Goal: Task Accomplishment & Management: Use online tool/utility

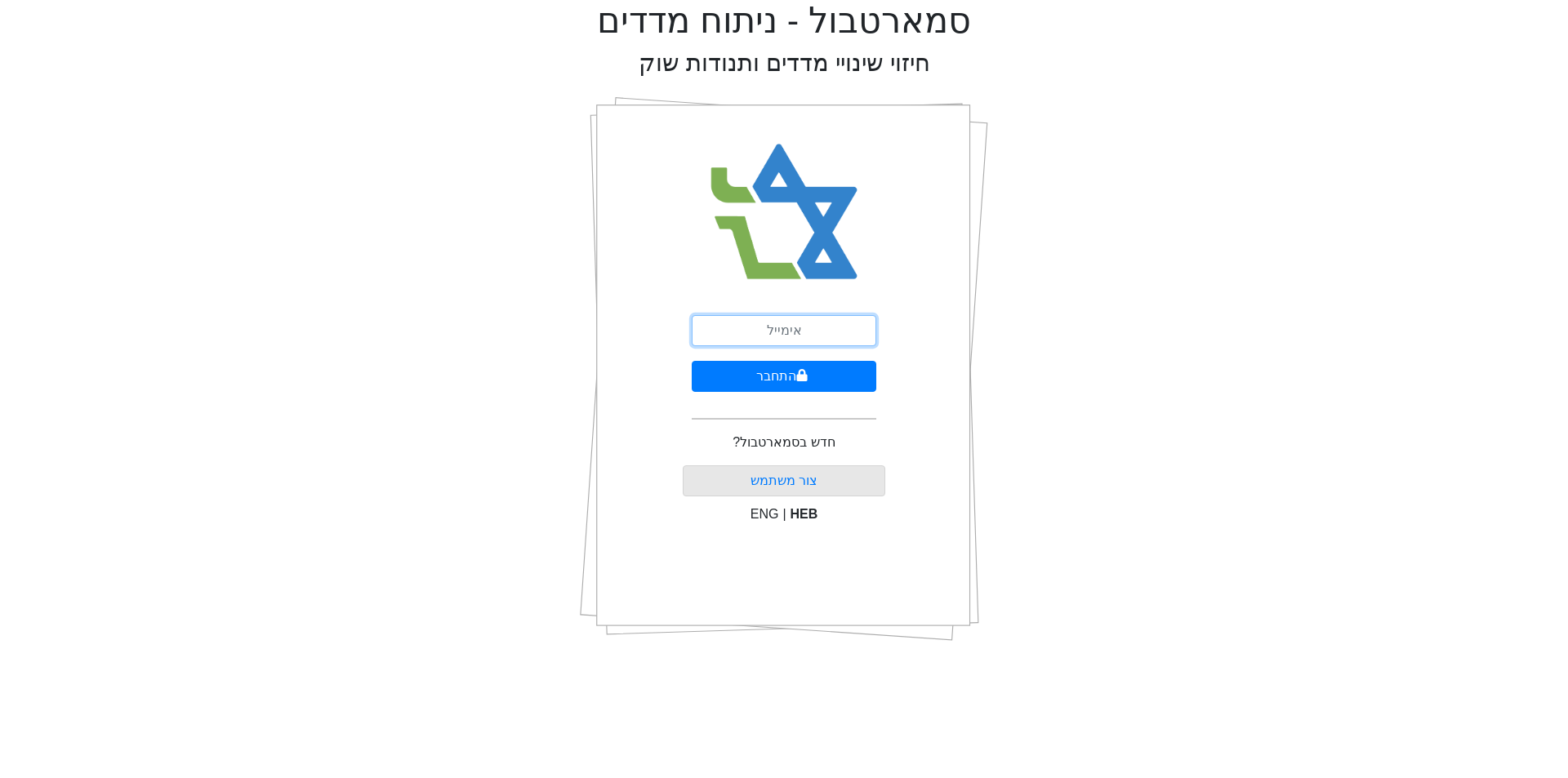
click at [779, 326] on input "email" at bounding box center [783, 330] width 184 height 31
type input "[EMAIL_ADDRESS][DOMAIN_NAME]"
click at [692, 361] on button "התחבר" at bounding box center [783, 376] width 184 height 31
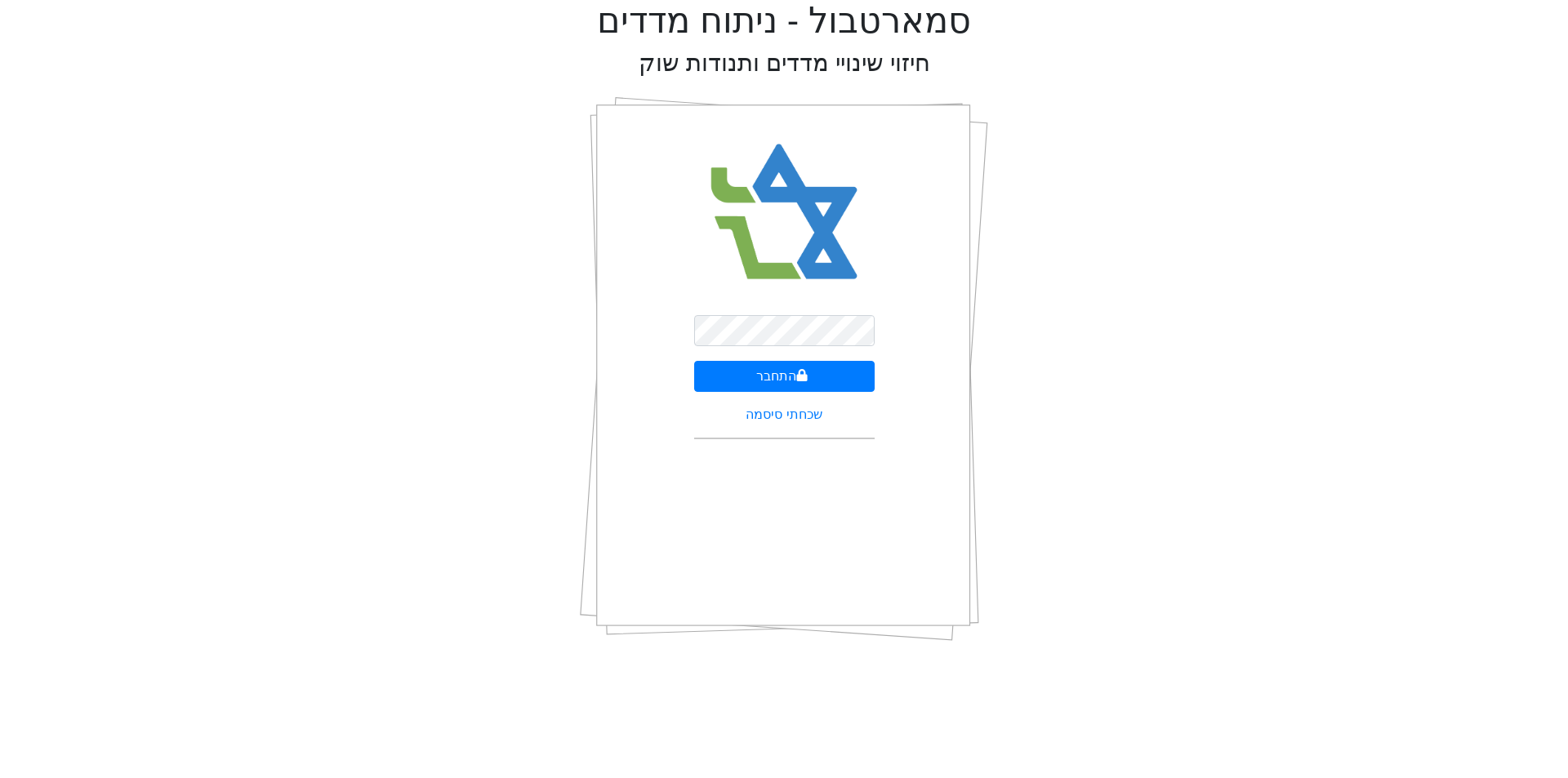
click at [767, 358] on form "התחבר שכחתי סיסמה" at bounding box center [784, 383] width 181 height 137
click at [767, 359] on form "התחבר שכחתי סיסמה" at bounding box center [784, 383] width 181 height 137
click at [772, 363] on button "התחבר" at bounding box center [784, 376] width 181 height 31
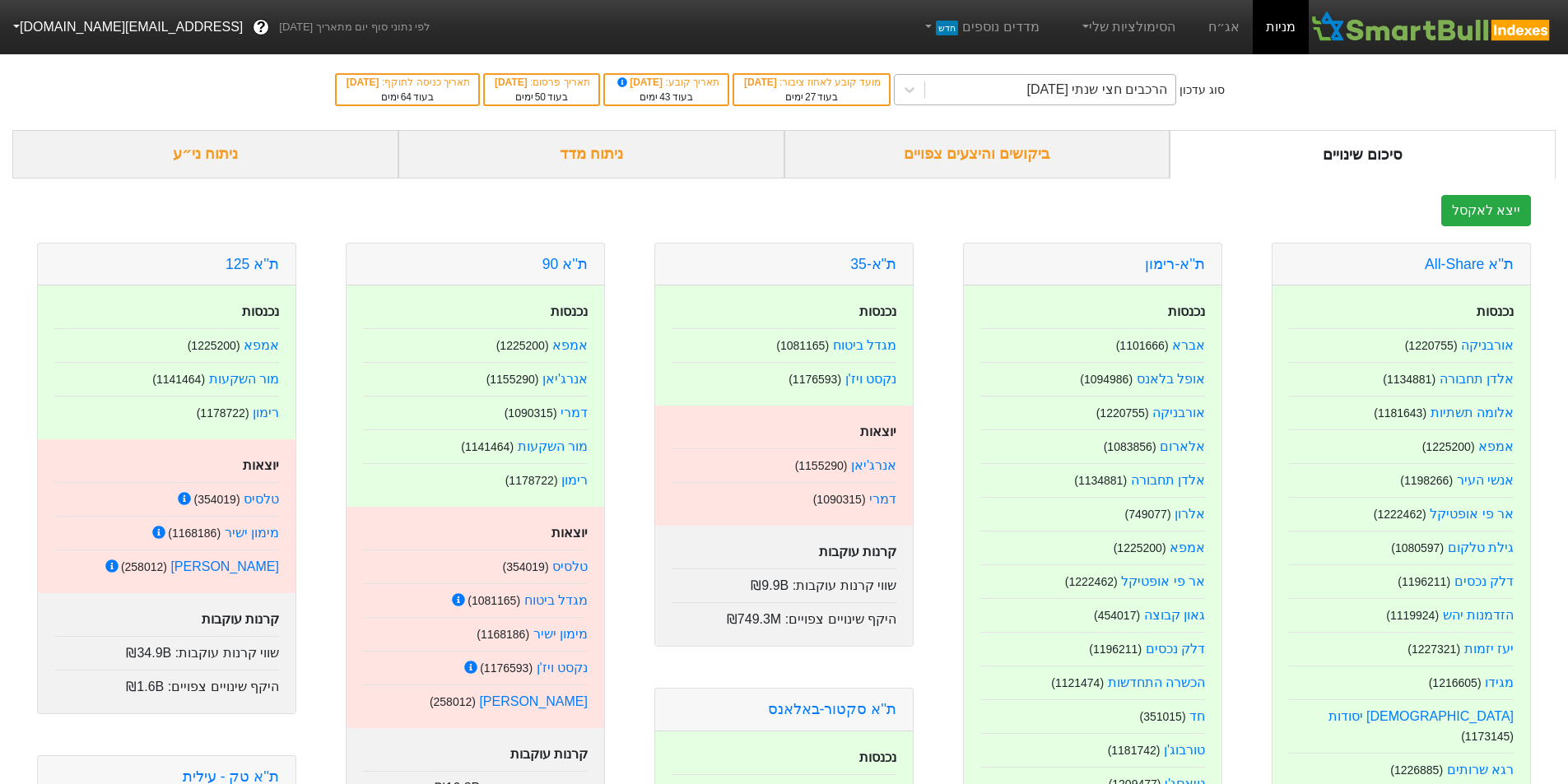
click at [1014, 97] on div "הרכבים חצי שנתי [DATE]" at bounding box center [1050, 89] width 250 height 29
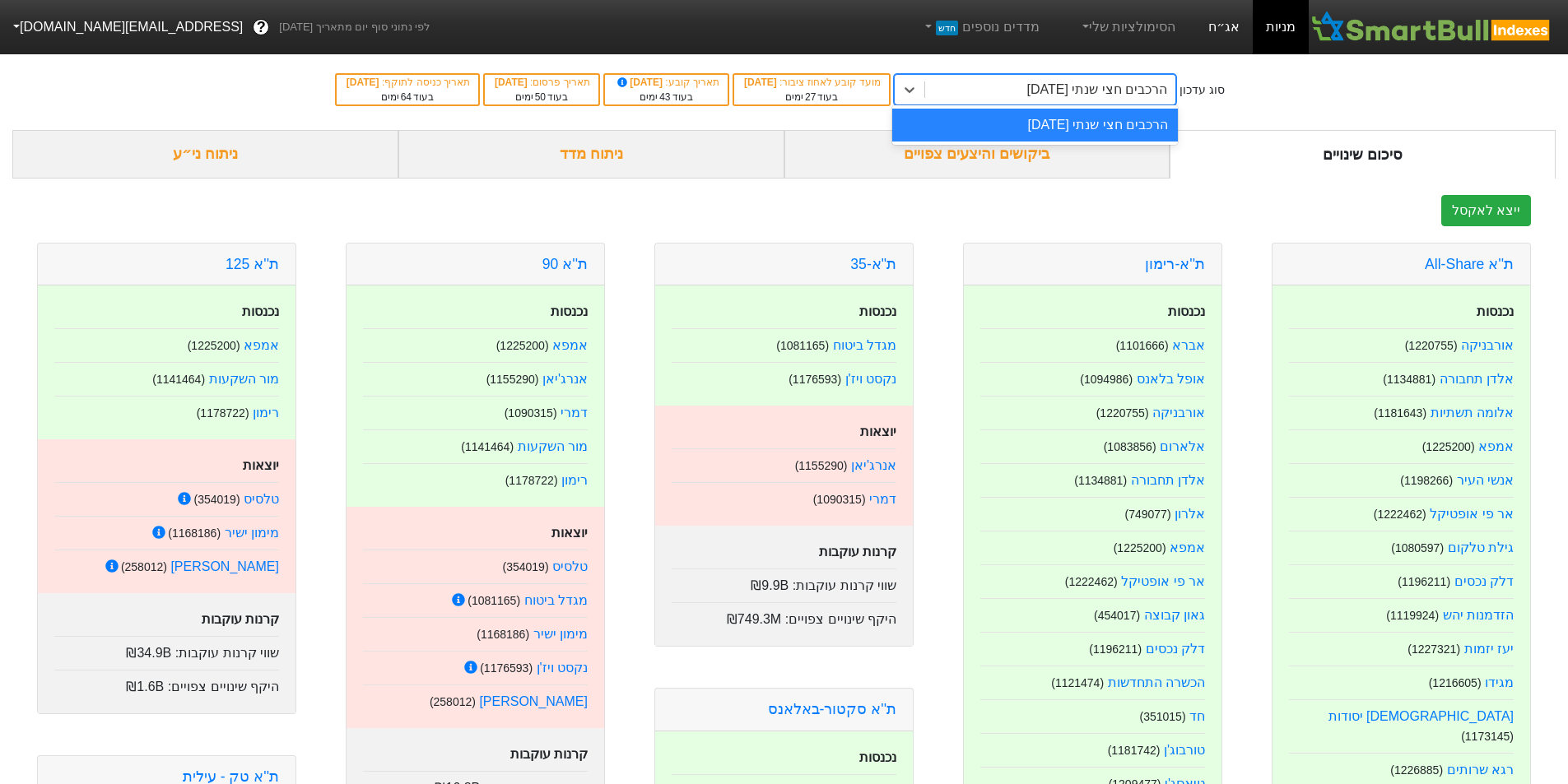
click at [1231, 24] on link "אג״ח" at bounding box center [1224, 27] width 58 height 55
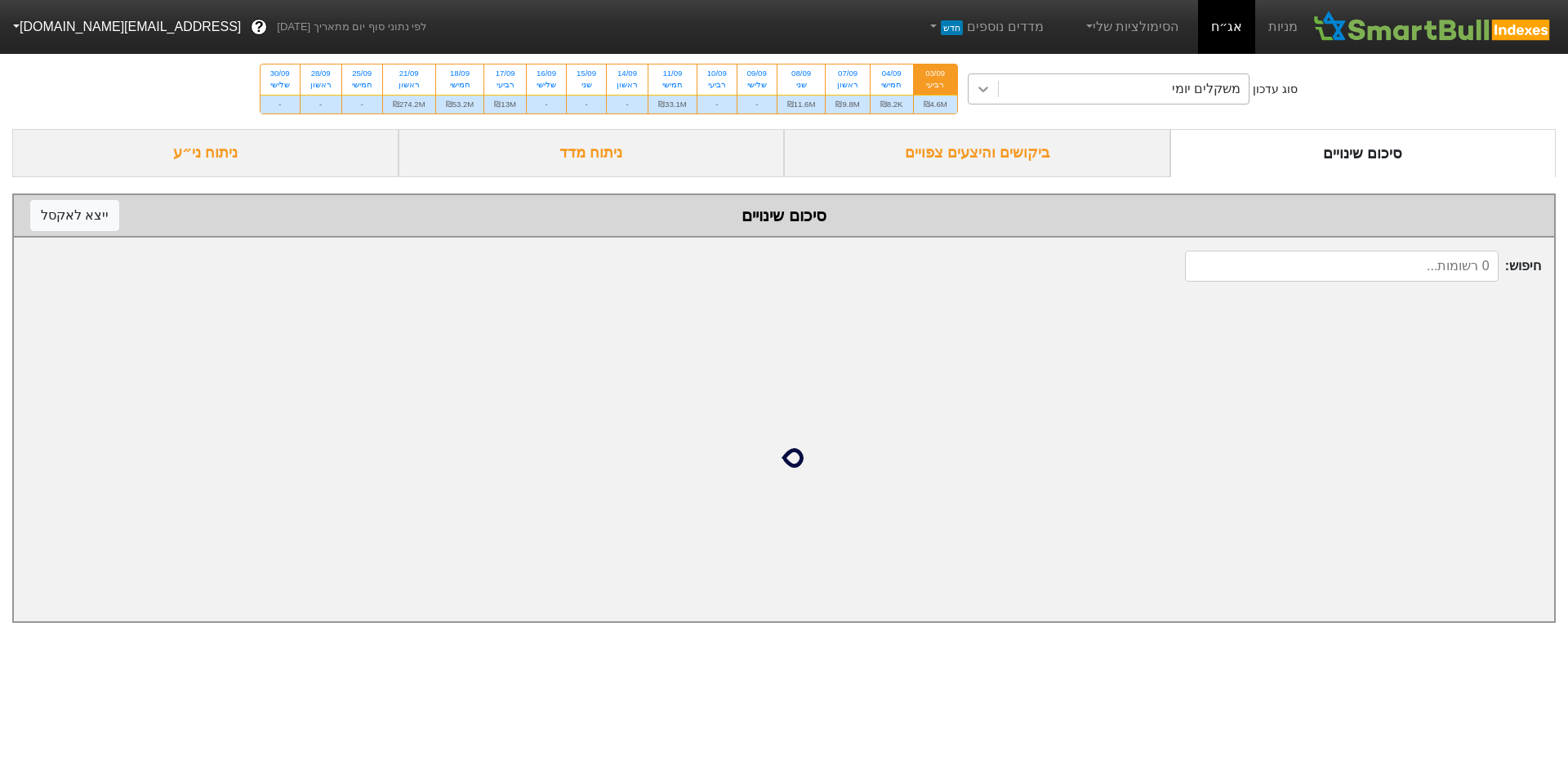
click at [985, 87] on icon at bounding box center [983, 89] width 17 height 17
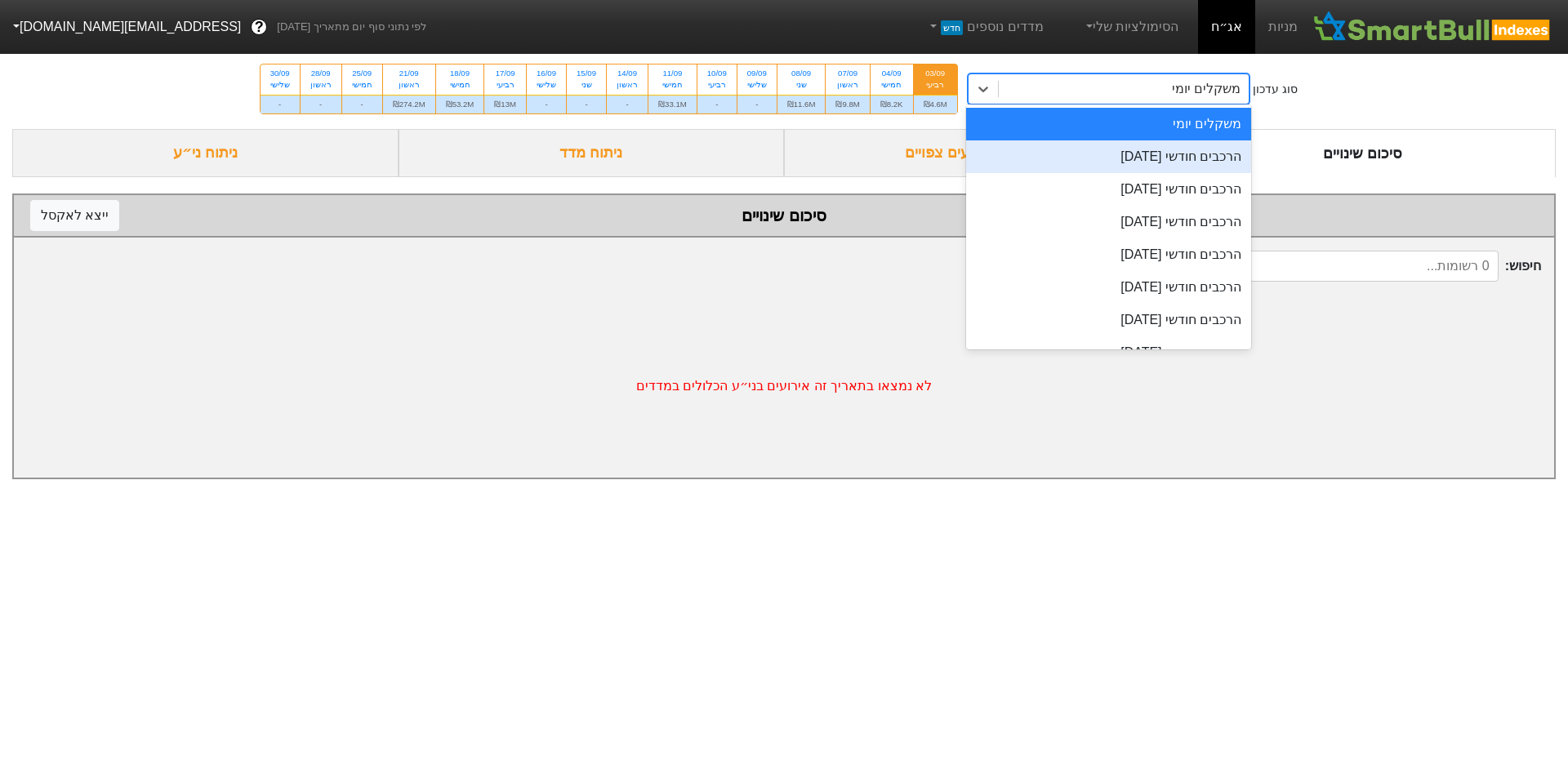
click at [1188, 153] on div "הרכבים חודשי [DATE]" at bounding box center [1108, 157] width 286 height 32
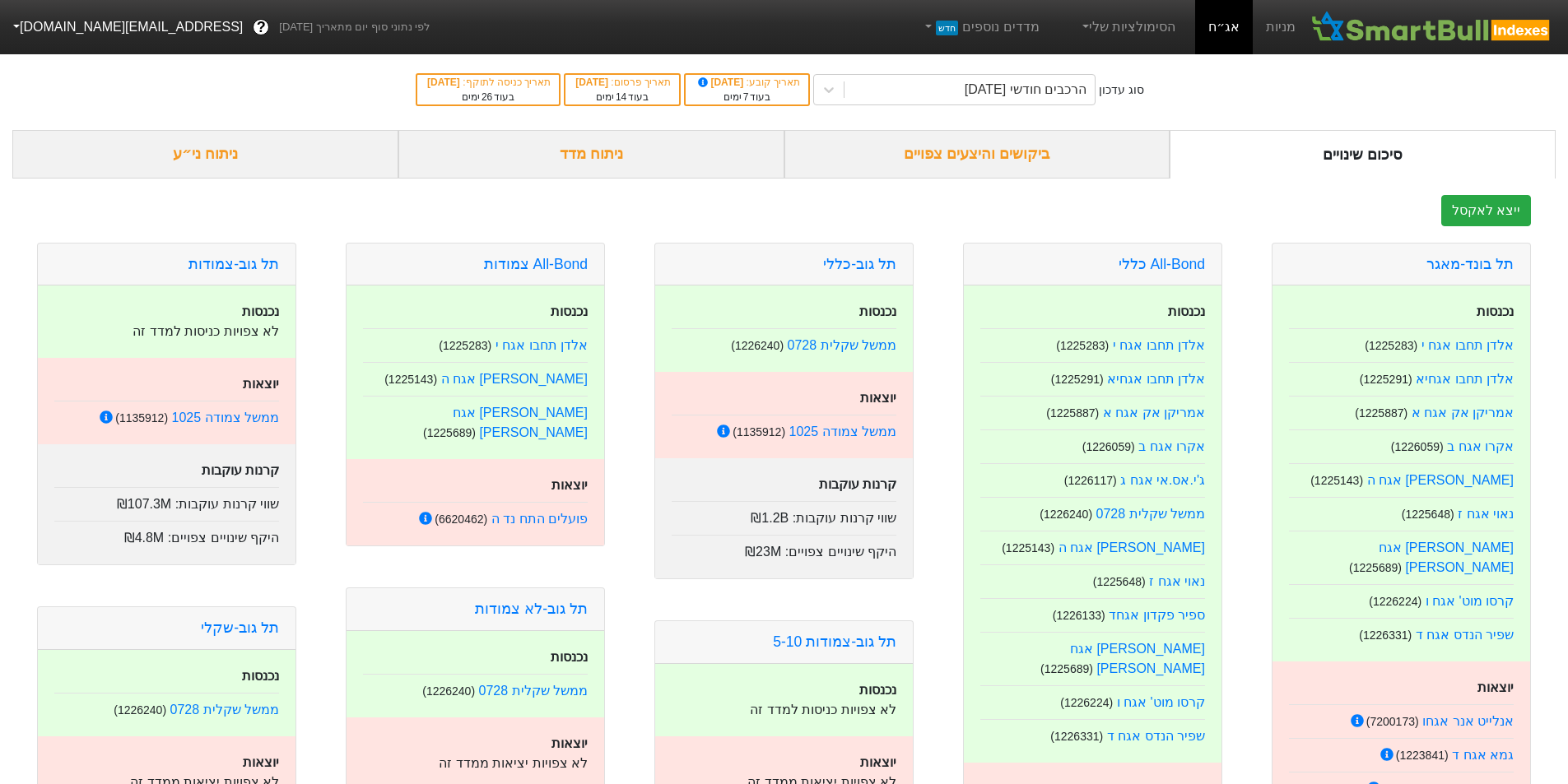
click at [548, 159] on div "ניתוח מדד" at bounding box center [591, 154] width 386 height 49
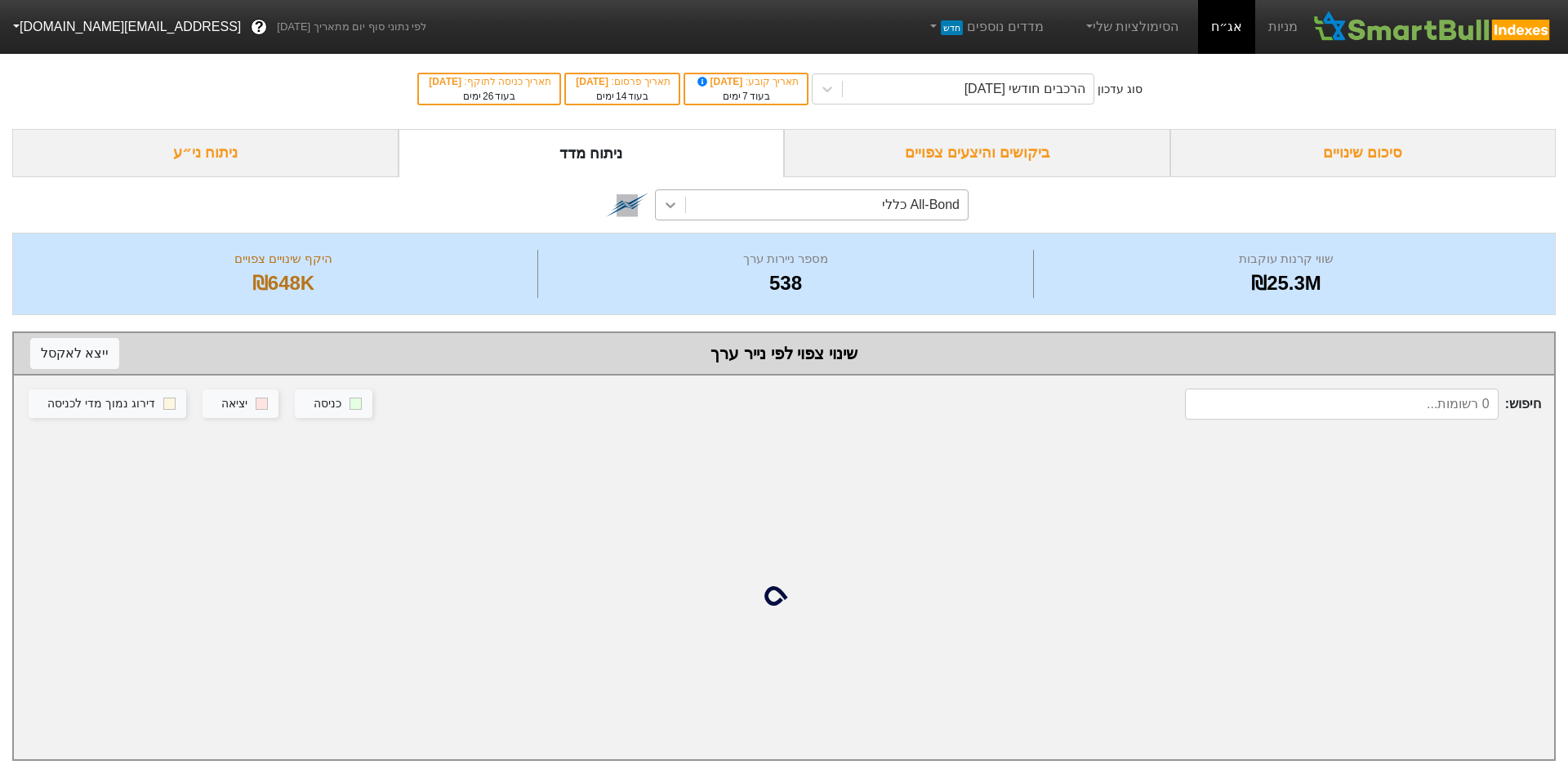
click at [675, 196] on div at bounding box center [670, 204] width 29 height 29
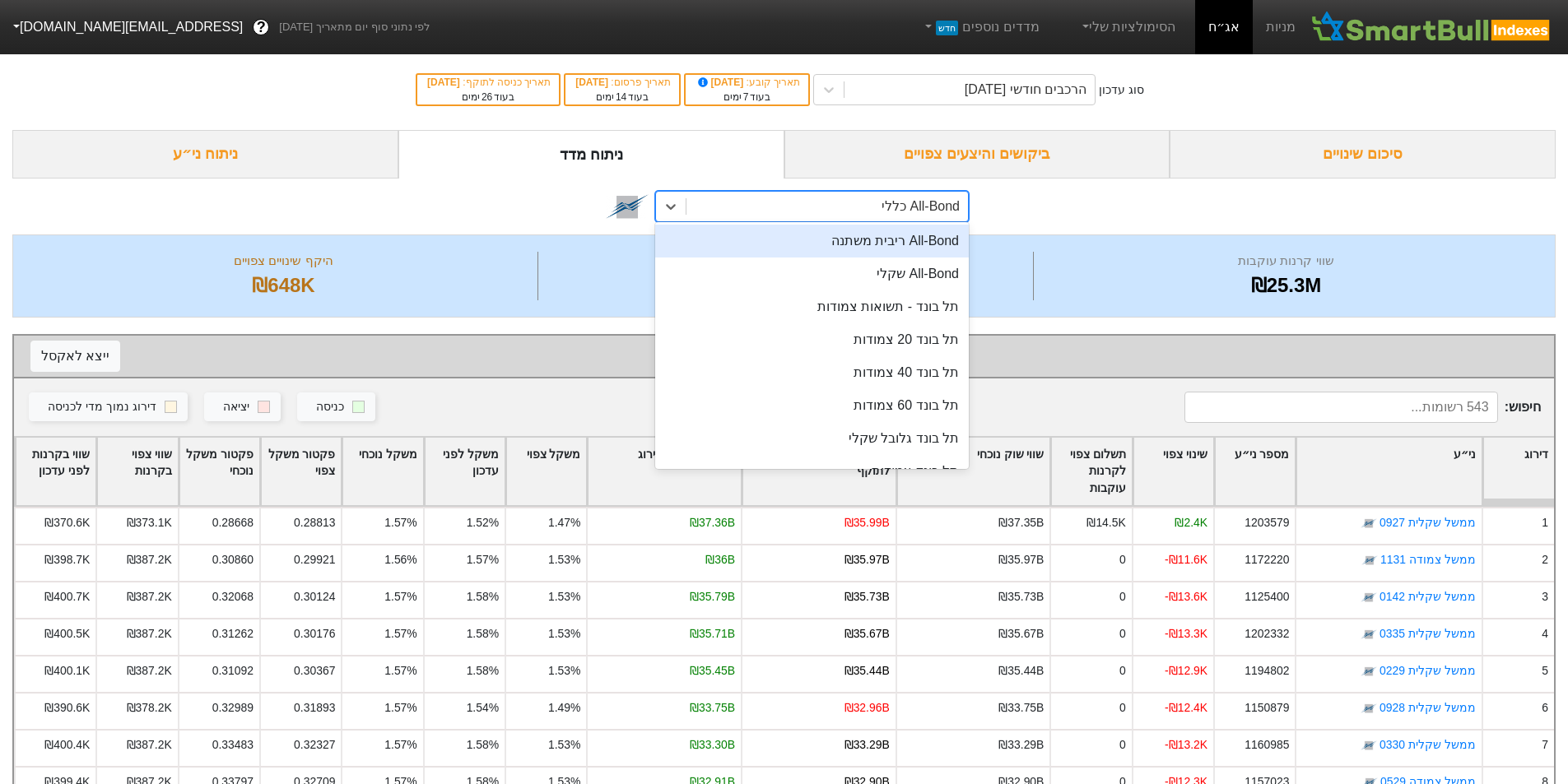
scroll to position [109, 0]
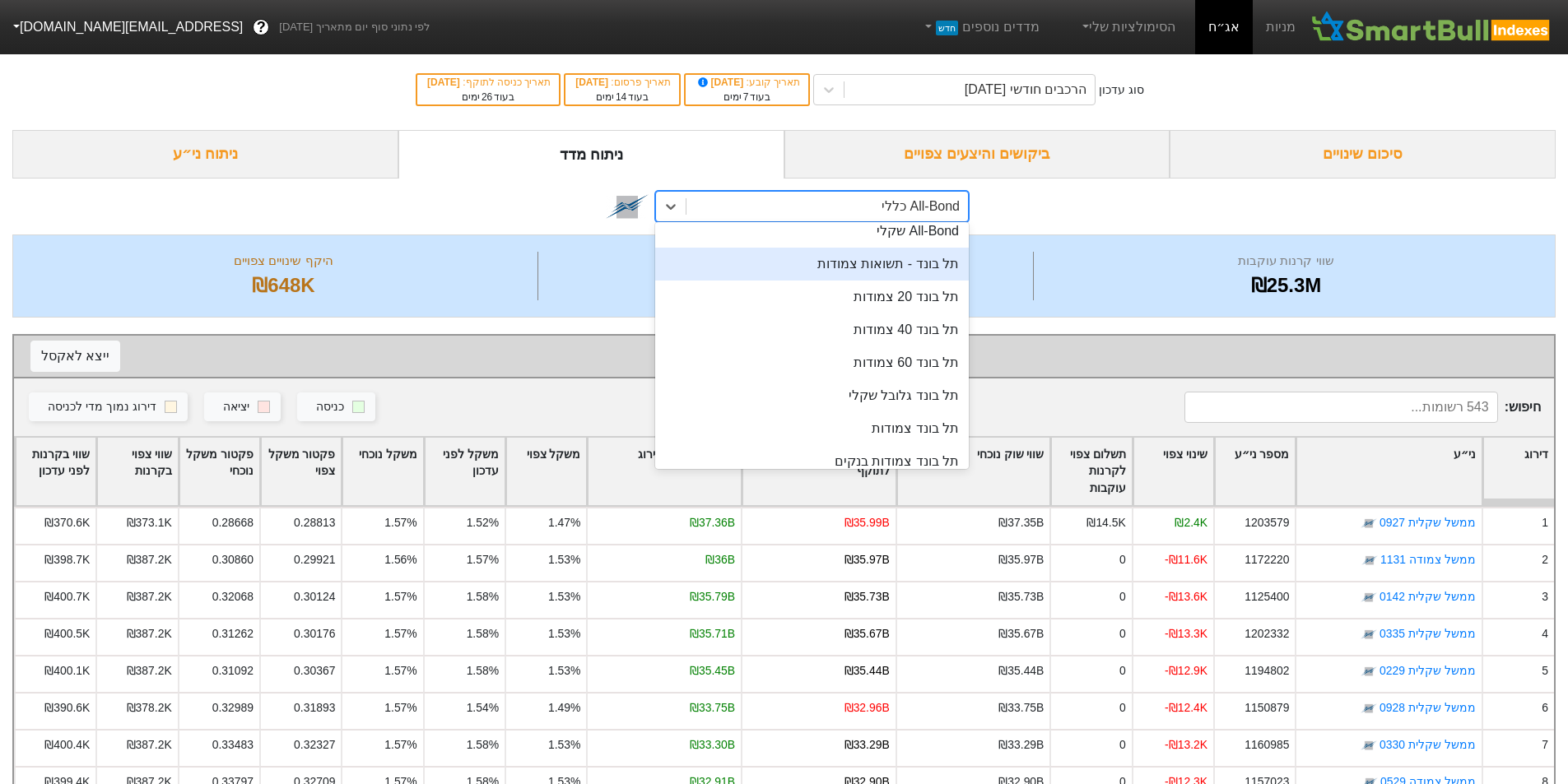
click at [887, 267] on div "תל בונד - תשואות צמודות" at bounding box center [811, 264] width 313 height 33
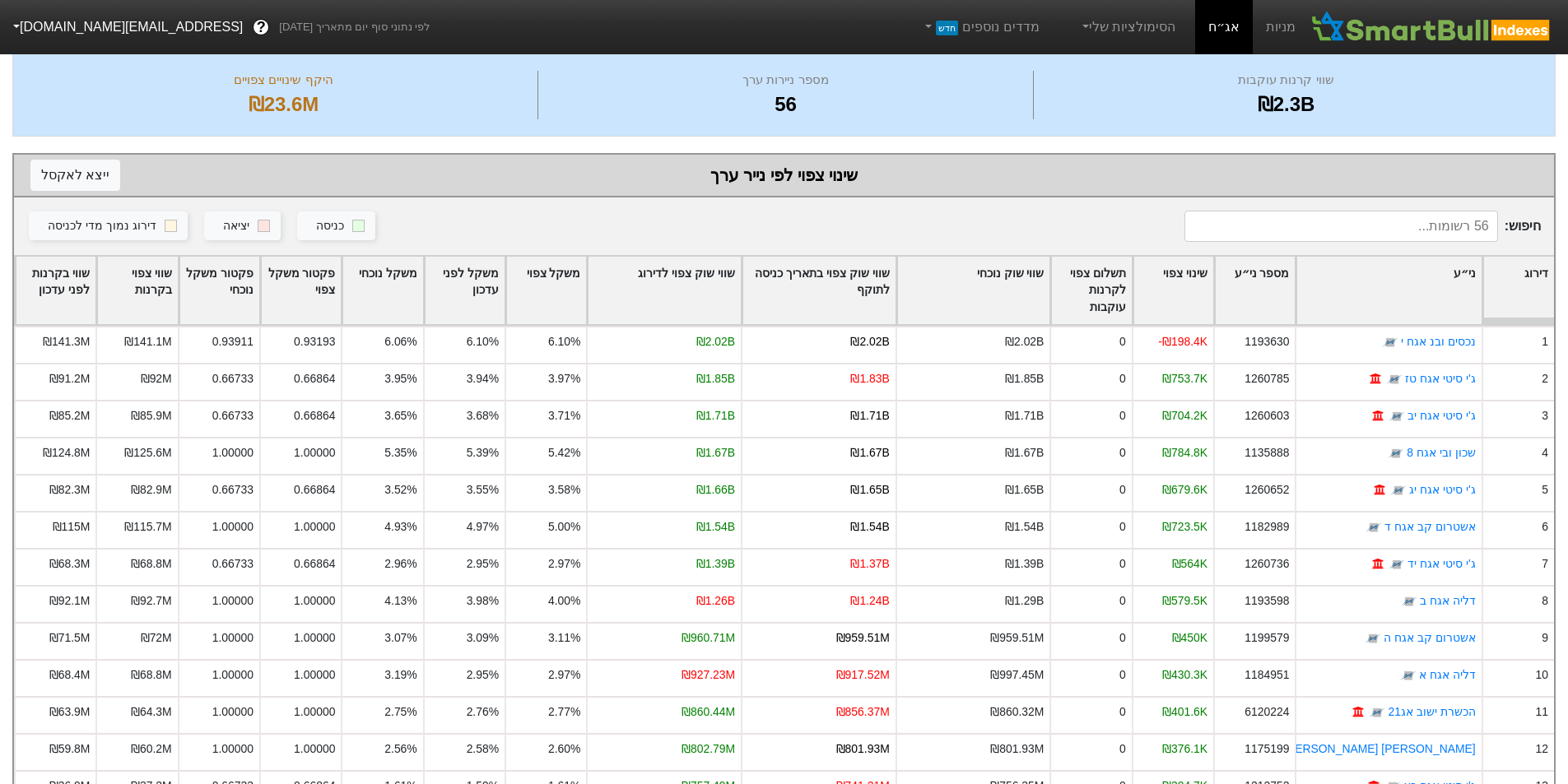
scroll to position [220, 0]
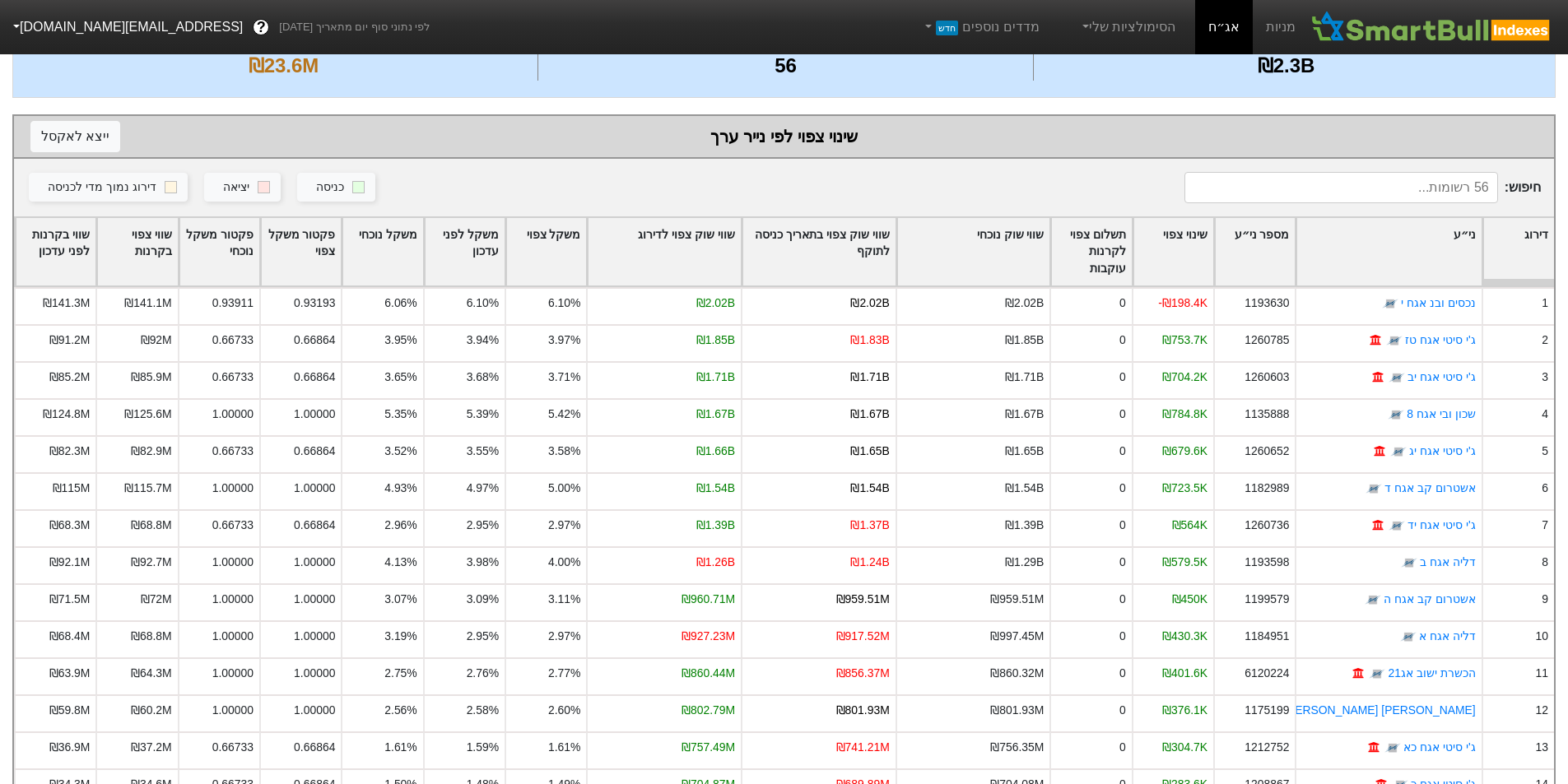
click at [1113, 183] on div "כניסה יציאה דירוג נמוך מדי לכניסה" at bounding box center [599, 187] width 1144 height 31
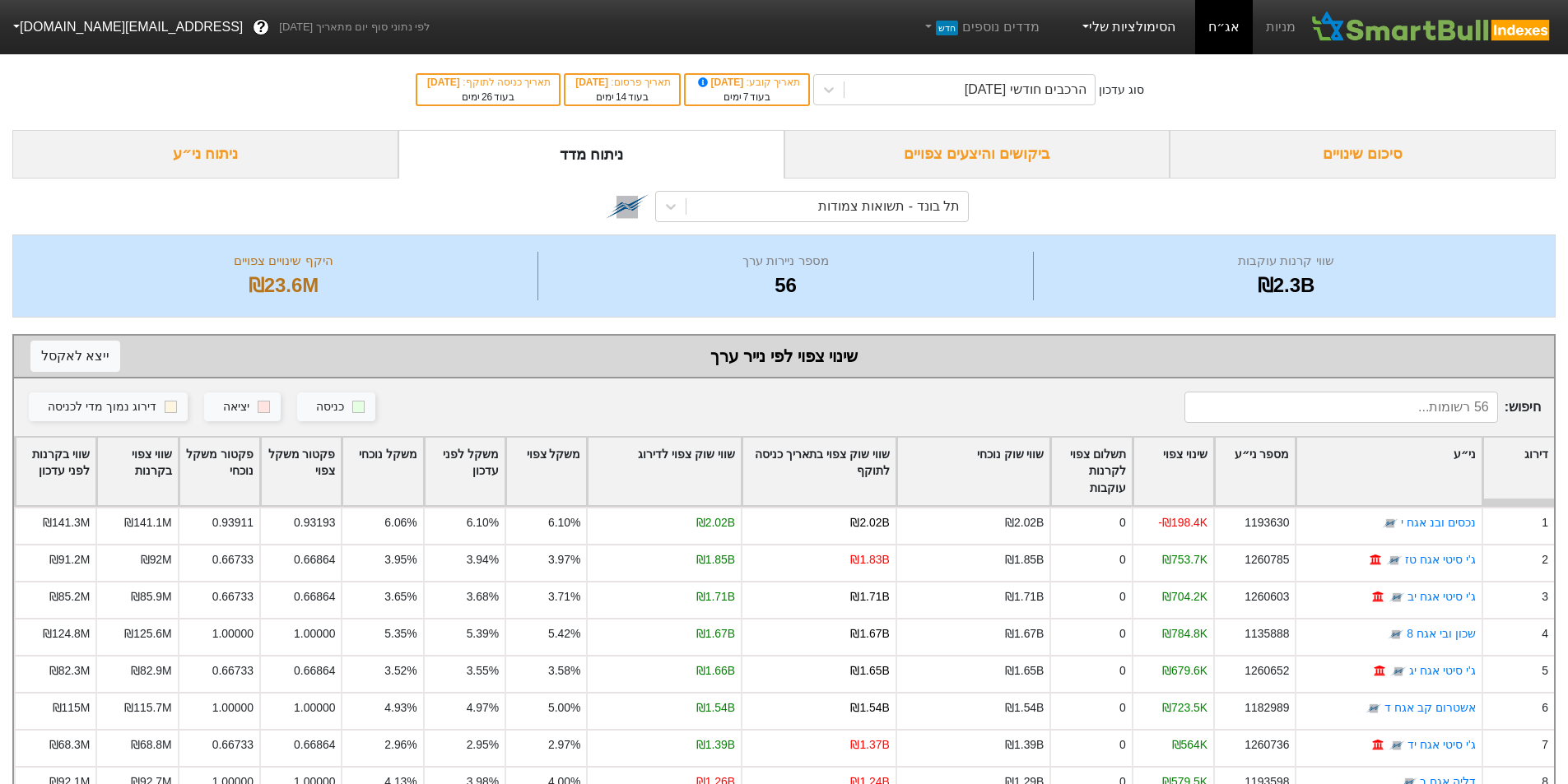
click at [1149, 38] on link "הסימולציות שלי" at bounding box center [1127, 27] width 110 height 33
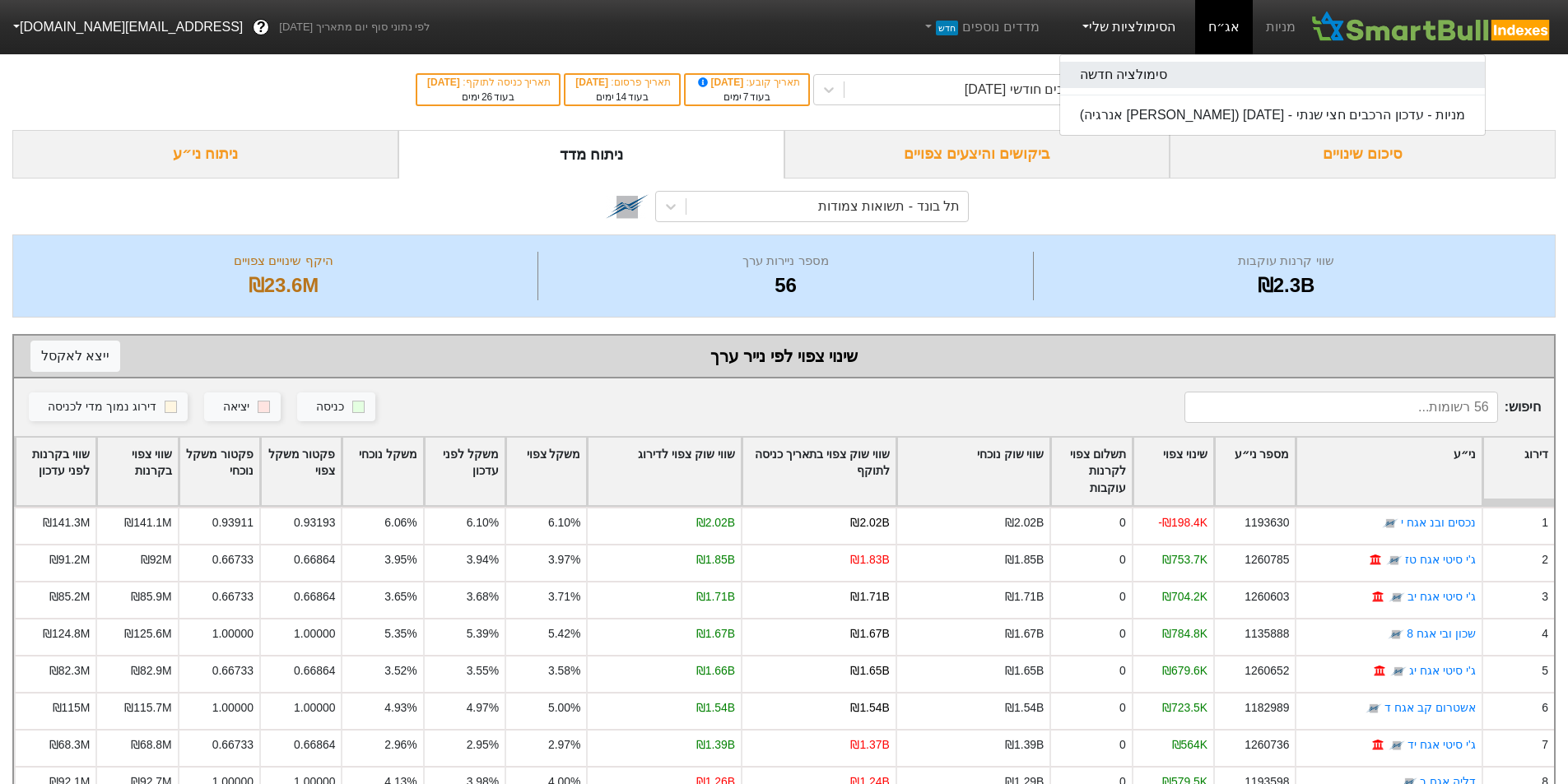
click at [1149, 65] on link "סימולציה חדשה" at bounding box center [1272, 74] width 425 height 26
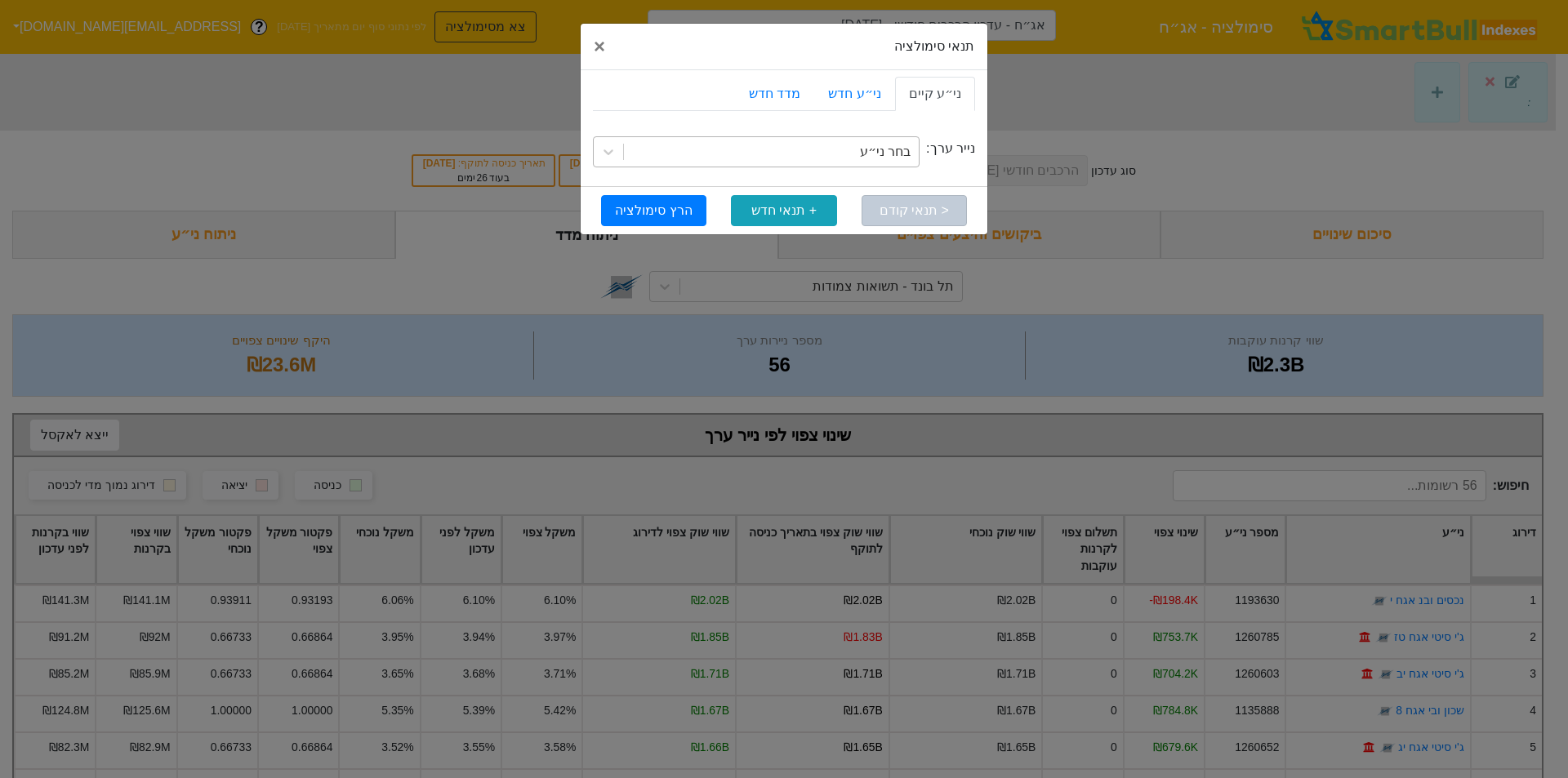
click at [836, 154] on div "בחר ני״ע" at bounding box center [772, 152] width 295 height 29
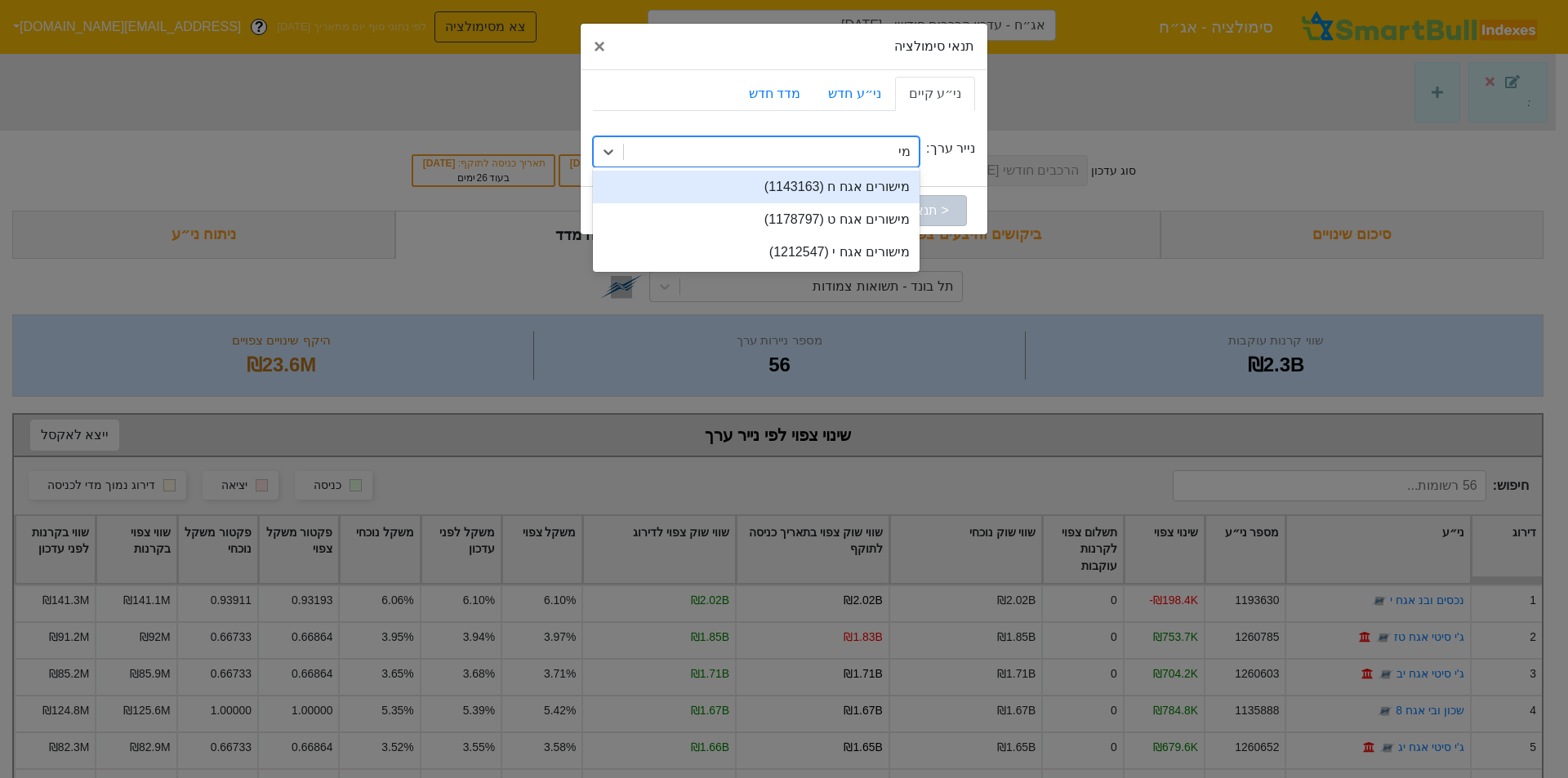
type input "מיש"
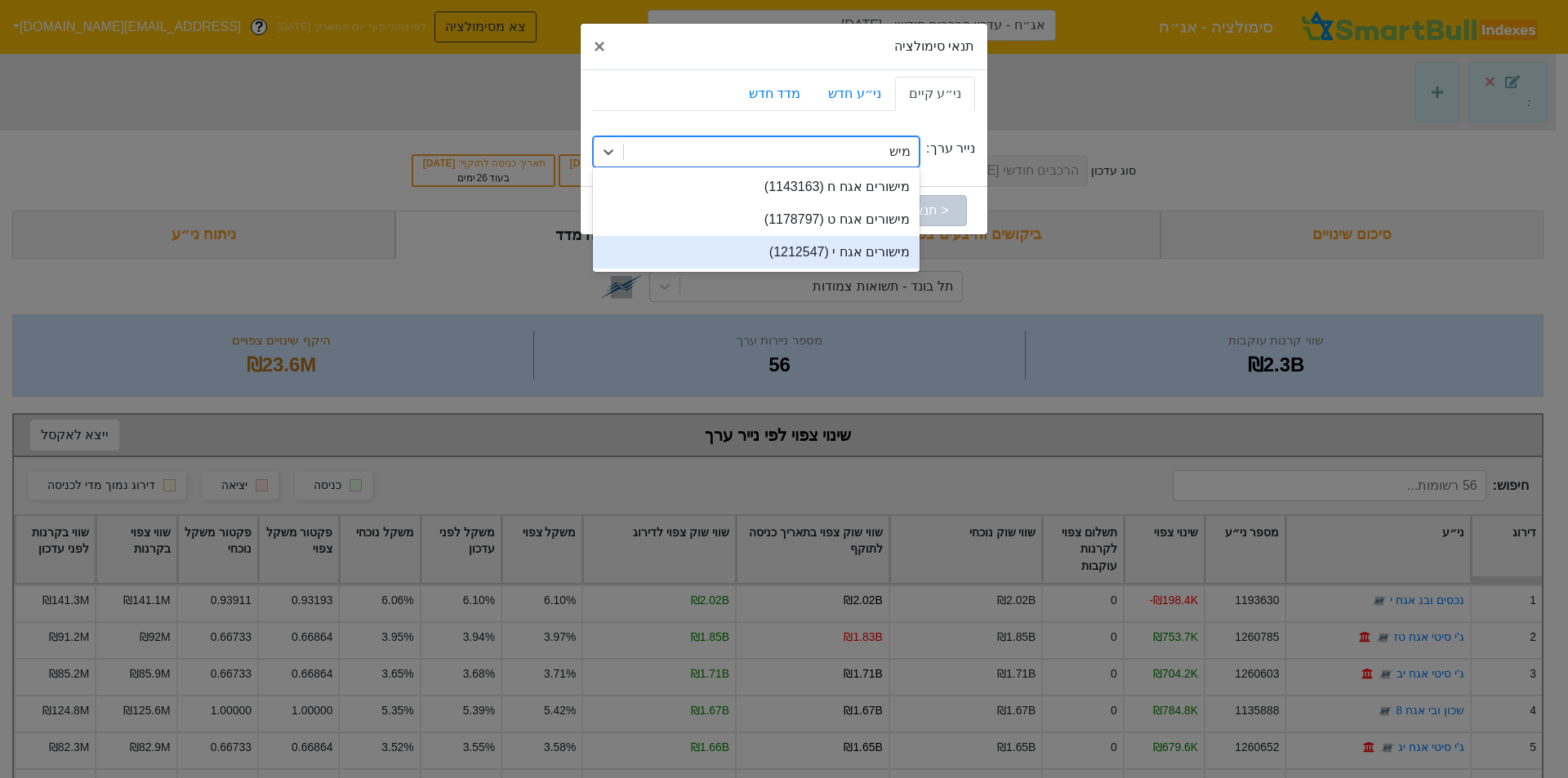
click at [895, 252] on div "מישורים אגח י (1212547)" at bounding box center [756, 252] width 327 height 32
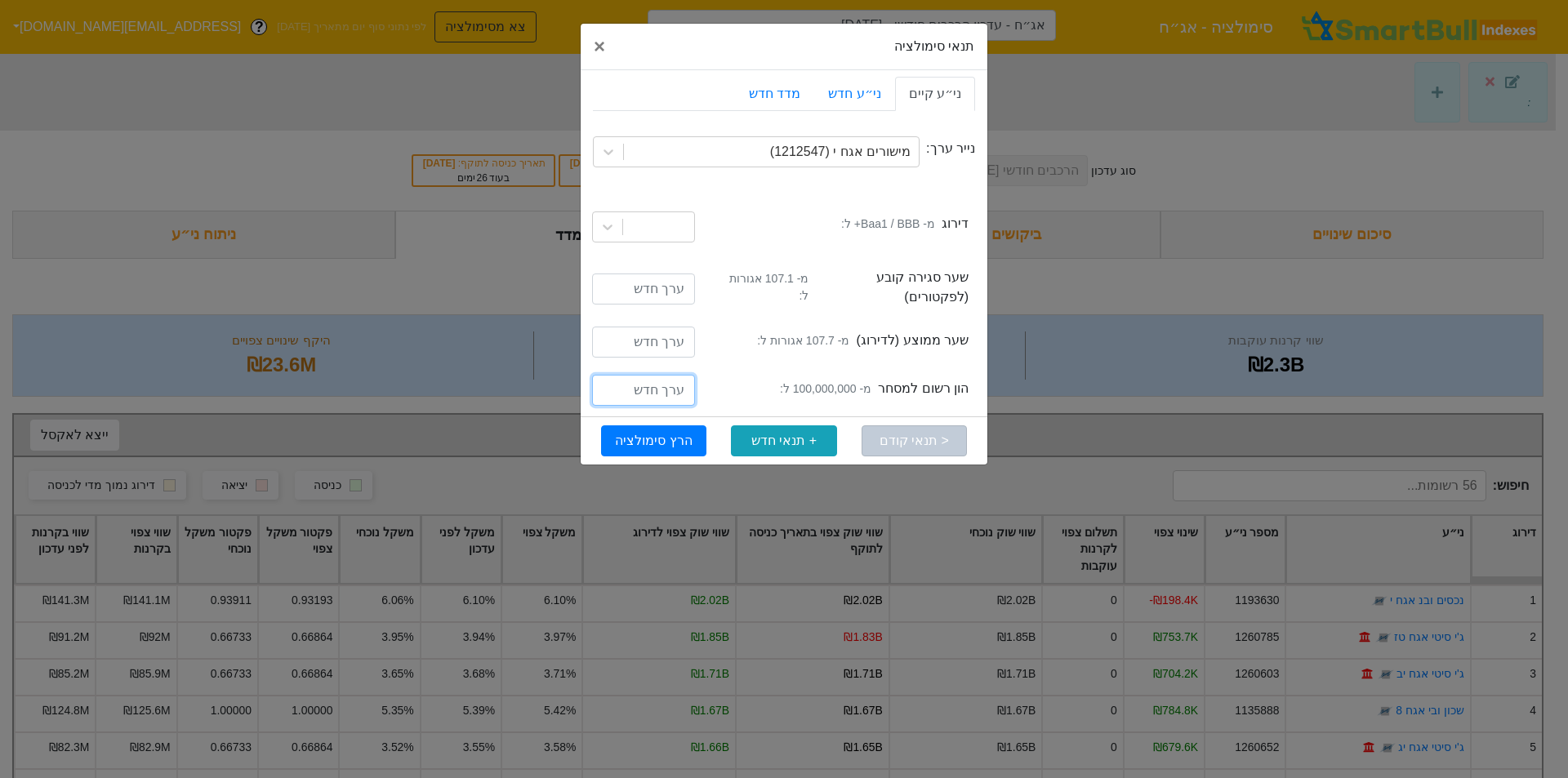
click at [667, 384] on input "number" at bounding box center [642, 390] width 102 height 31
type input "240000000"
click at [658, 426] on button "הרץ סימולציה" at bounding box center [653, 441] width 105 height 31
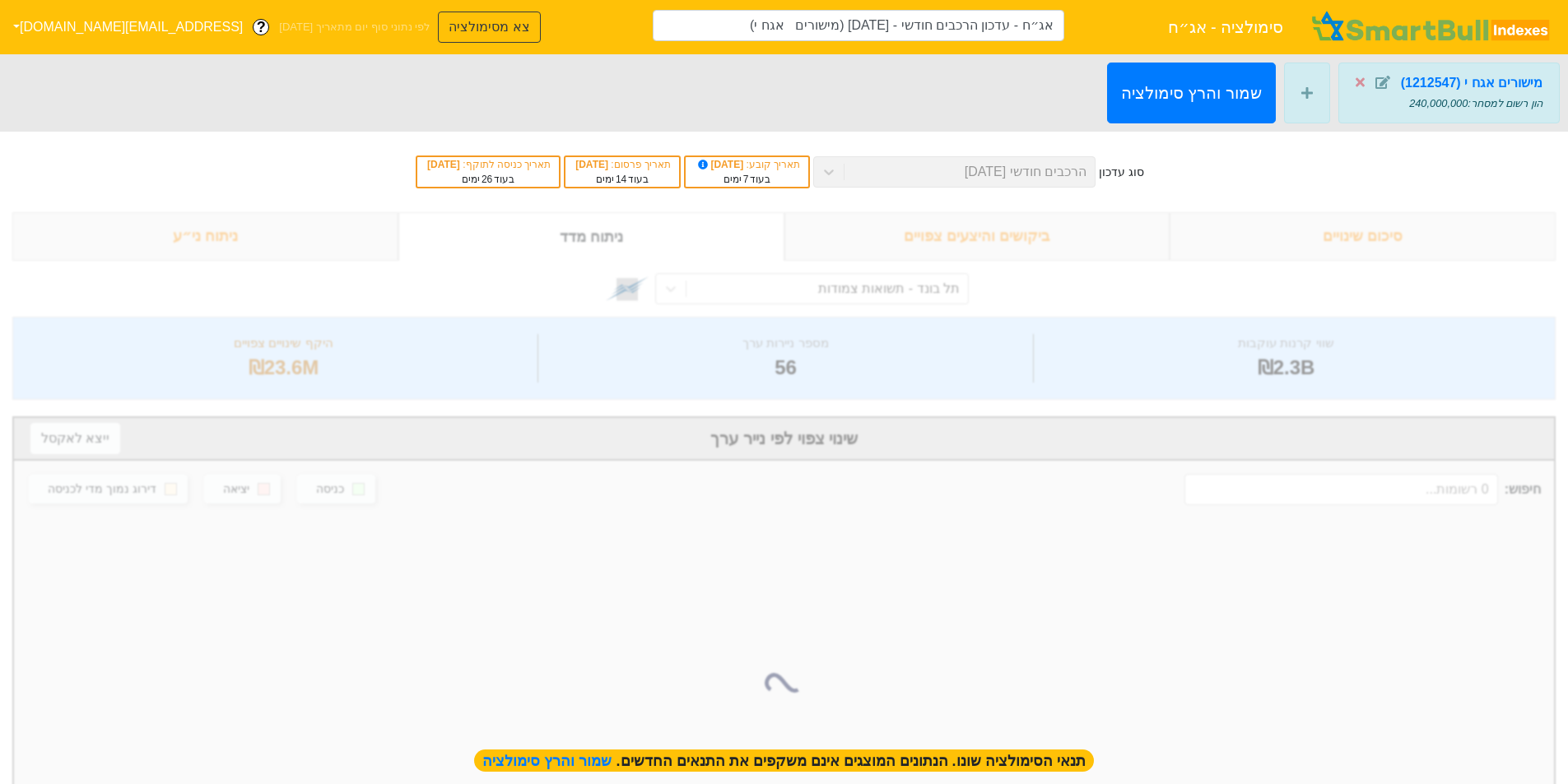
type input "אג״ח - עדכון הרכבים חודשי - [DATE] (מישורים אגח י)"
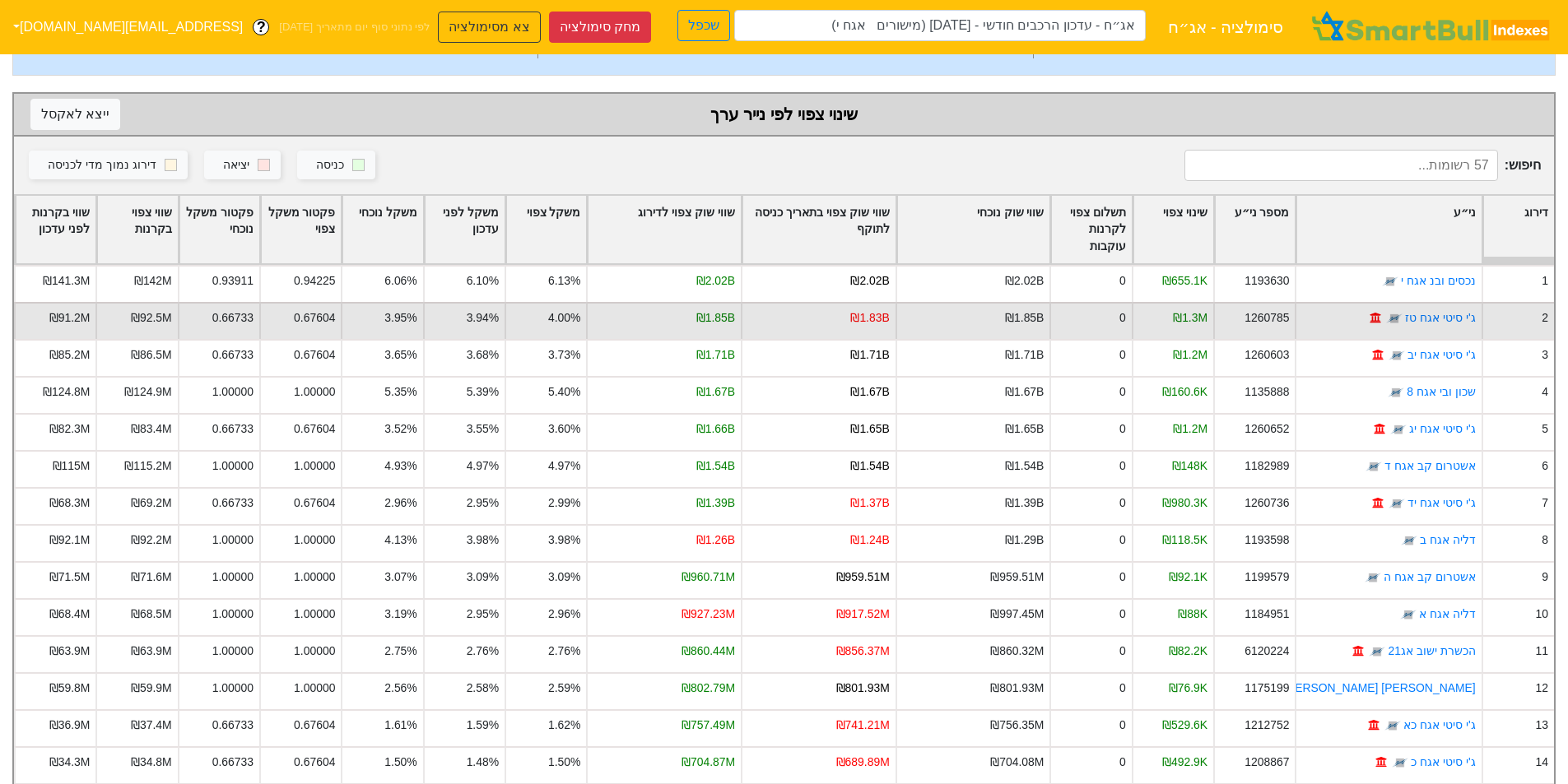
scroll to position [329, 0]
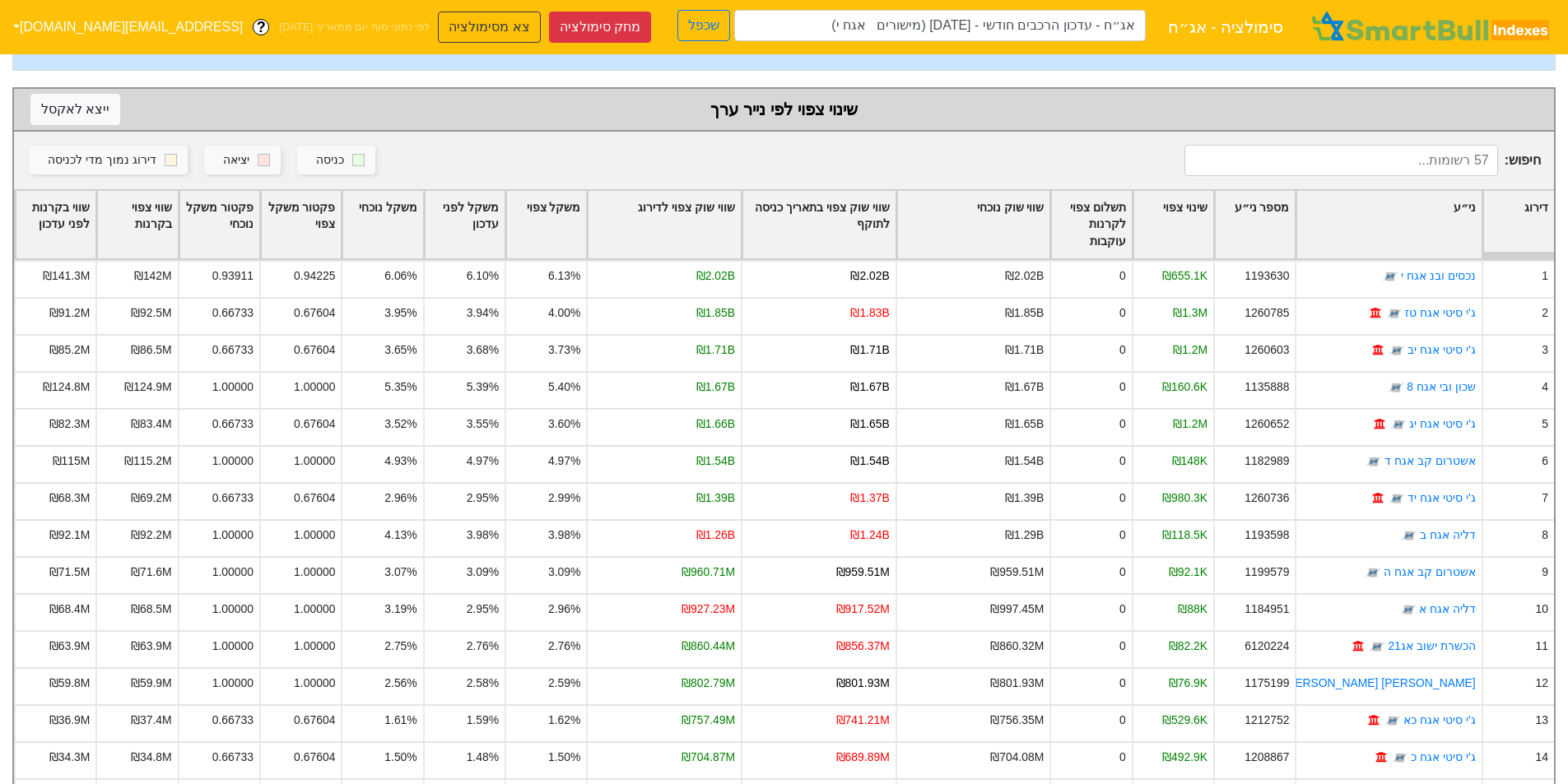
click at [1200, 208] on div "שינוי צפוי" at bounding box center [1172, 224] width 80 height 68
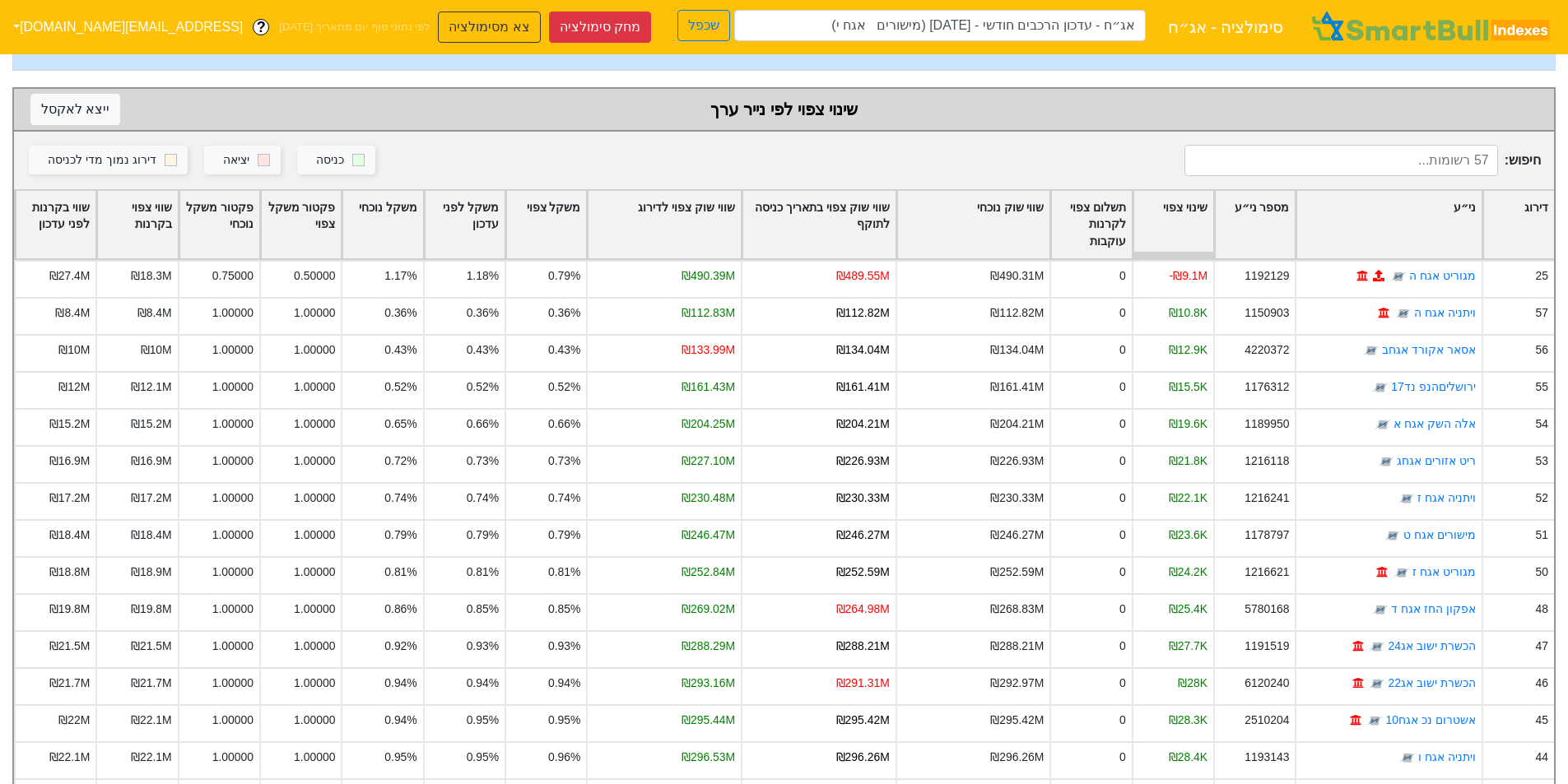
click at [1187, 201] on div "שינוי צפוי" at bounding box center [1172, 224] width 80 height 68
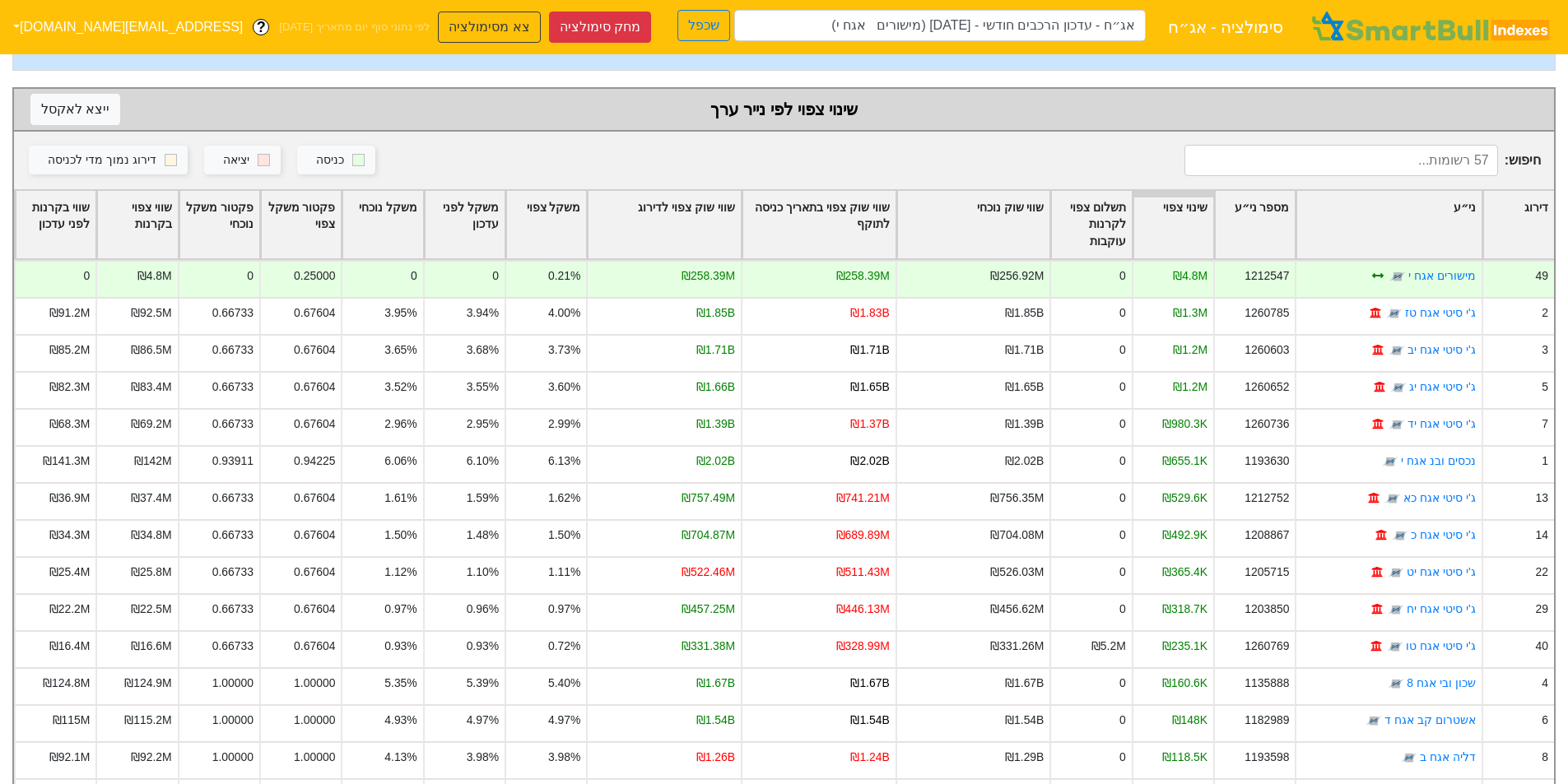
scroll to position [0, 0]
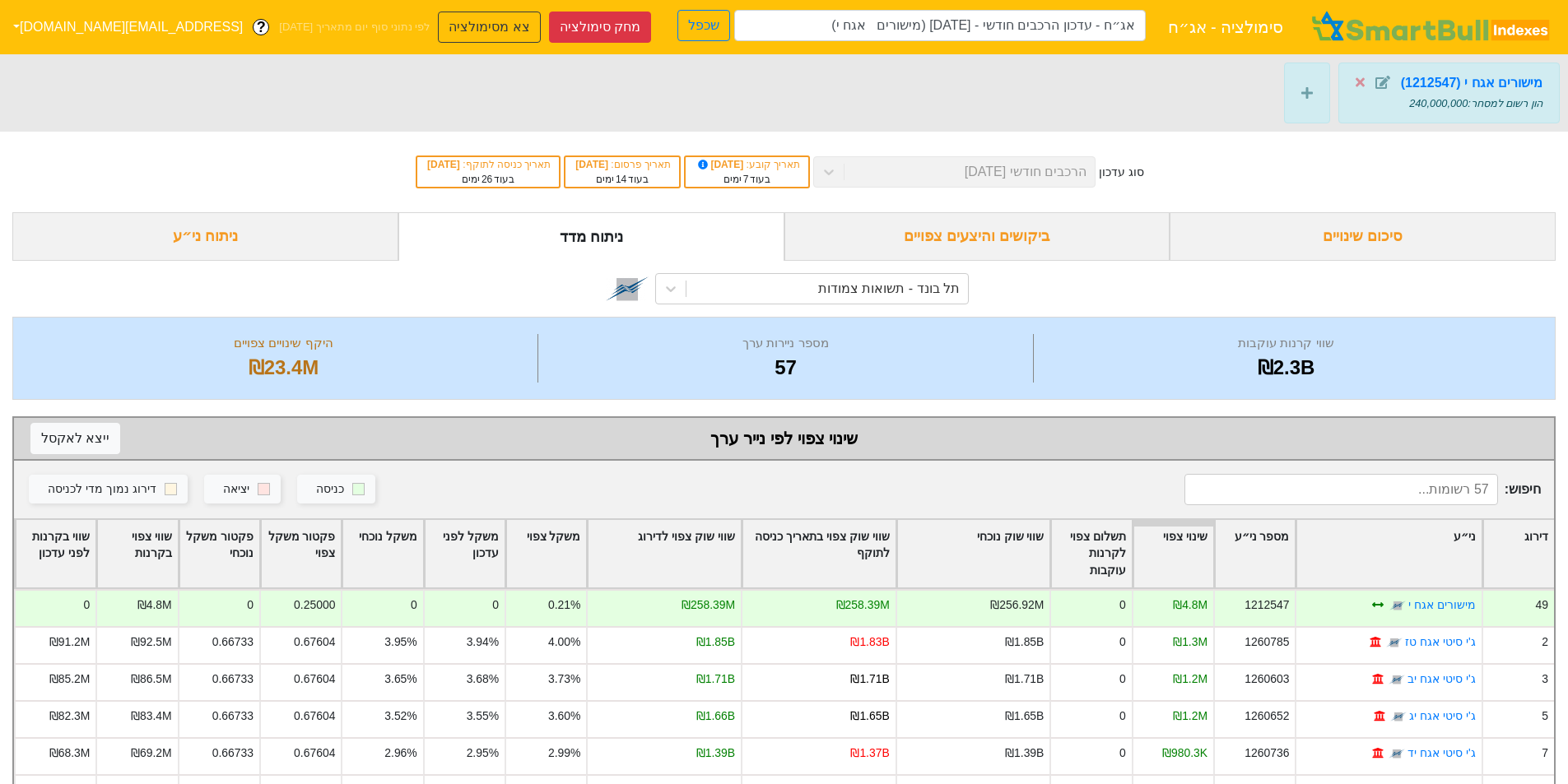
click at [989, 253] on div "ביקושים והיצעים צפויים" at bounding box center [978, 237] width 386 height 49
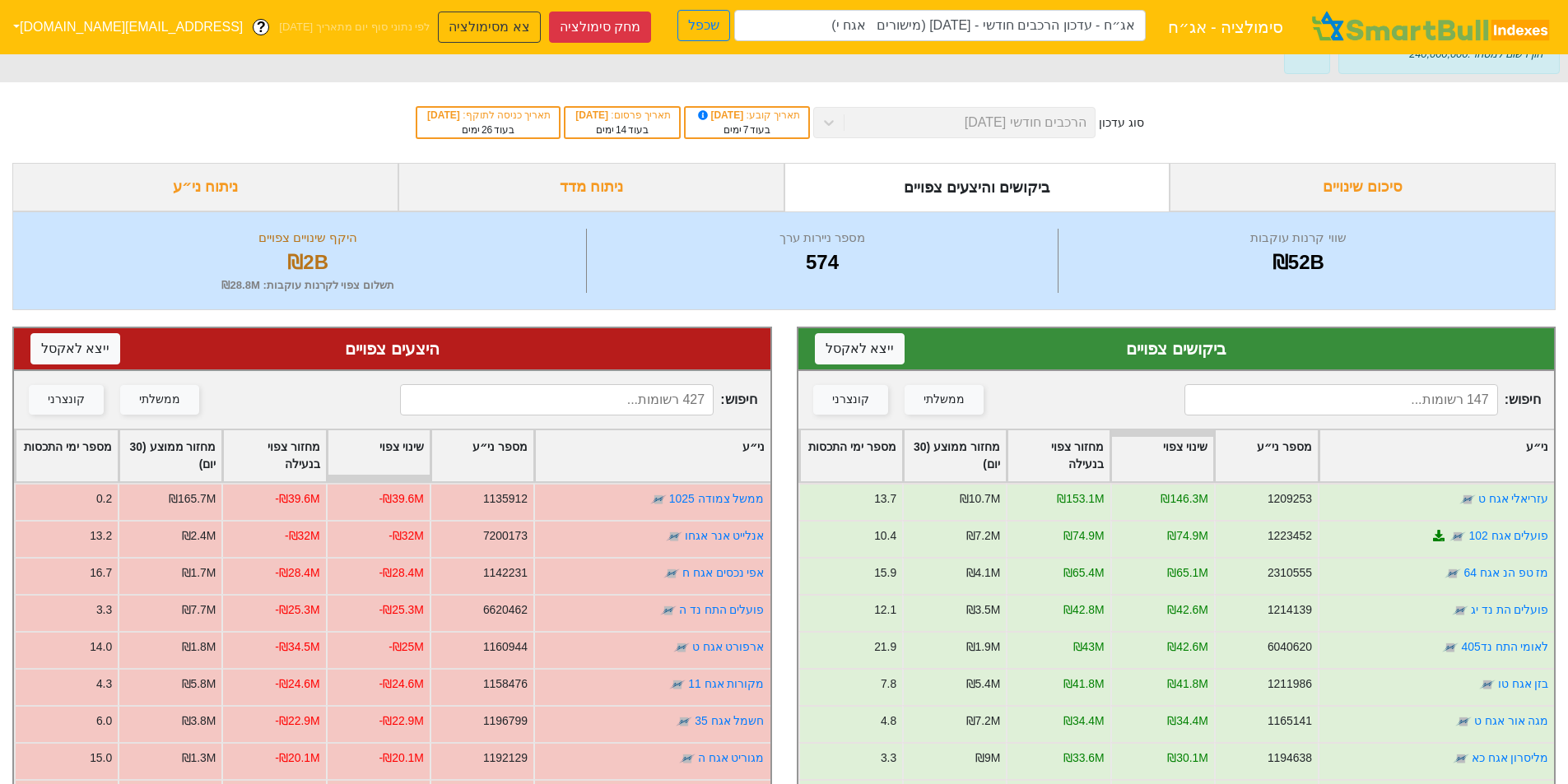
scroll to position [109, 0]
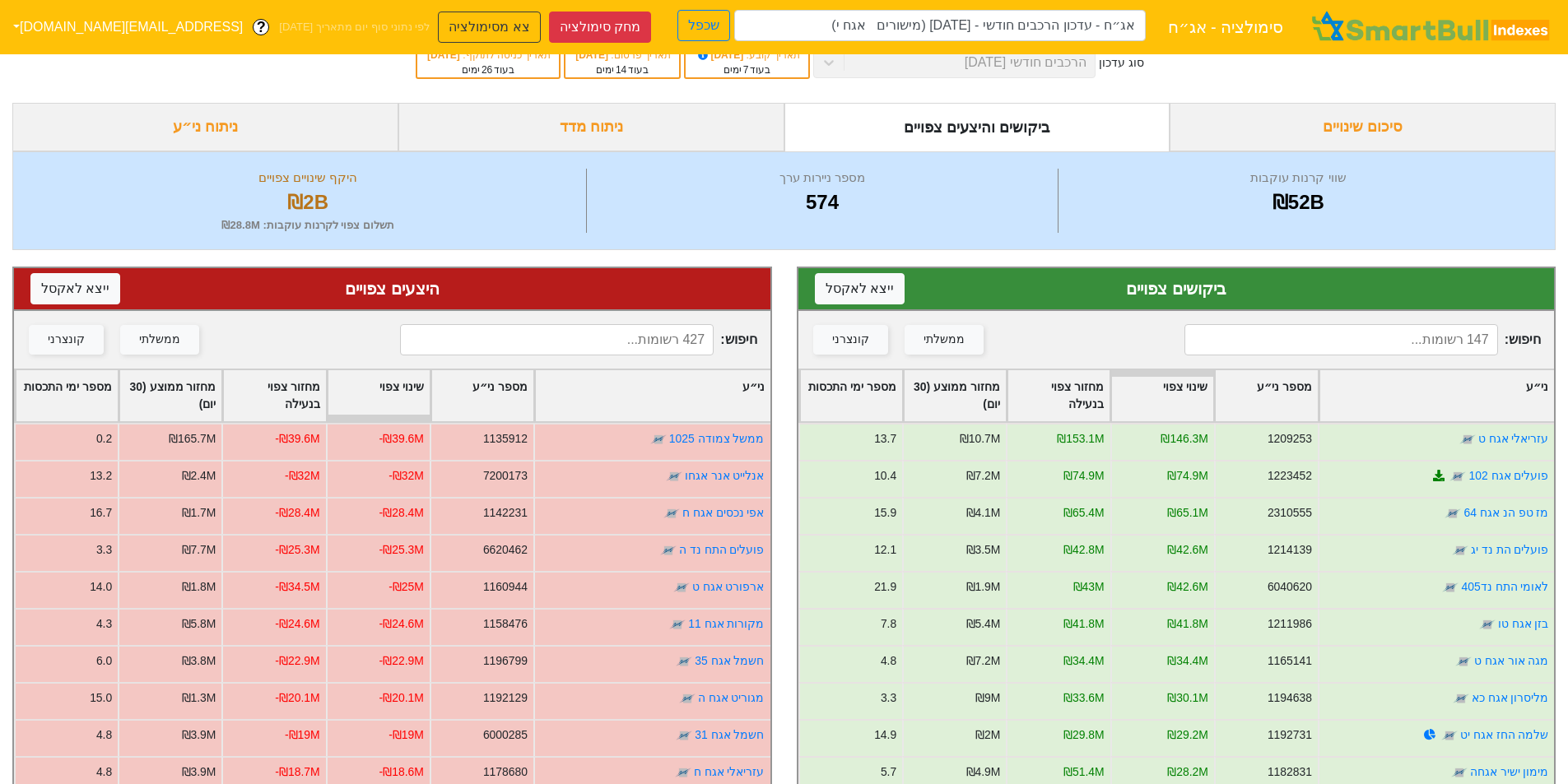
click at [1356, 332] on input at bounding box center [1340, 339] width 313 height 31
type input "[PERSON_NAME]"
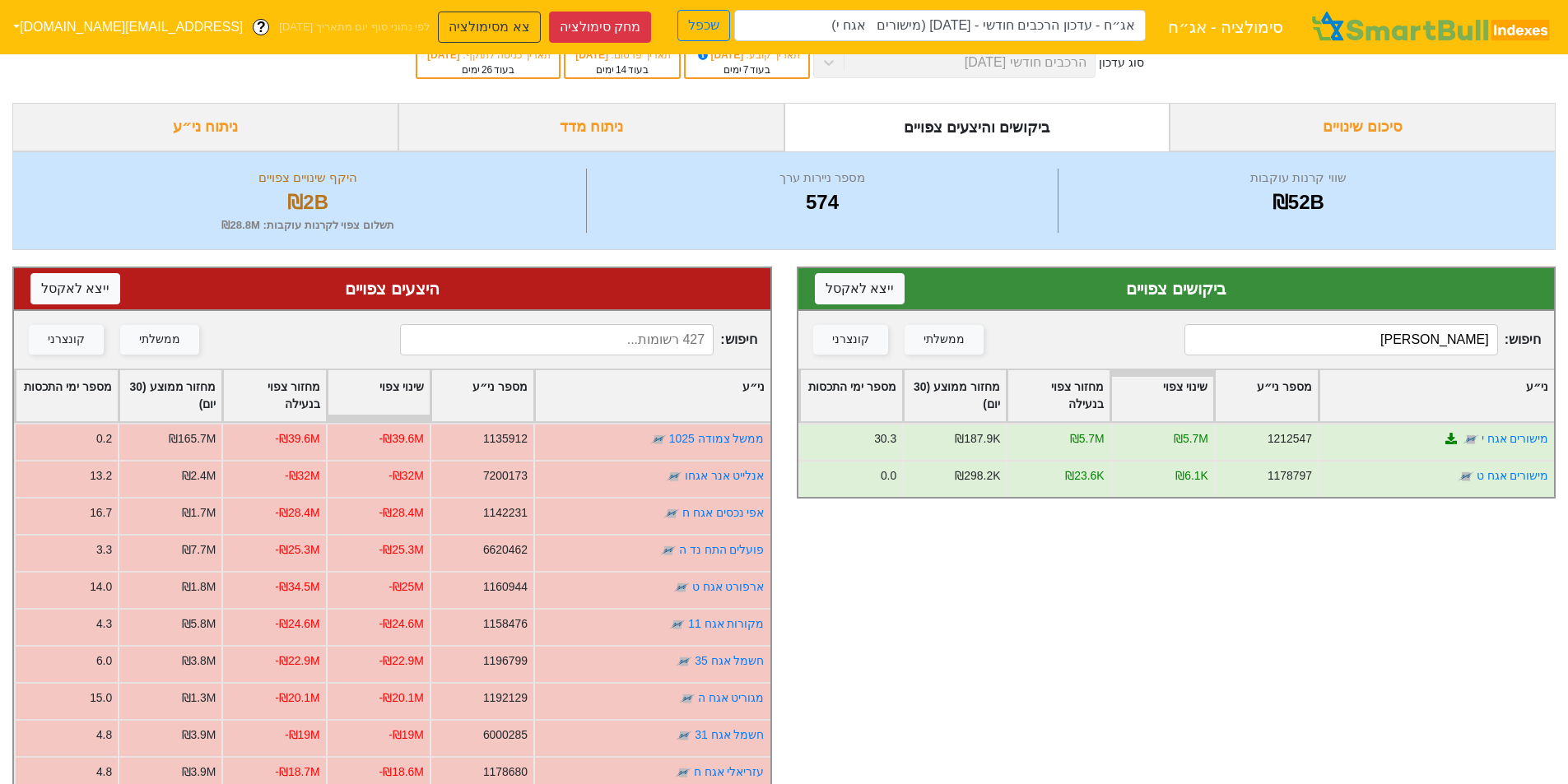
click at [1432, 341] on input "[PERSON_NAME]" at bounding box center [1340, 339] width 313 height 31
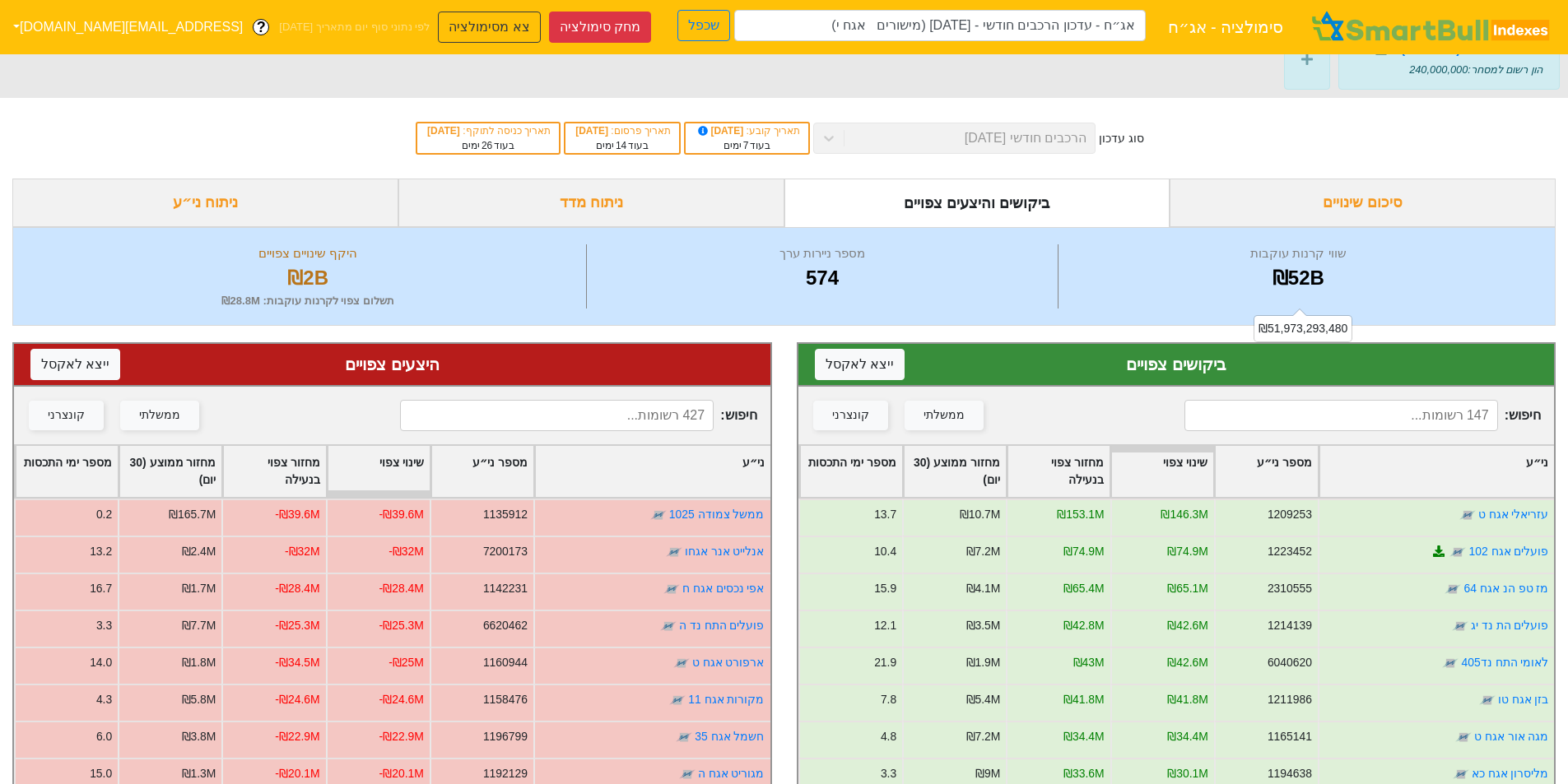
scroll to position [0, 0]
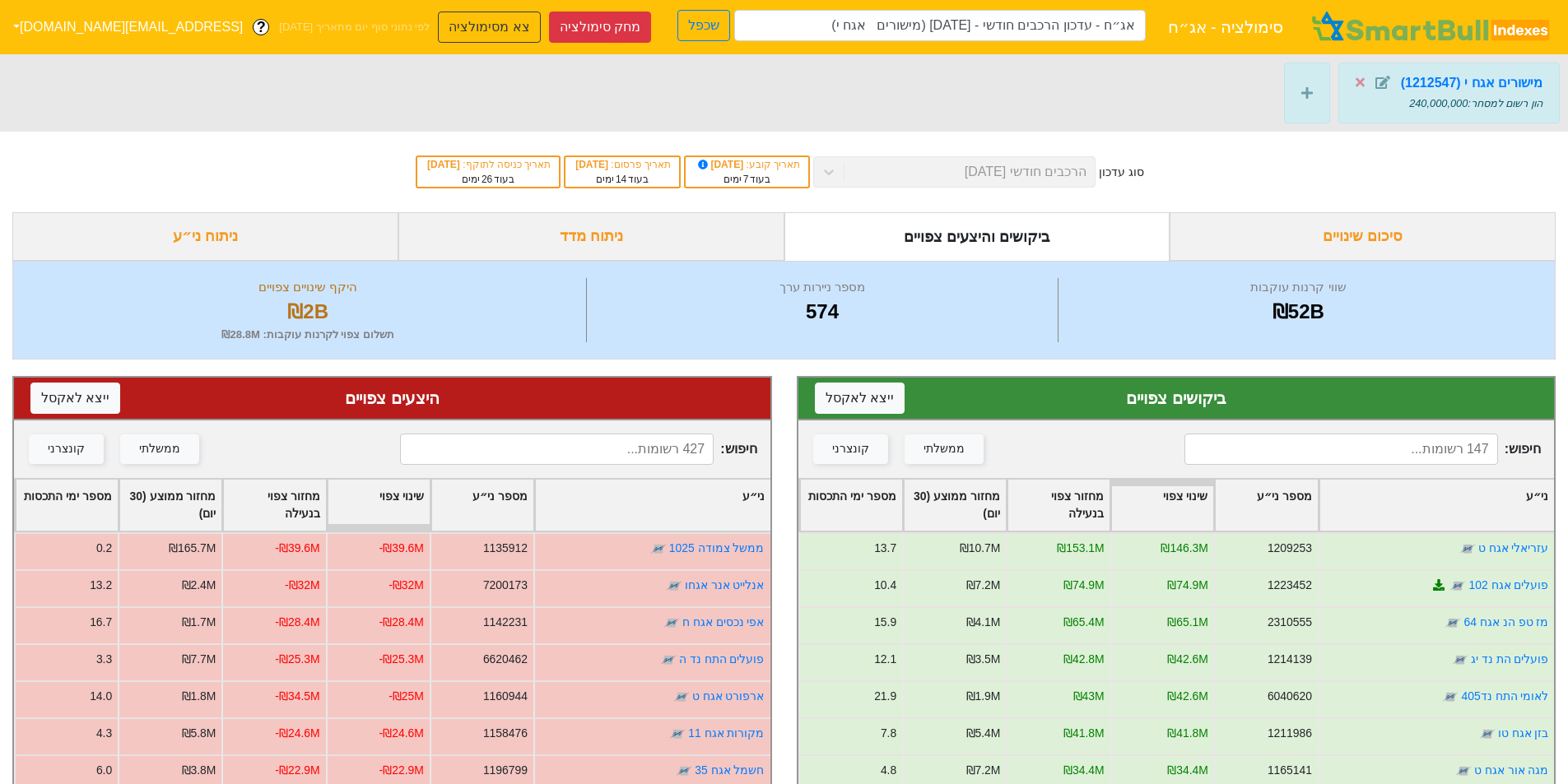
click at [999, 172] on div "סוג עדכון הרכבים חודשי [DATE] תאריך קובע : [DATE] בעוד 7 ימים תאריך פרסום : [DA…" at bounding box center [784, 172] width 1568 height 81
click at [281, 232] on div "ניתוח ני״ע" at bounding box center [206, 237] width 386 height 49
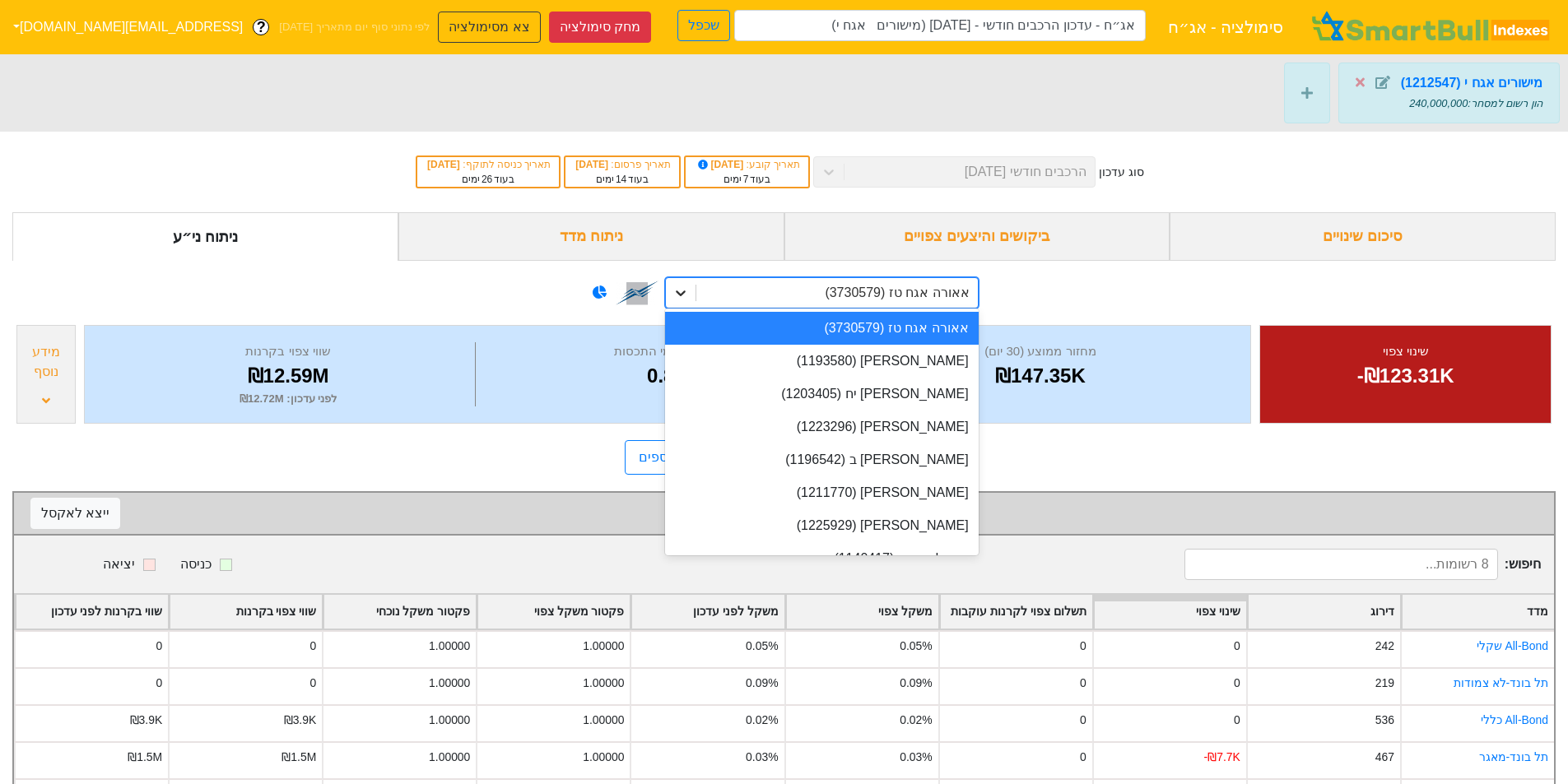
click at [691, 280] on div at bounding box center [680, 292] width 29 height 29
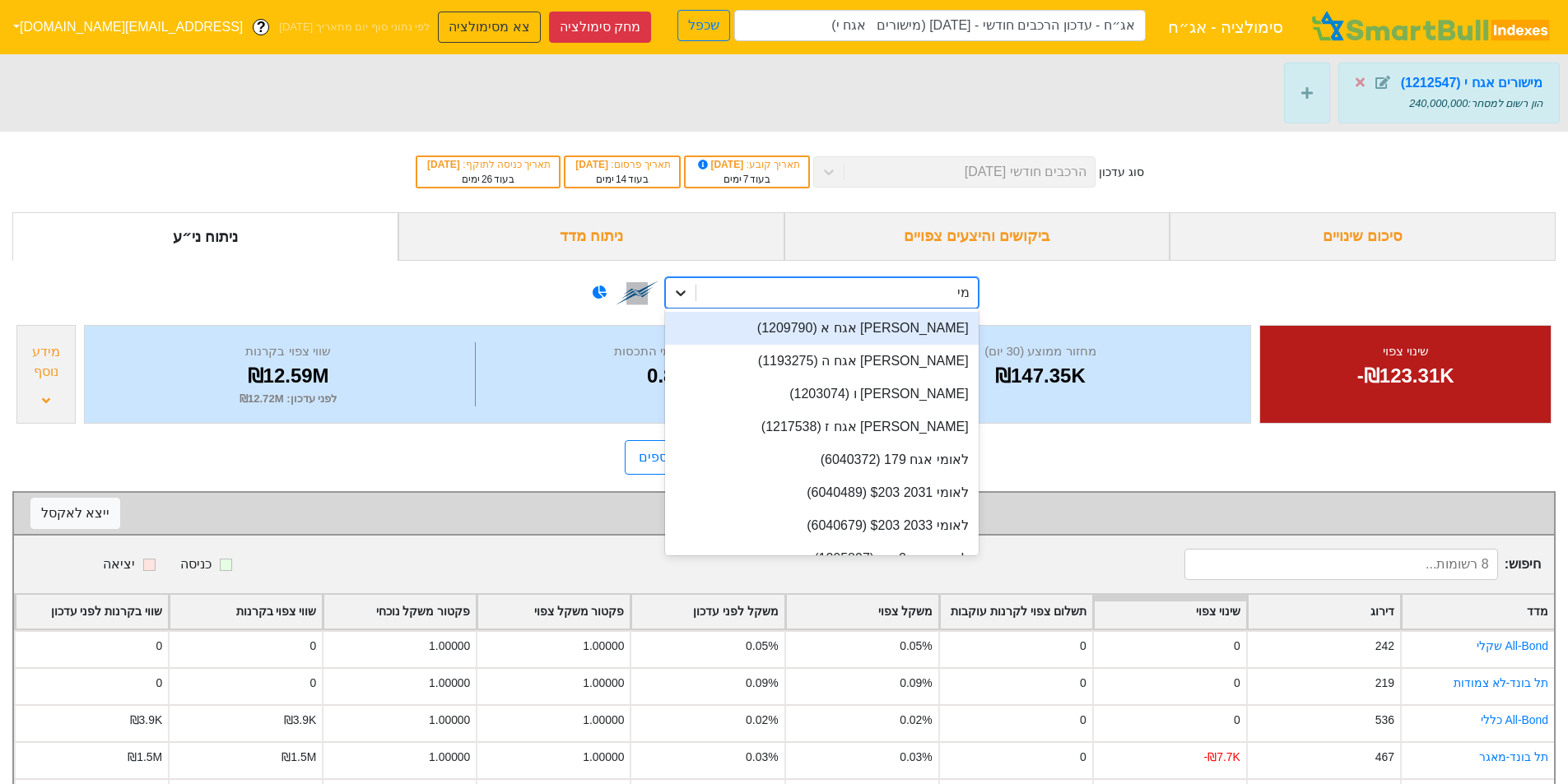
type input "מיש"
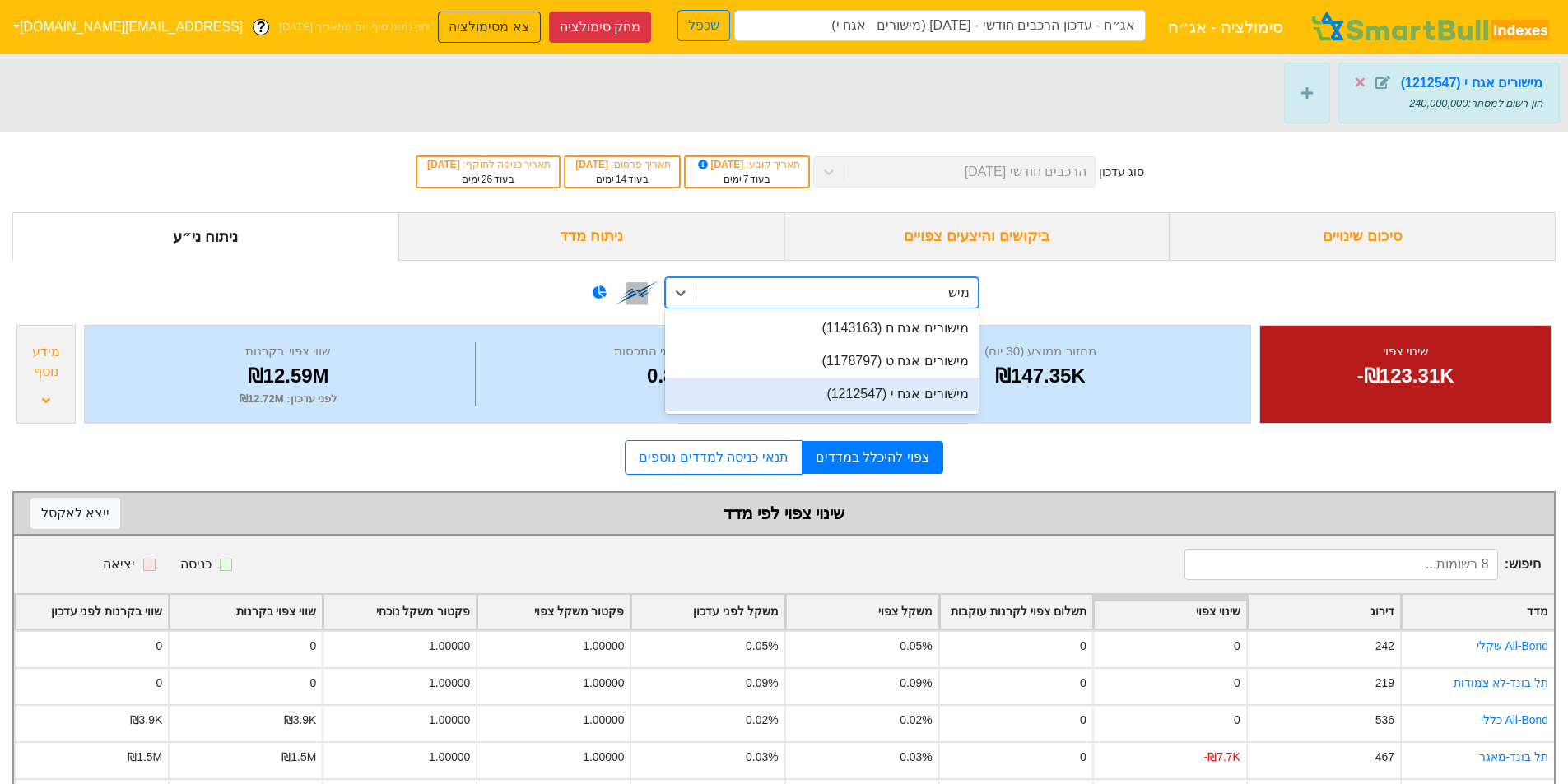
click at [961, 394] on div "מישורים אגח י (1212547)" at bounding box center [821, 394] width 313 height 33
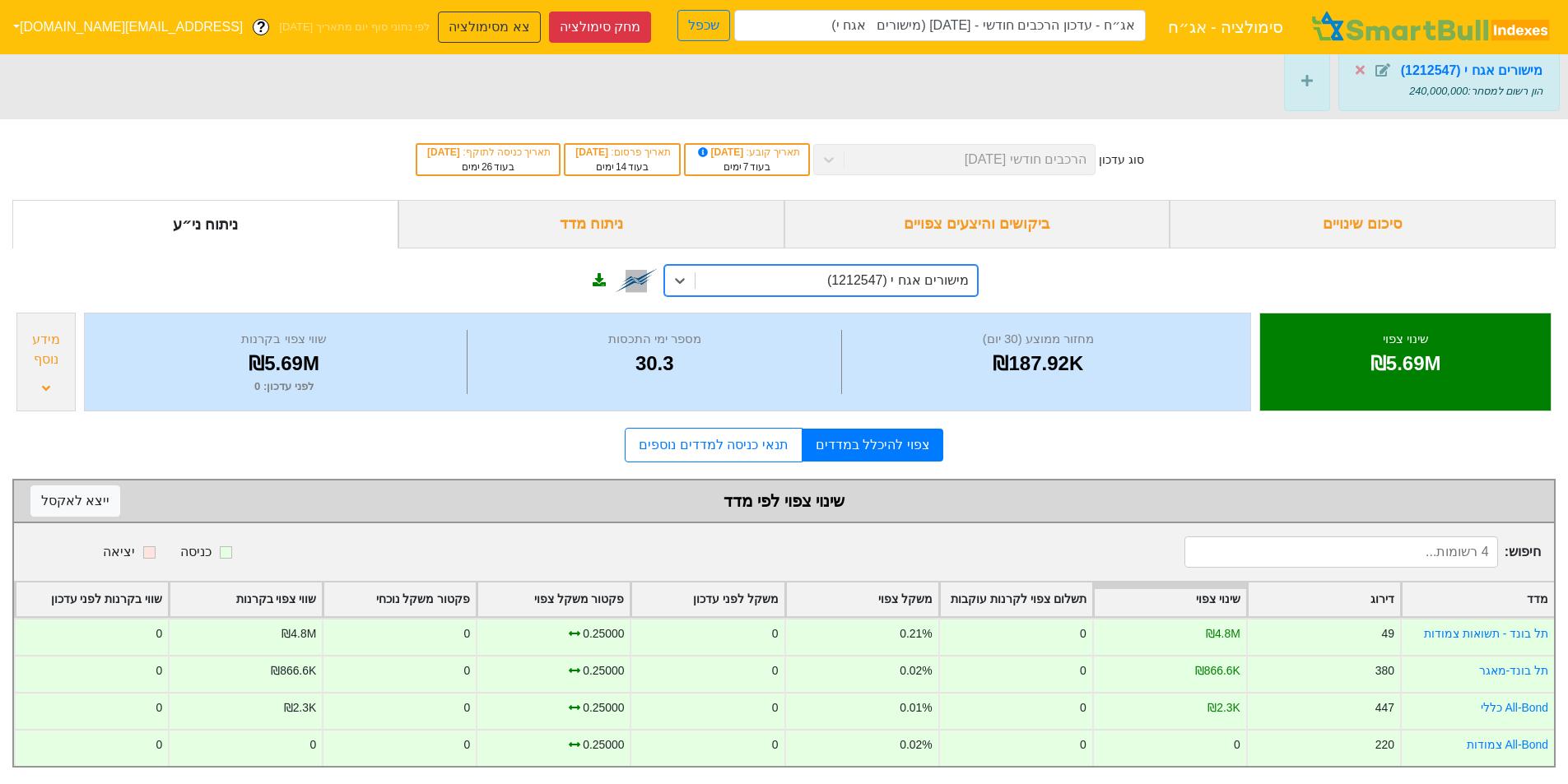
scroll to position [24, 0]
click at [438, 22] on button "צא מסימולציה" at bounding box center [489, 27] width 102 height 31
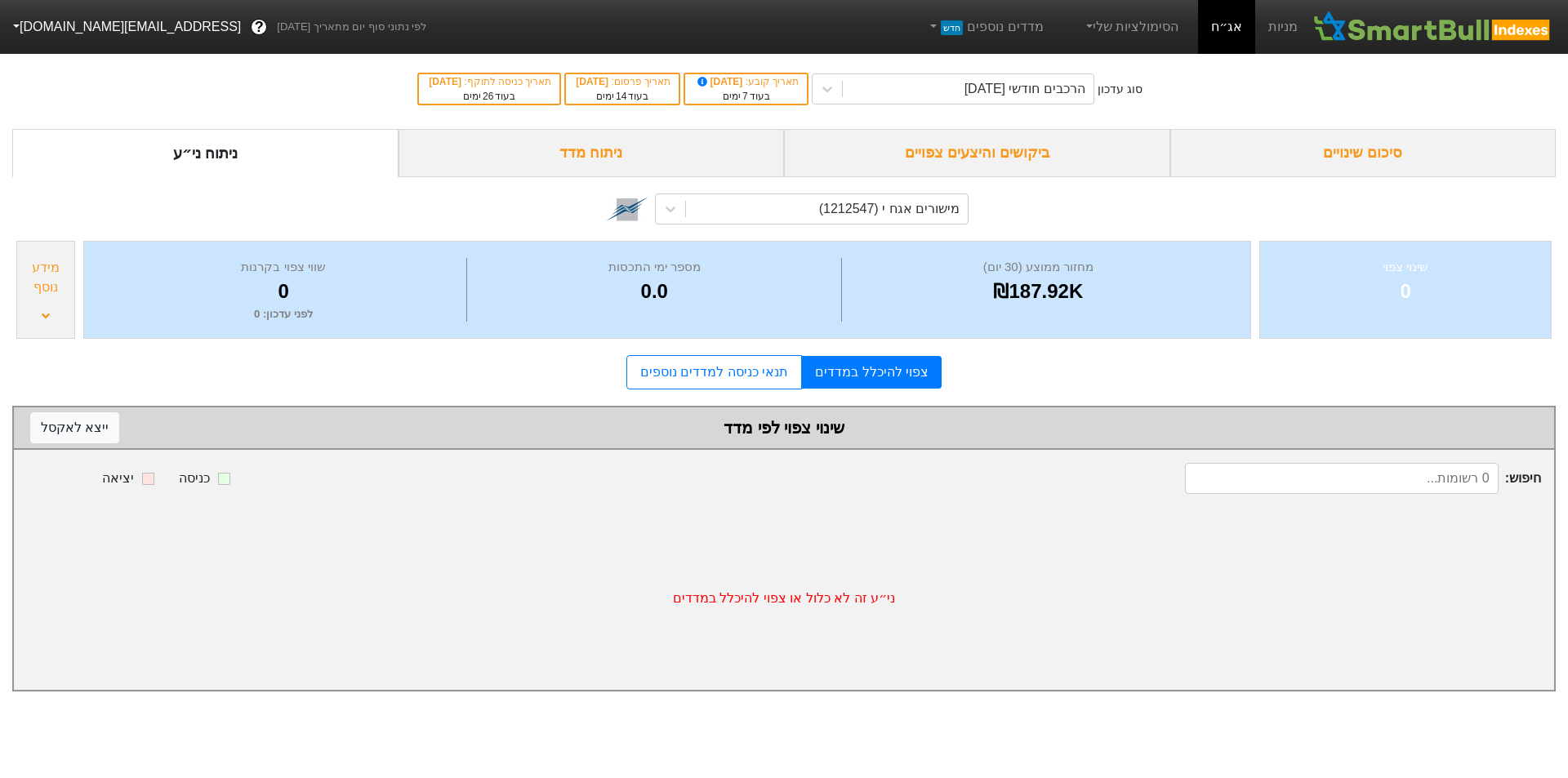
click at [662, 142] on div "ניתוח מדד" at bounding box center [592, 153] width 387 height 48
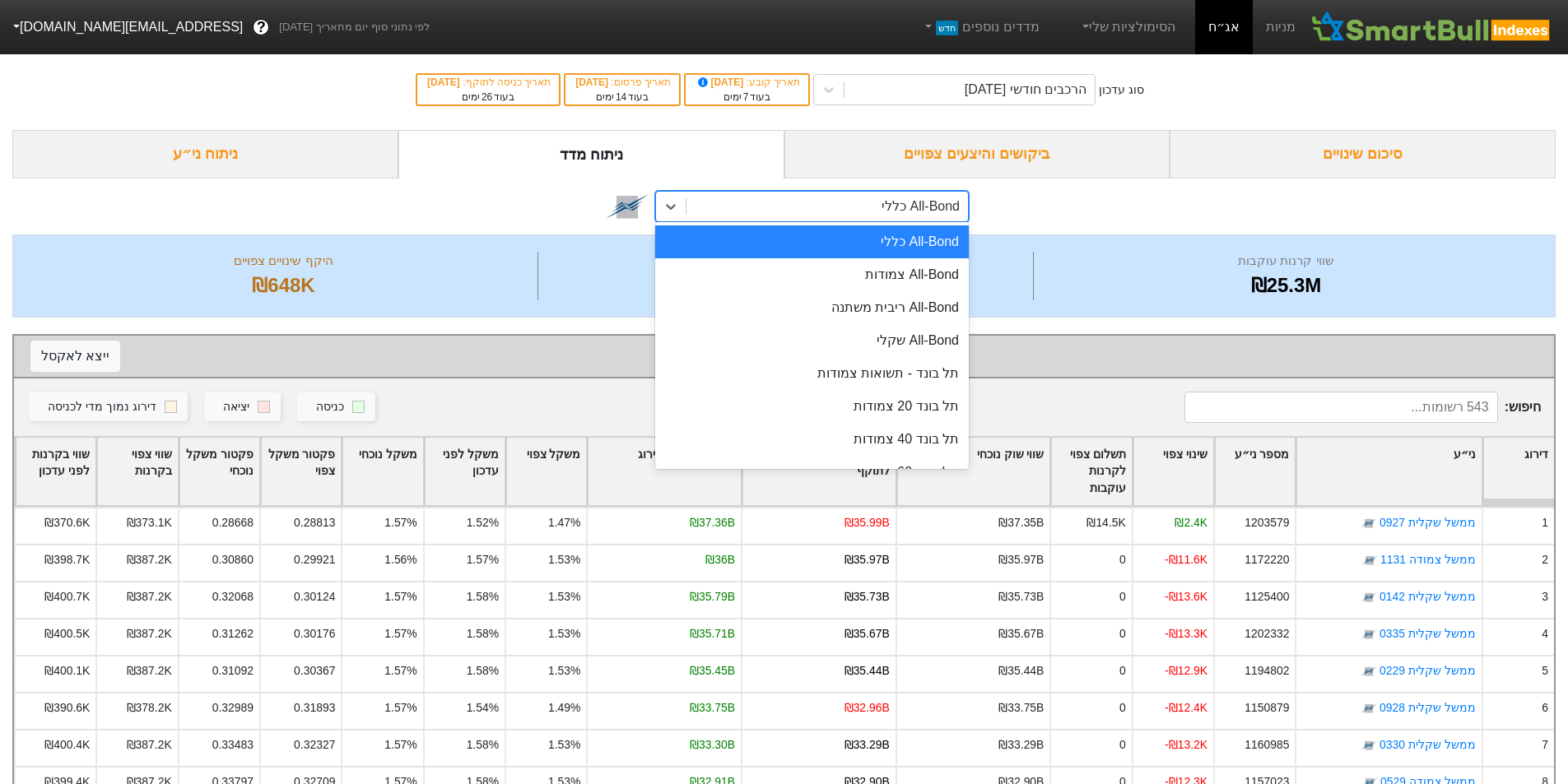
click at [696, 209] on div "All-Bond כללי" at bounding box center [826, 206] width 281 height 29
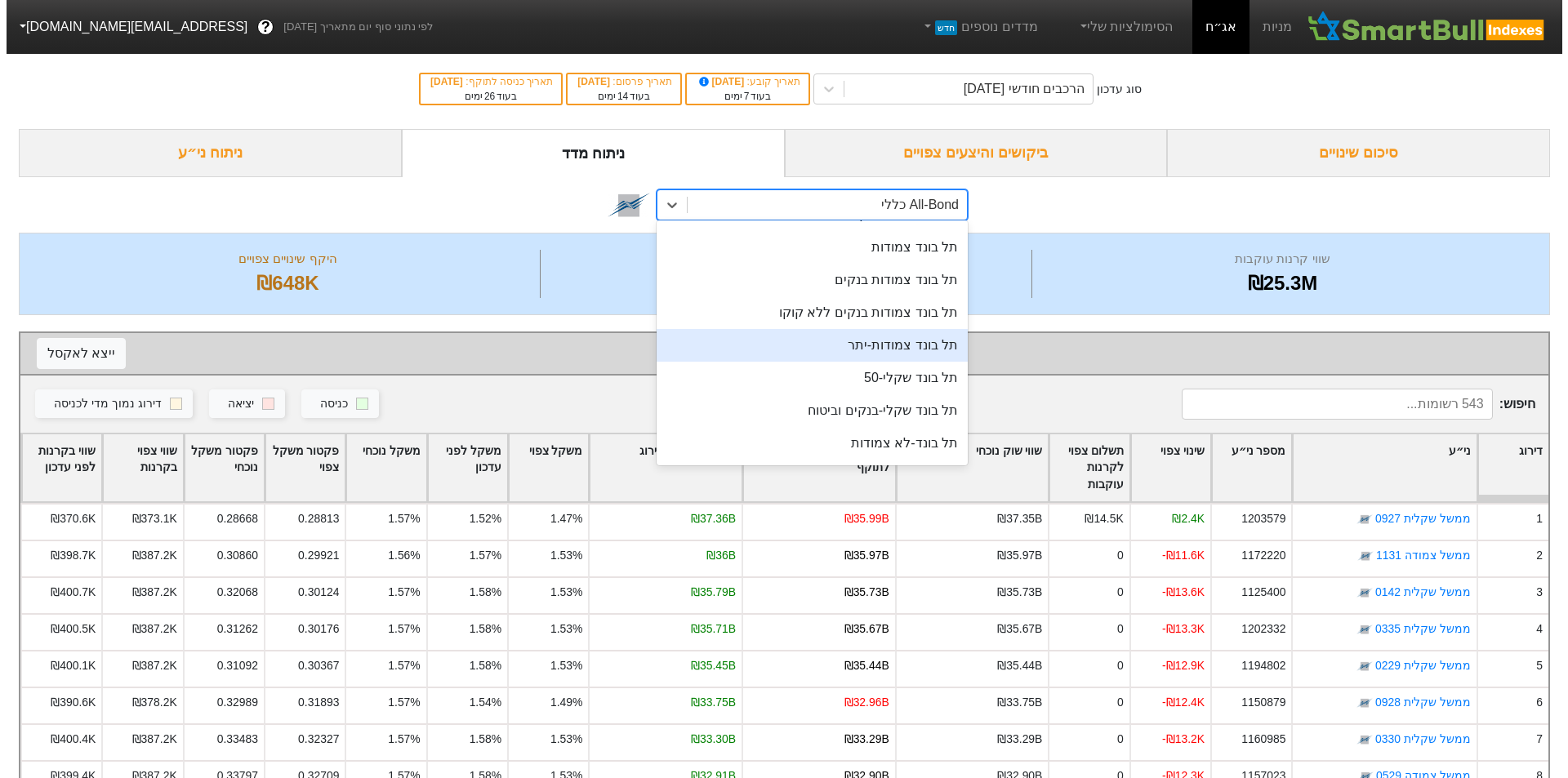
scroll to position [327, 0]
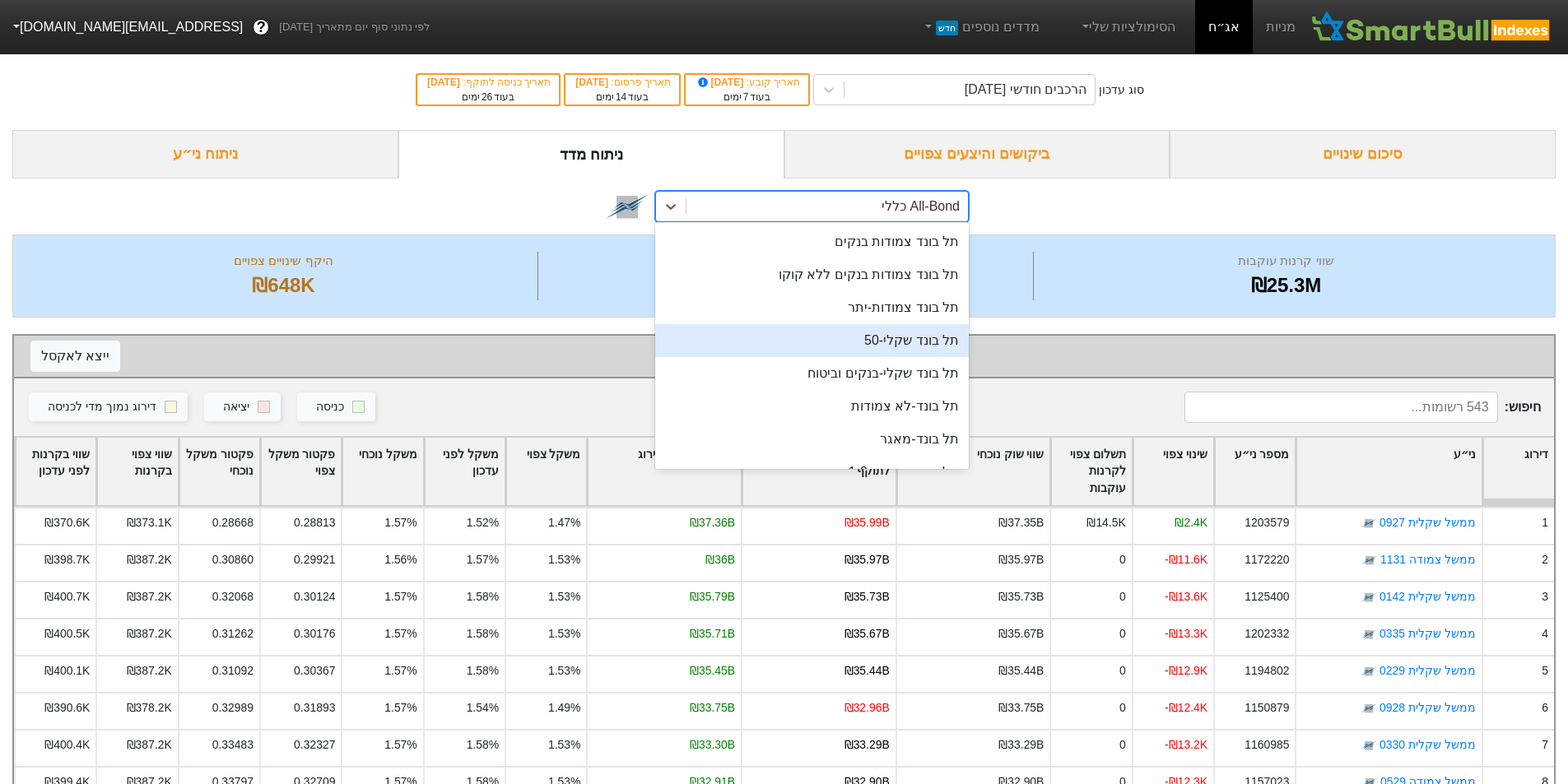
click at [910, 341] on div "תל בונד שקלי-50" at bounding box center [811, 340] width 313 height 33
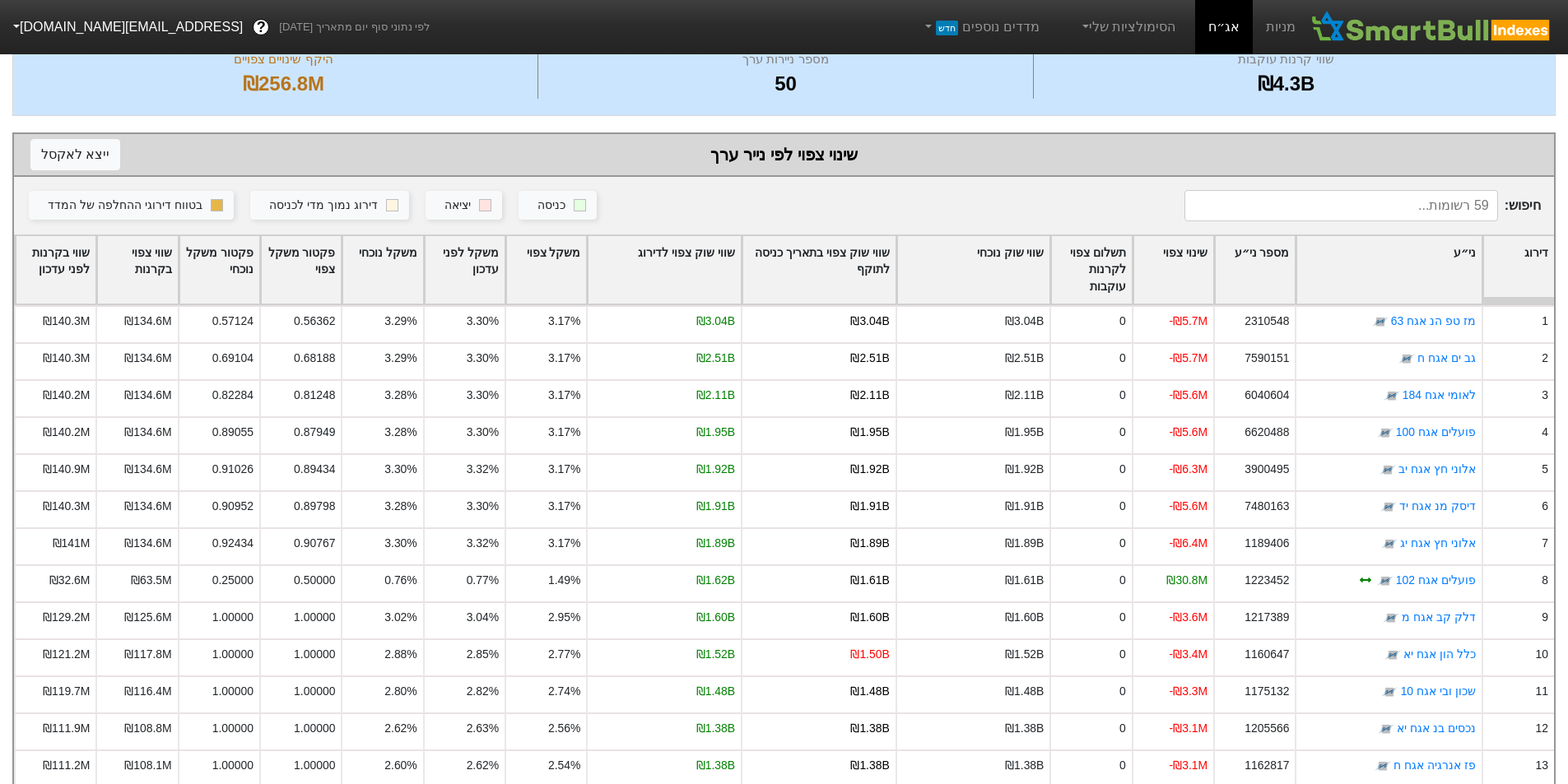
scroll to position [220, 0]
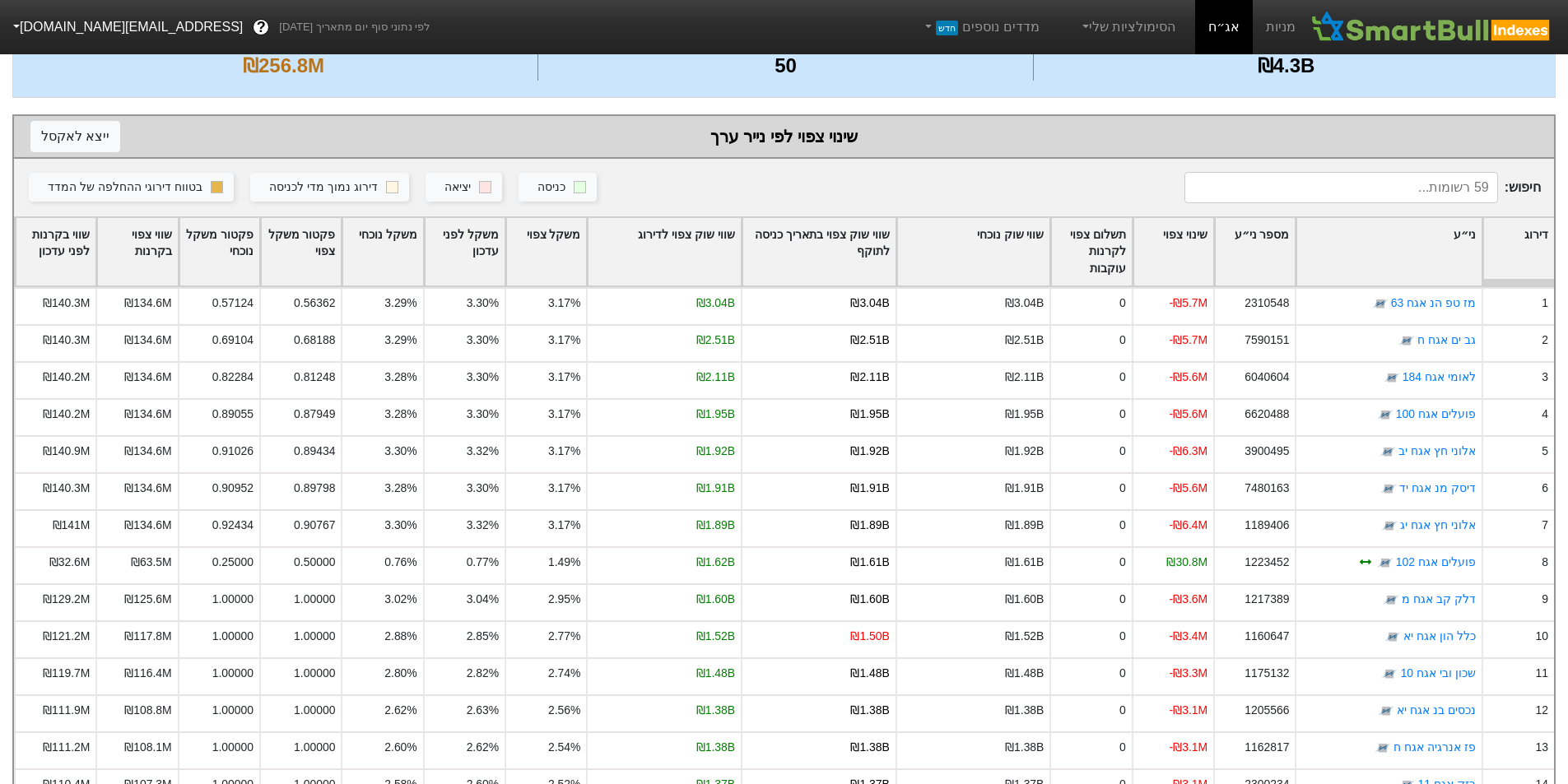
click at [700, 259] on div "שווי שוק צפוי לדירוג" at bounding box center [664, 252] width 153 height 68
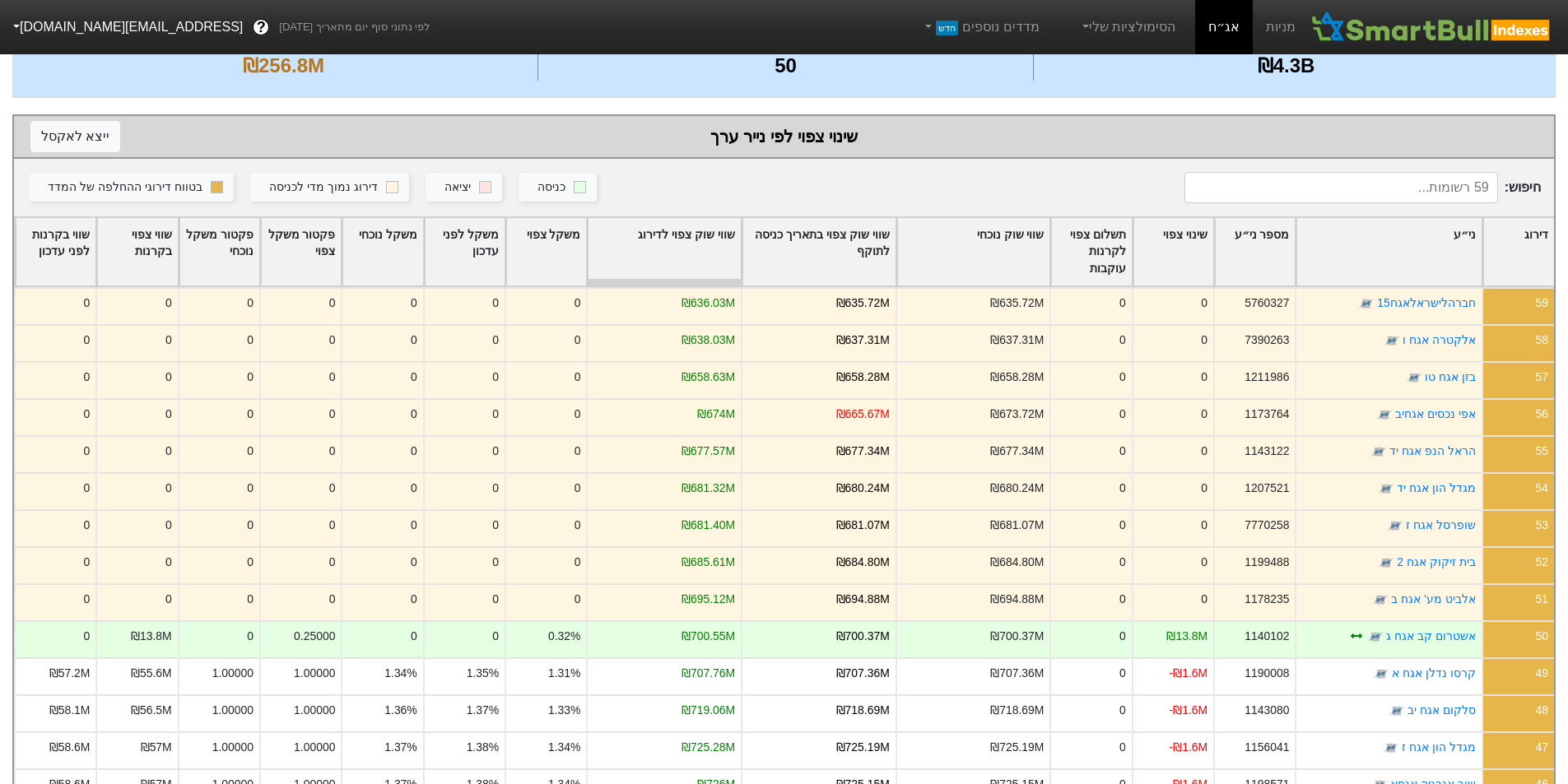
click at [1340, 184] on input at bounding box center [1340, 187] width 313 height 31
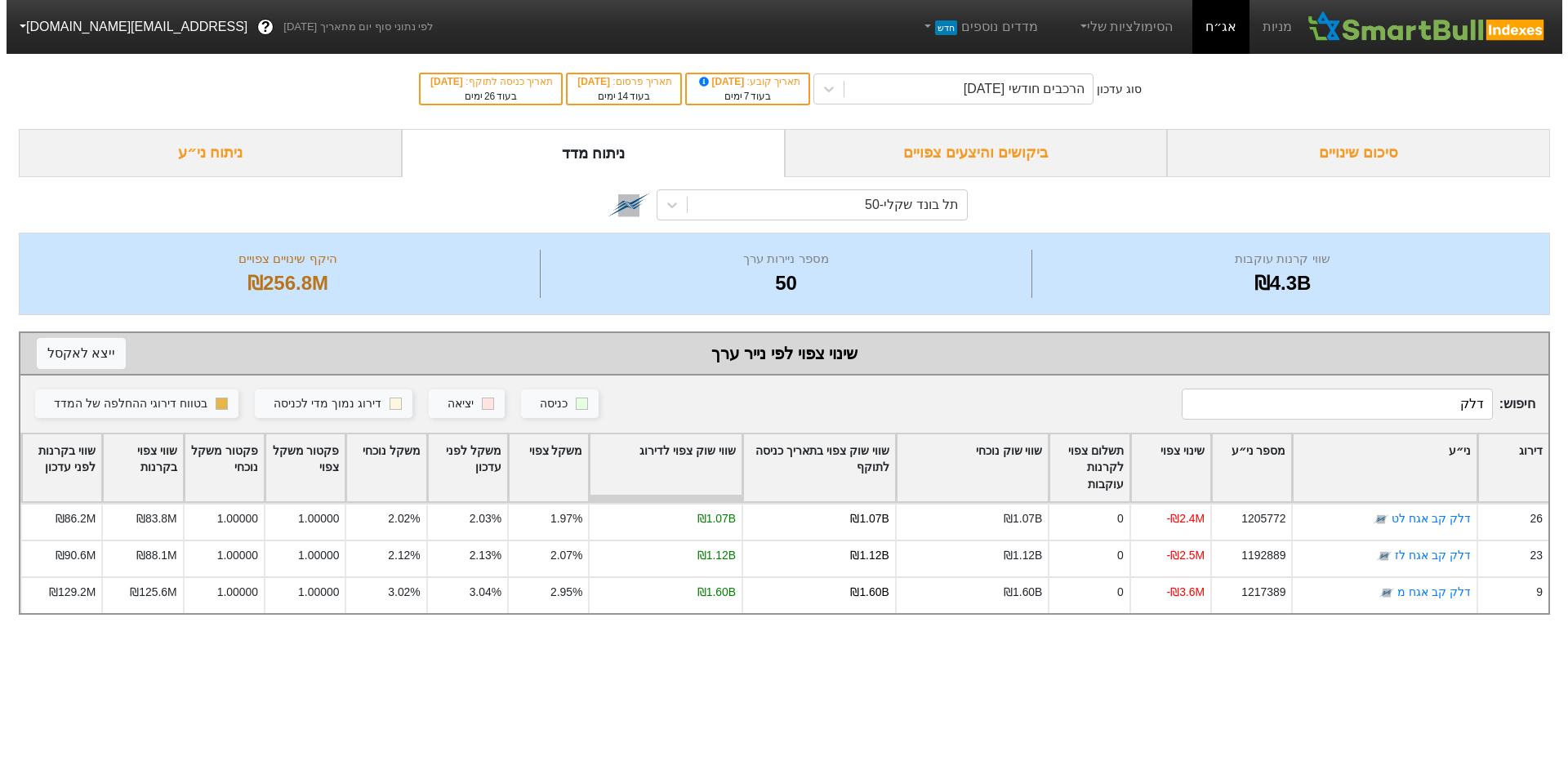
scroll to position [0, 0]
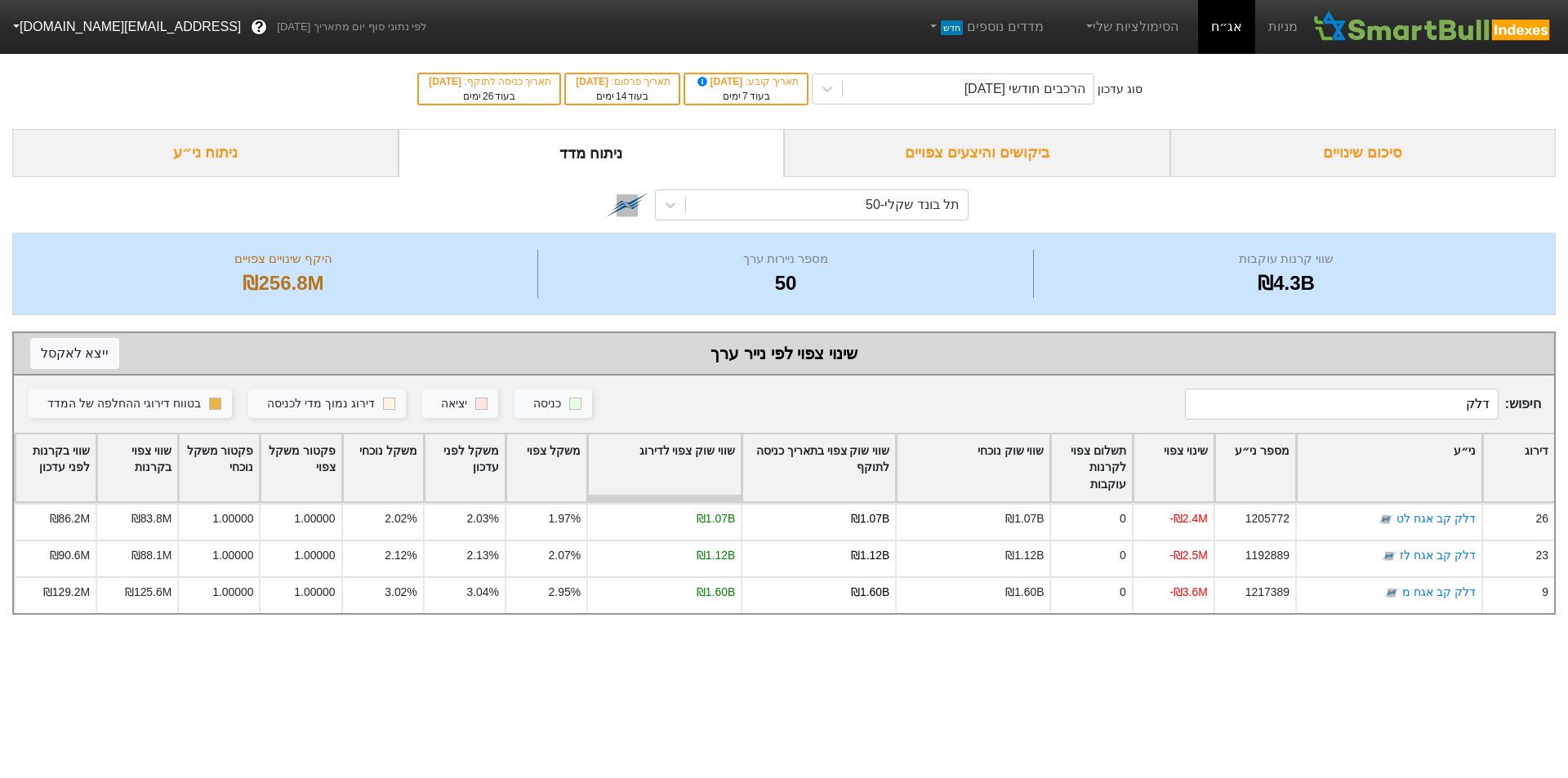
type input "דלק"
click at [876, 212] on div "תל בונד שקלי-50" at bounding box center [912, 205] width 94 height 20
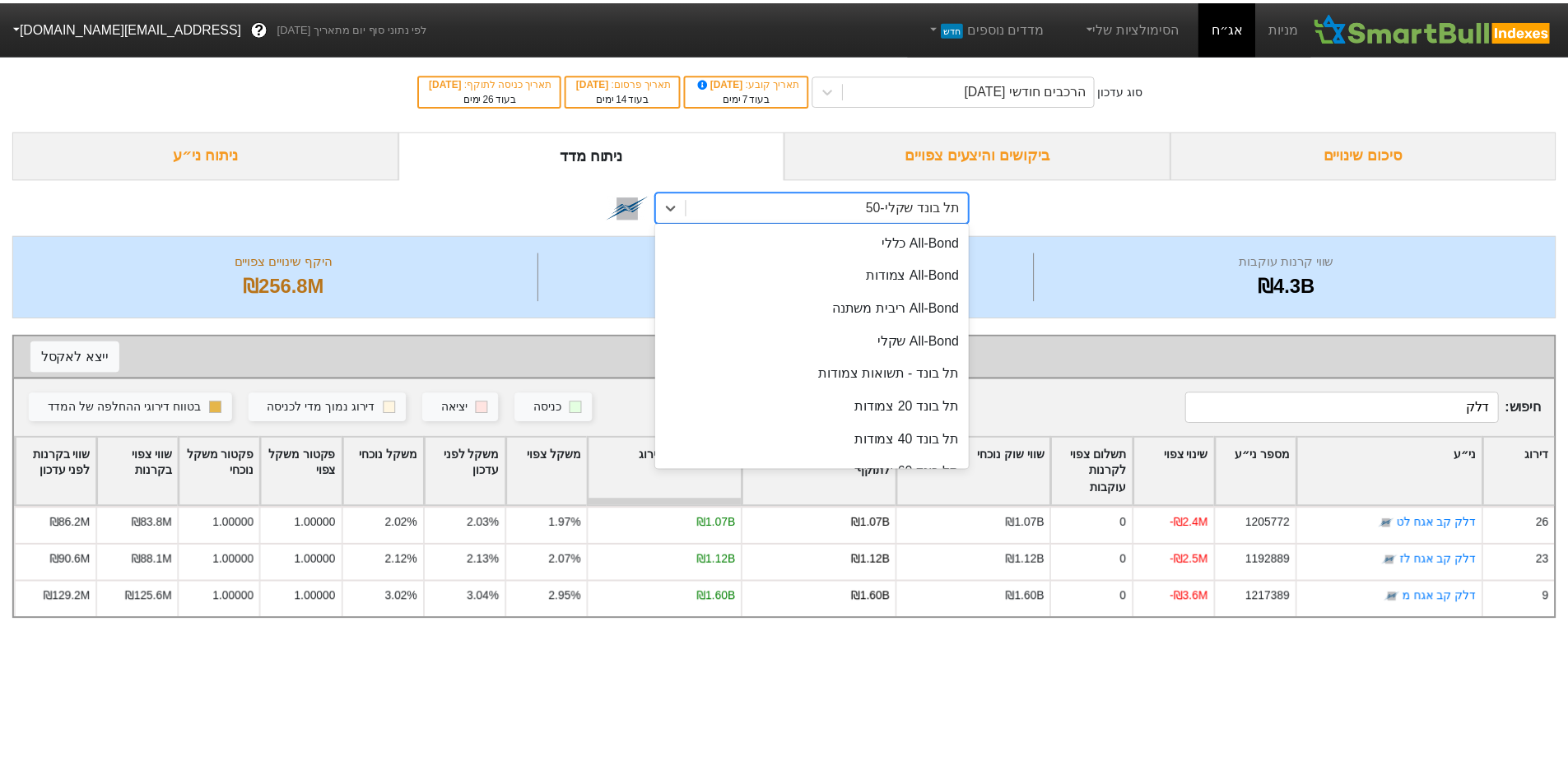
scroll to position [227, 0]
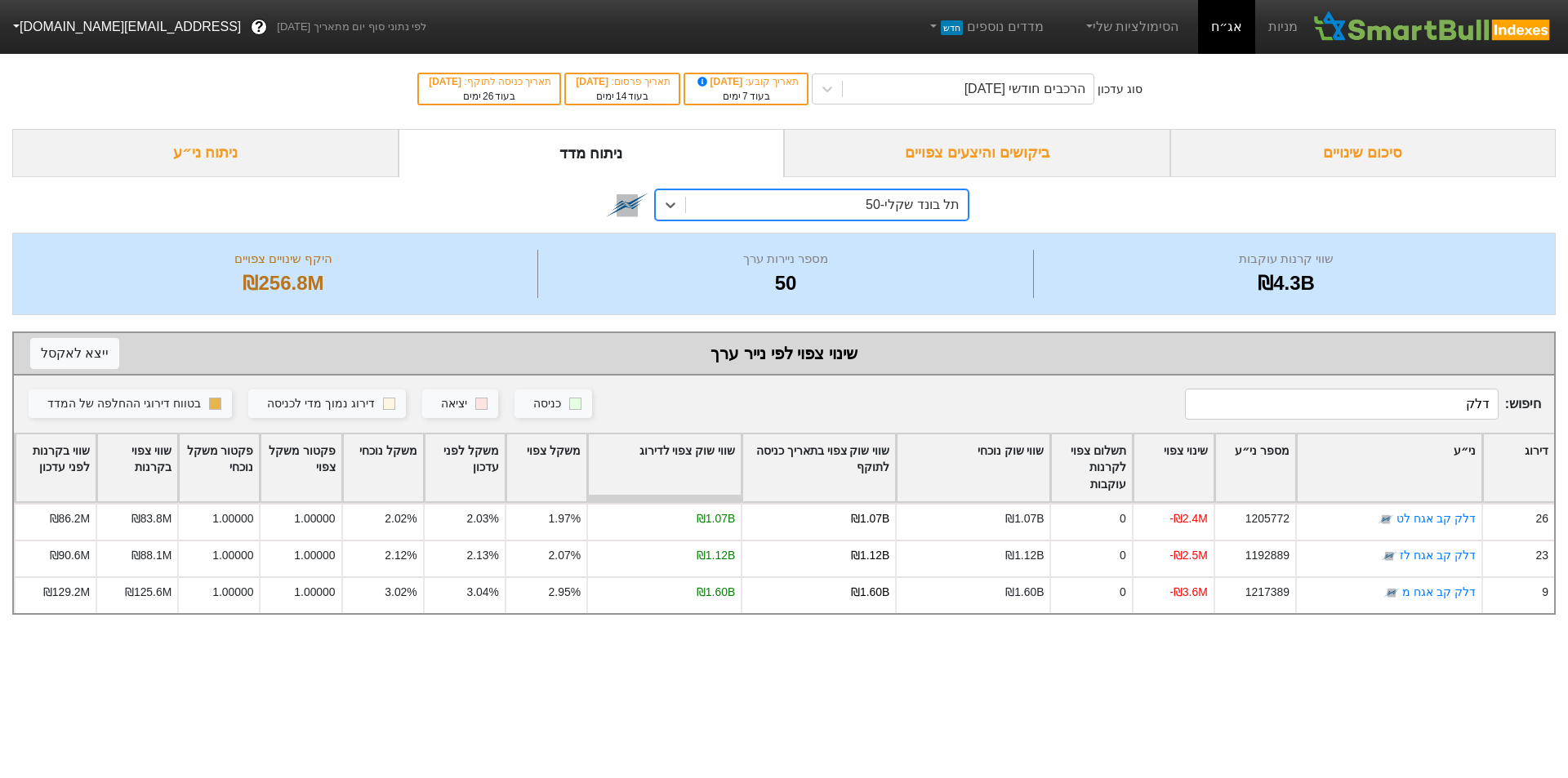
click at [876, 212] on div "תל בונד שקלי-50" at bounding box center [912, 205] width 94 height 20
click at [1344, 386] on div "חיפוש : דלק כניסה יציאה דירוג נמוך מדי לכניסה בטווח דירוגי ההחלפה של המדד" at bounding box center [784, 404] width 1540 height 57
click at [1351, 391] on input "דלק" at bounding box center [1341, 403] width 313 height 31
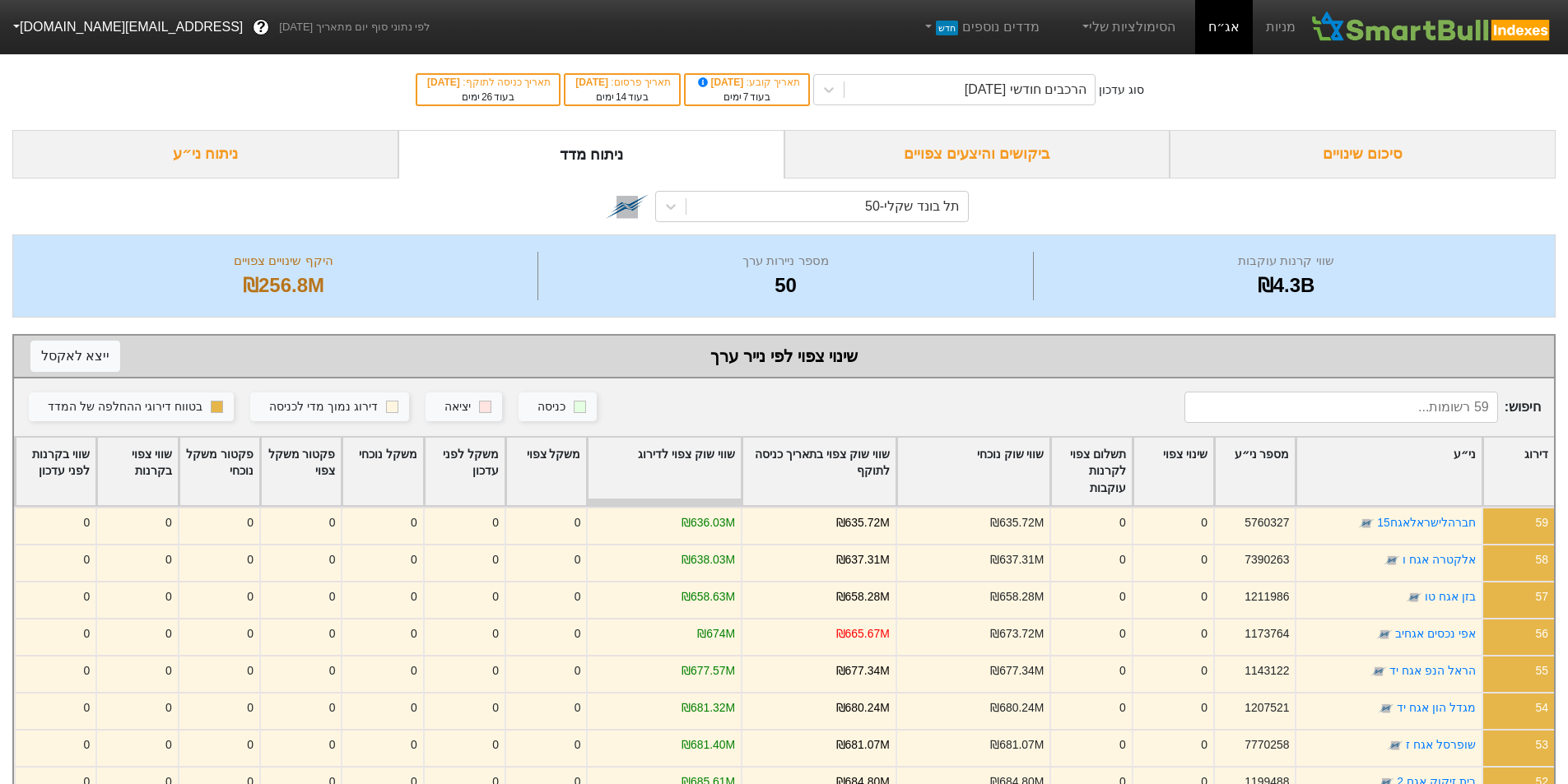
click at [726, 467] on div "שווי שוק צפוי לדירוג" at bounding box center [664, 471] width 153 height 68
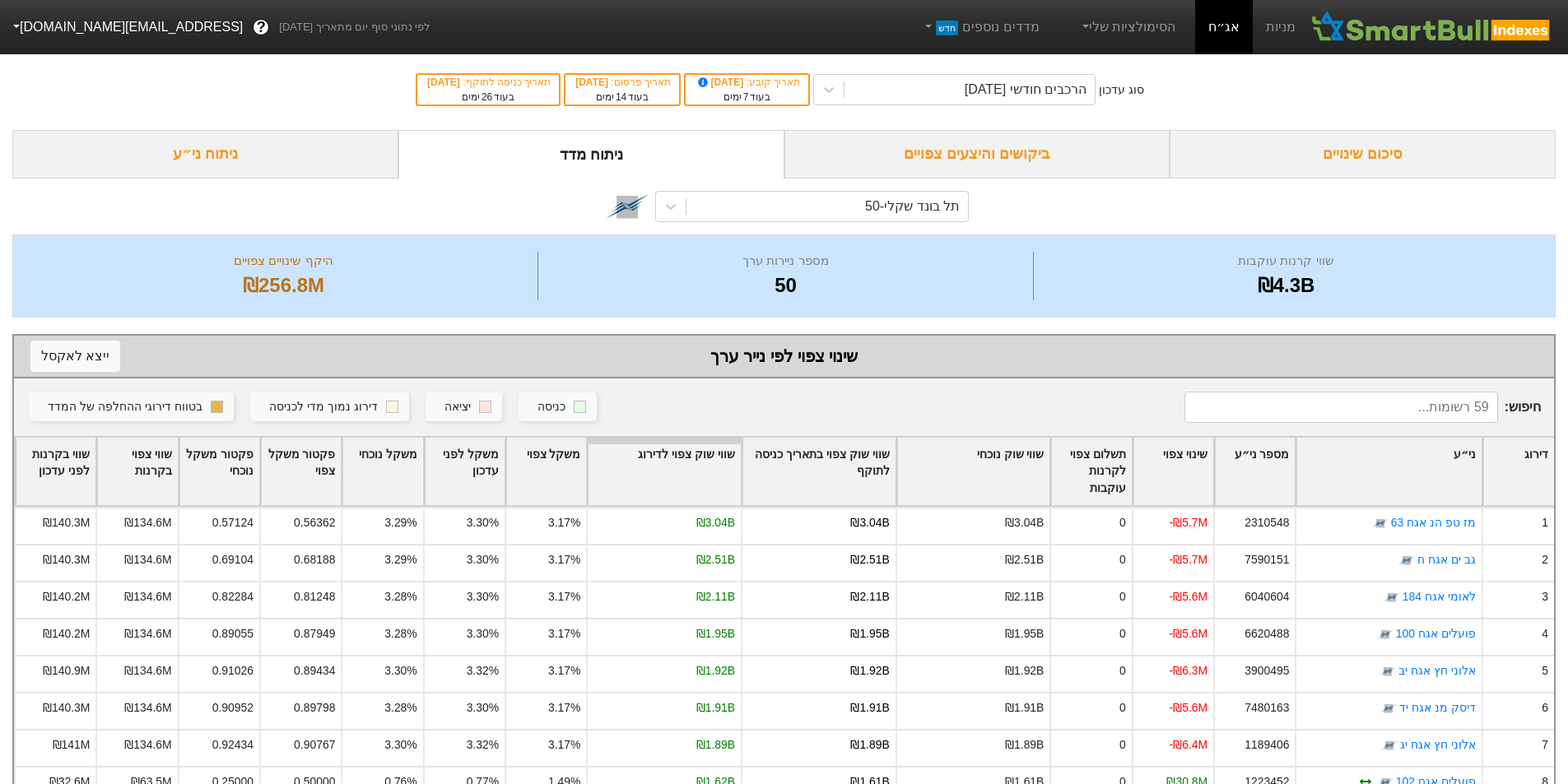
click at [711, 482] on div "שווי שוק צפוי לדירוג" at bounding box center [664, 471] width 153 height 68
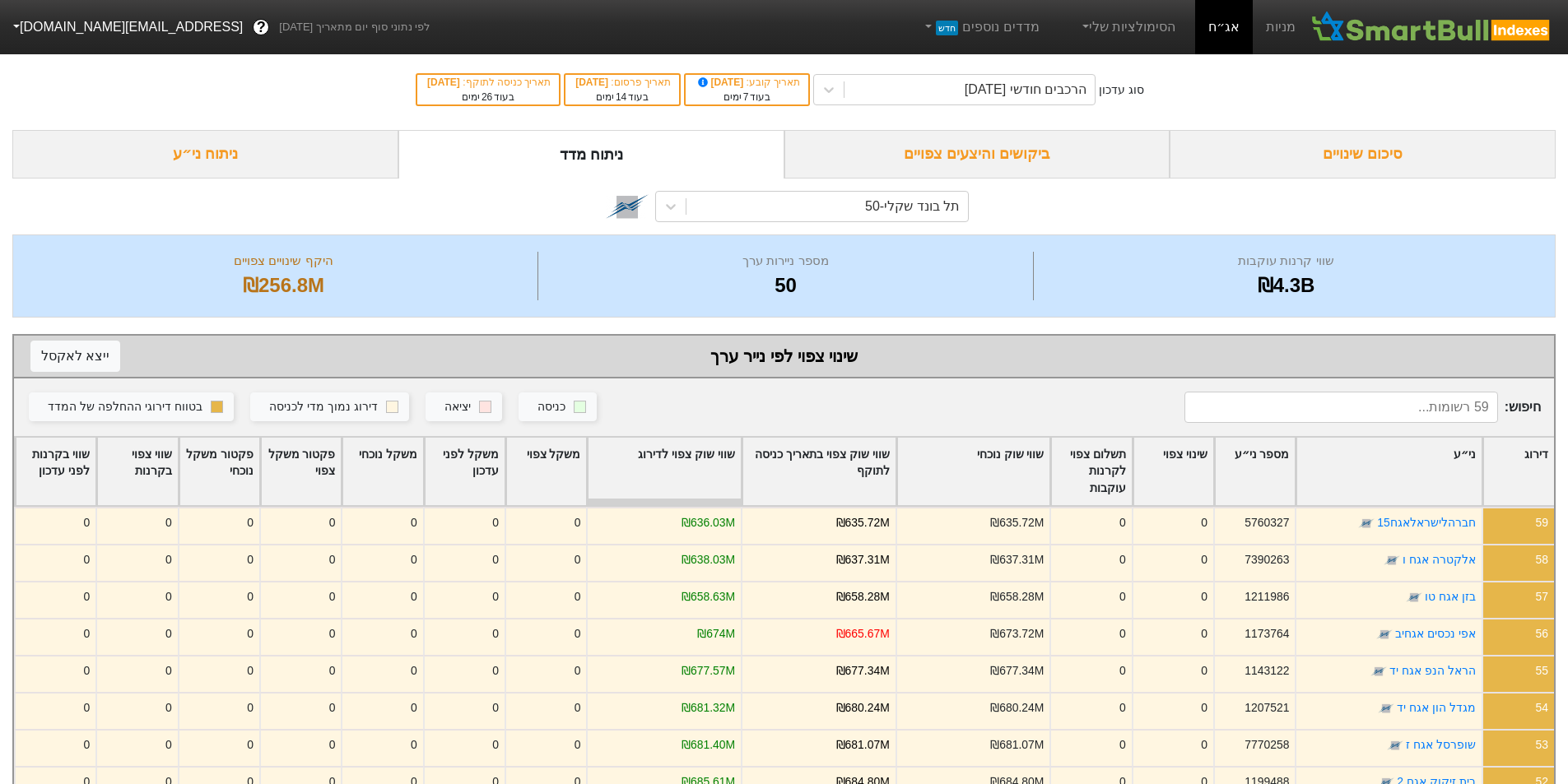
click at [708, 480] on div "שווי שוק צפוי לדירוג" at bounding box center [664, 471] width 153 height 68
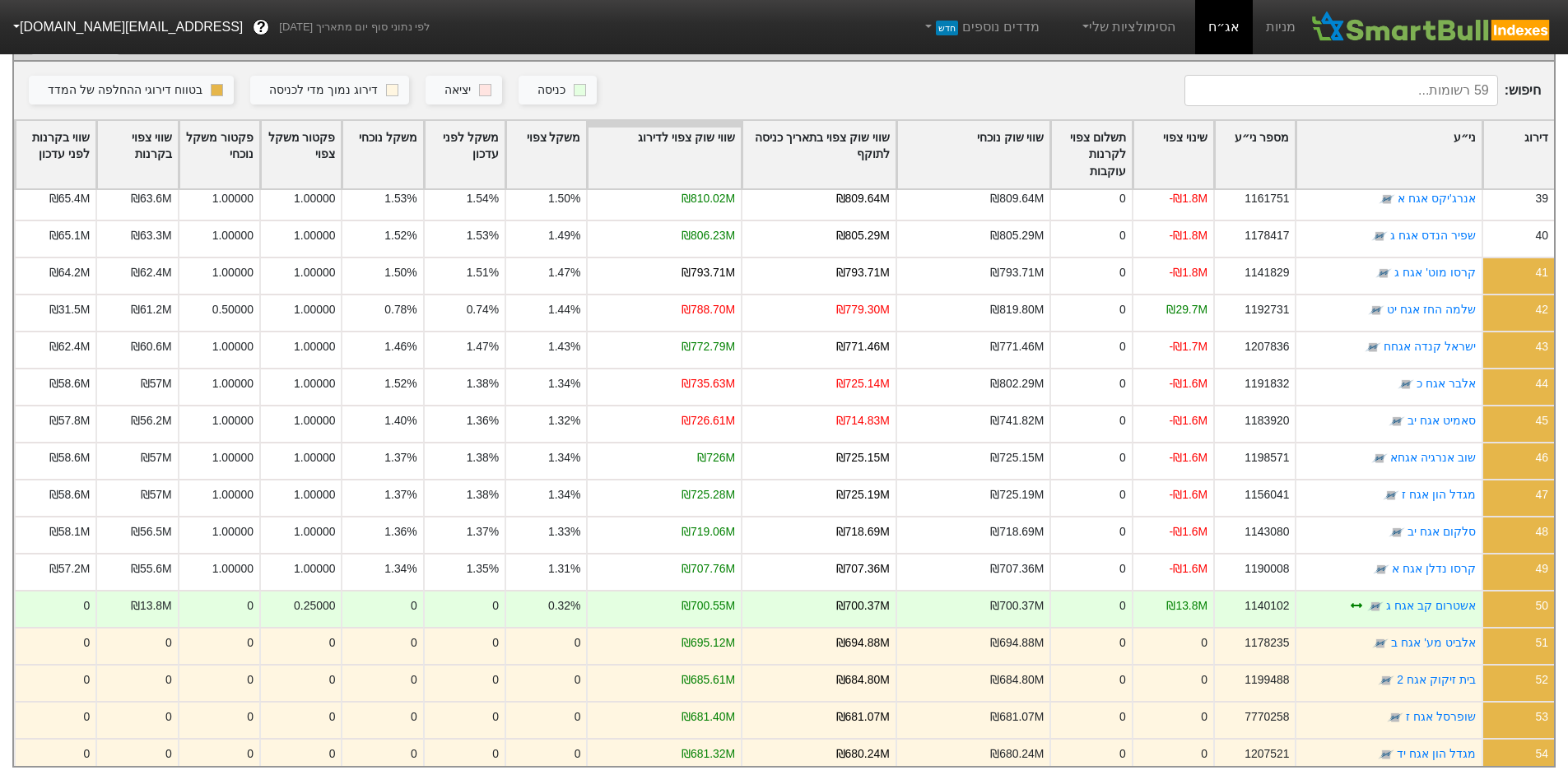
scroll to position [1388, 0]
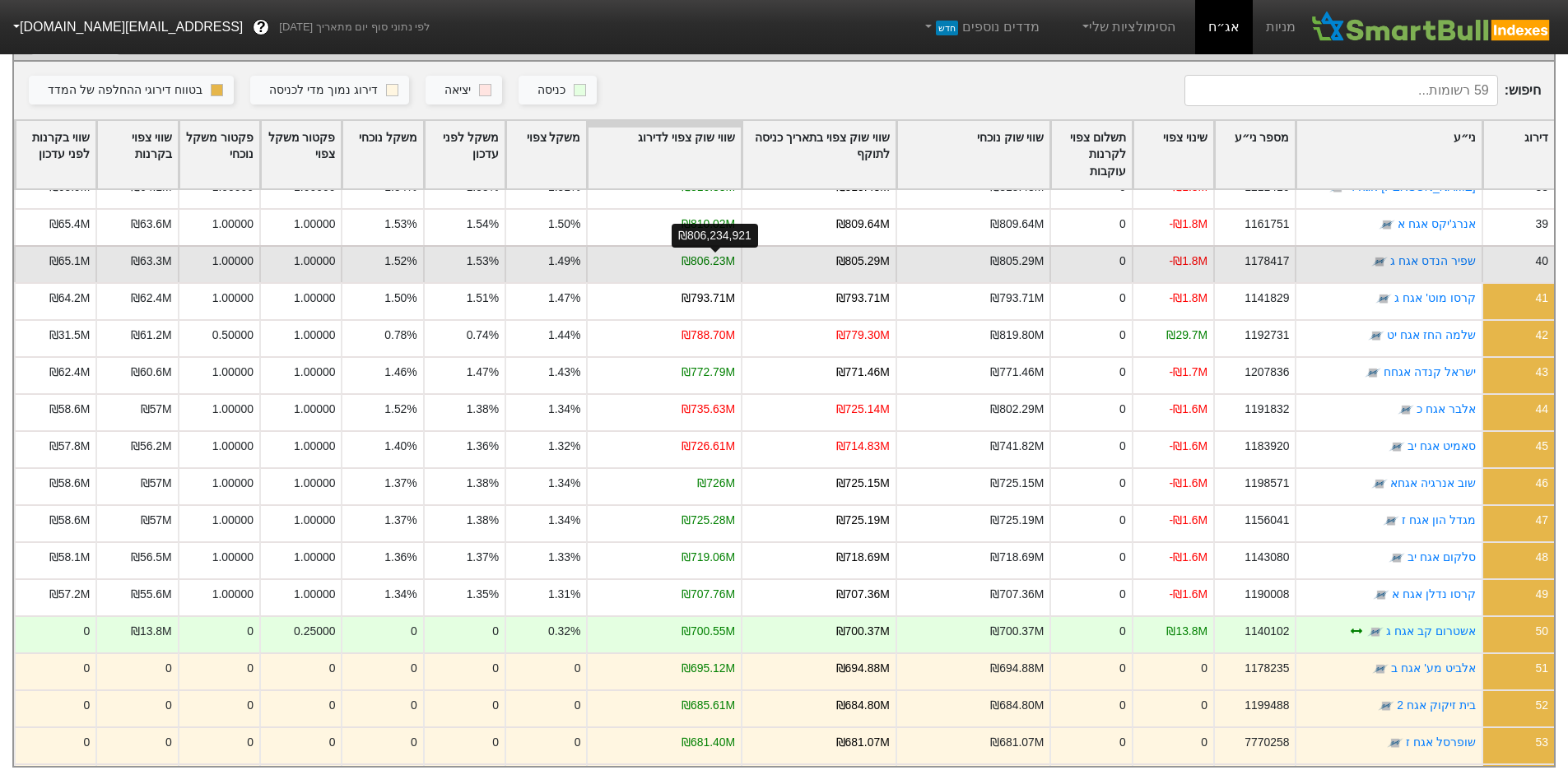
click at [725, 253] on div "₪806.23M" at bounding box center [708, 261] width 54 height 18
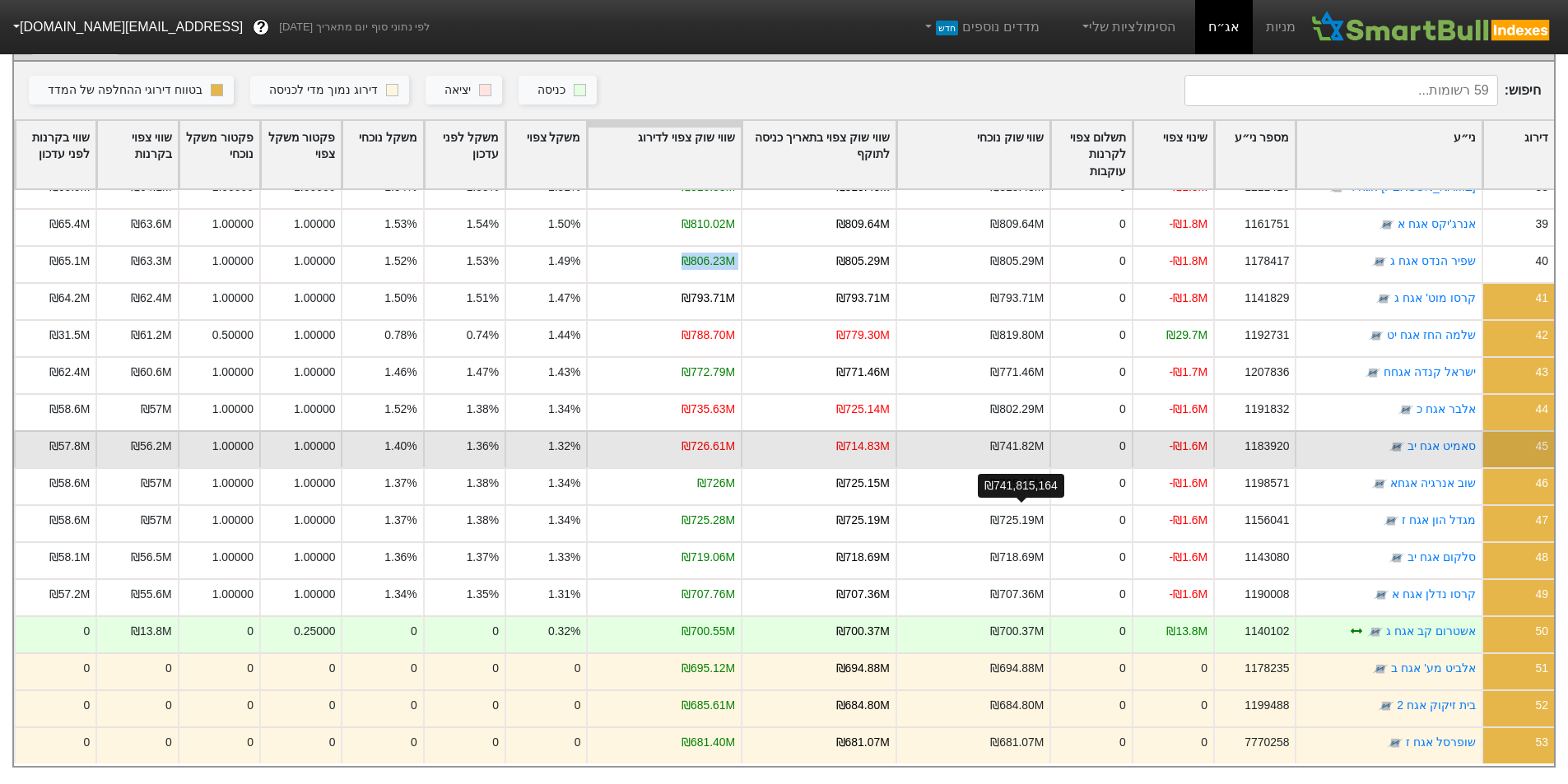
scroll to position [1279, 0]
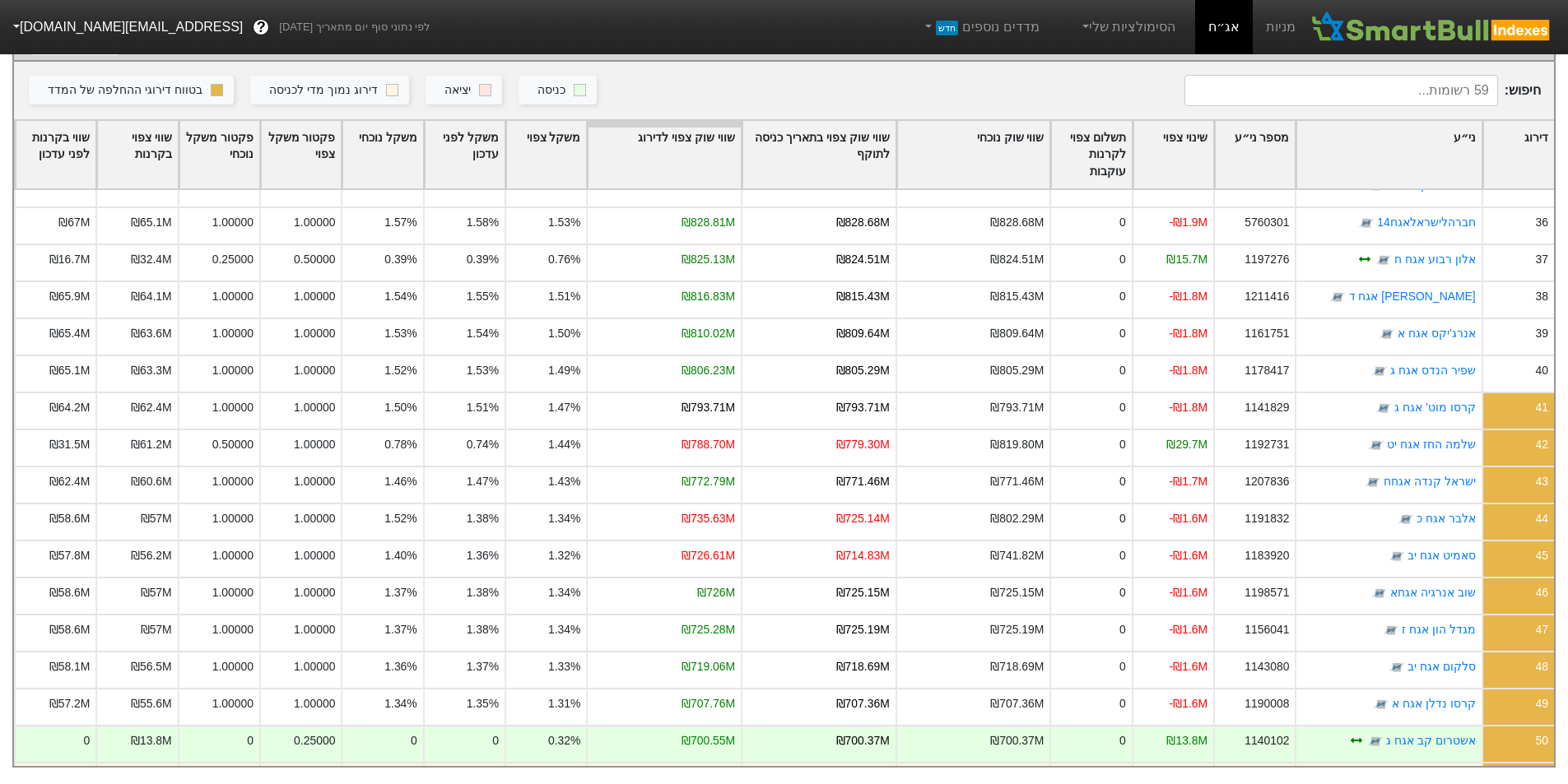
click at [1405, 86] on input at bounding box center [1340, 90] width 313 height 31
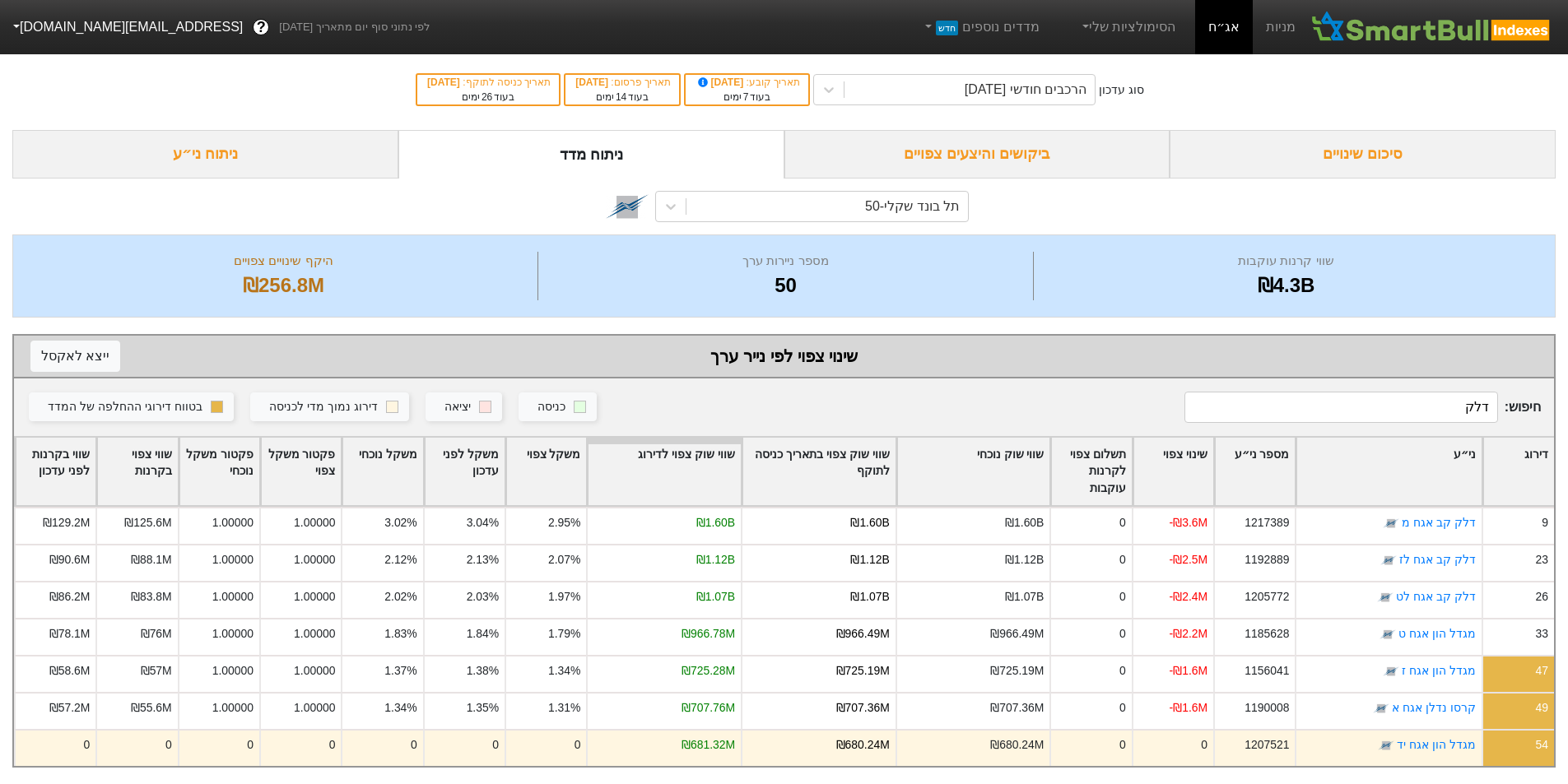
scroll to position [0, 0]
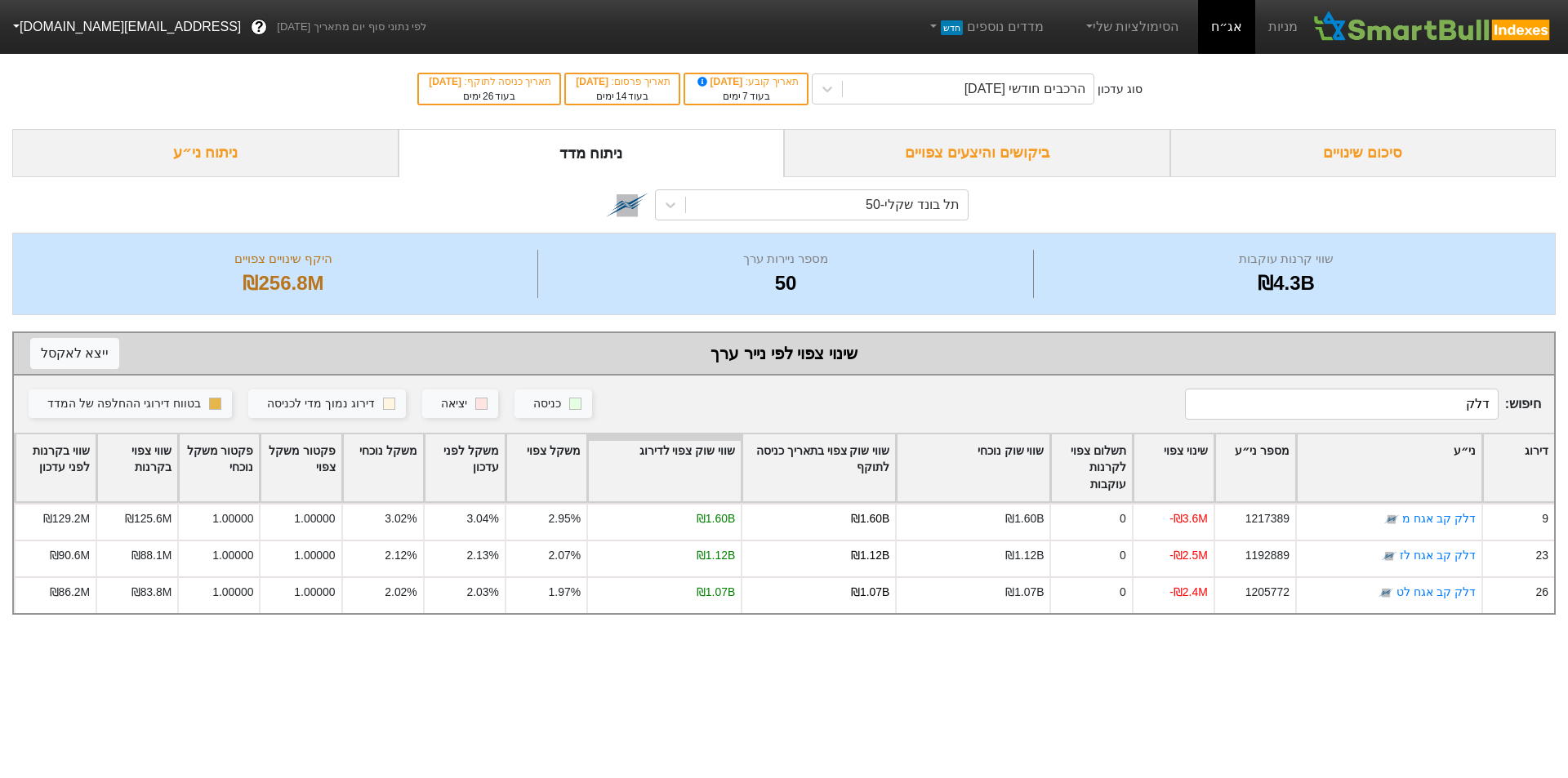
type input "דלק"
click at [750, 631] on html "מניות אג״ח הסימולציות שלי מדדים נוספים חדש לפי נתוני סוף יום מתאריך [DATE] ? [E…" at bounding box center [784, 316] width 1568 height 631
click at [1451, 396] on input "דלק" at bounding box center [1341, 403] width 313 height 31
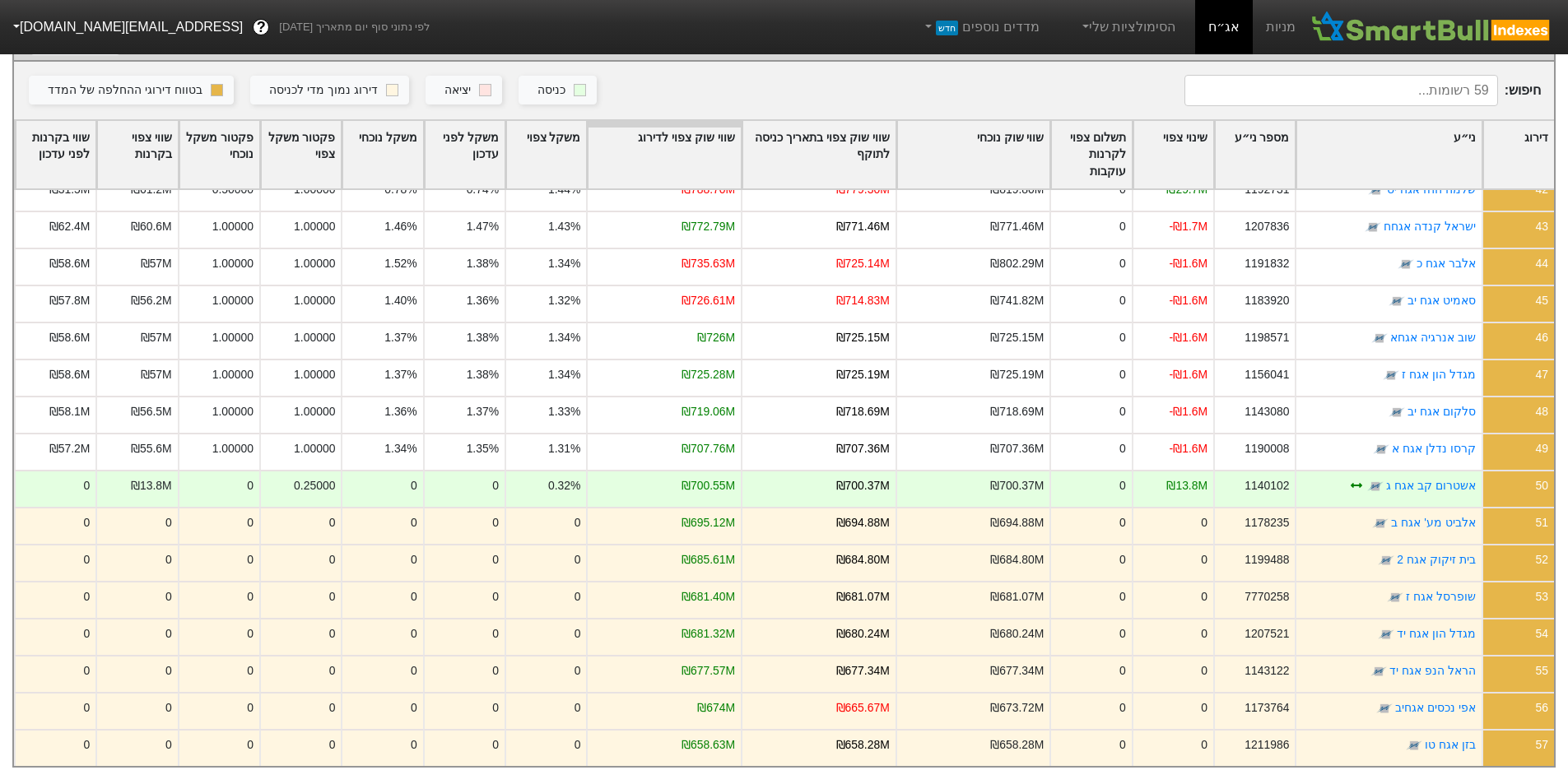
scroll to position [1536, 0]
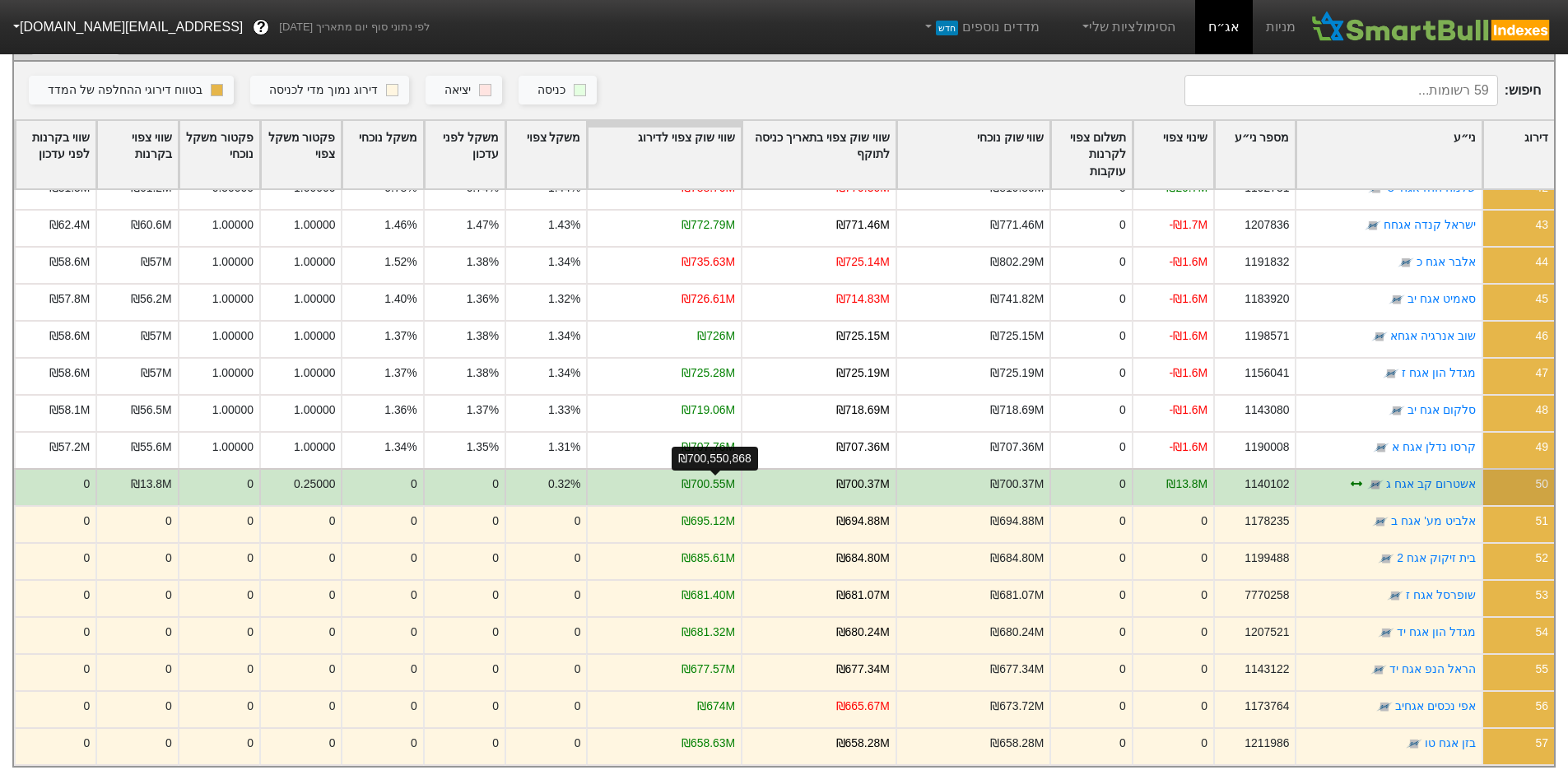
click at [726, 475] on div "₪700.55M" at bounding box center [708, 483] width 54 height 18
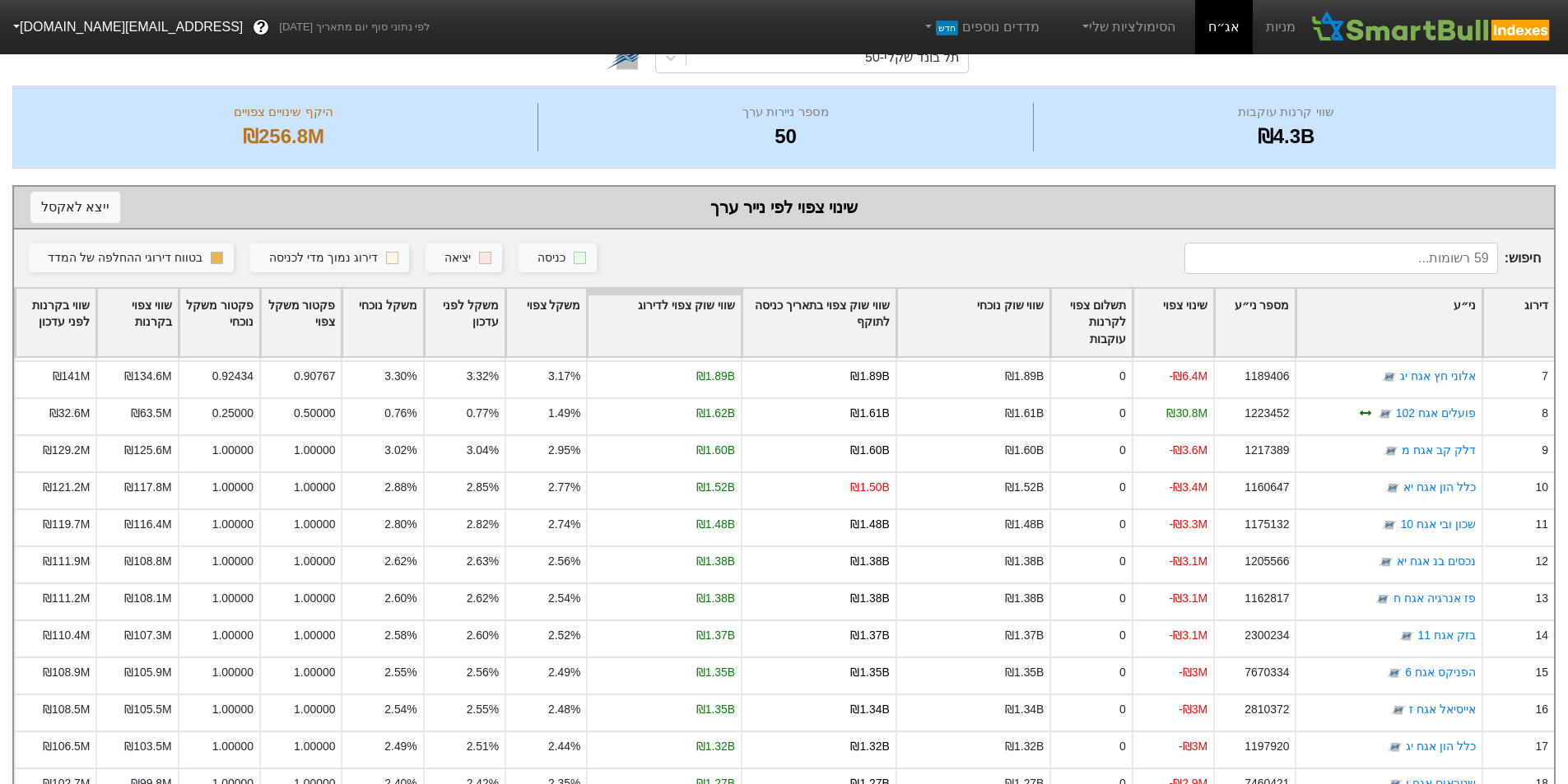
scroll to position [0, 0]
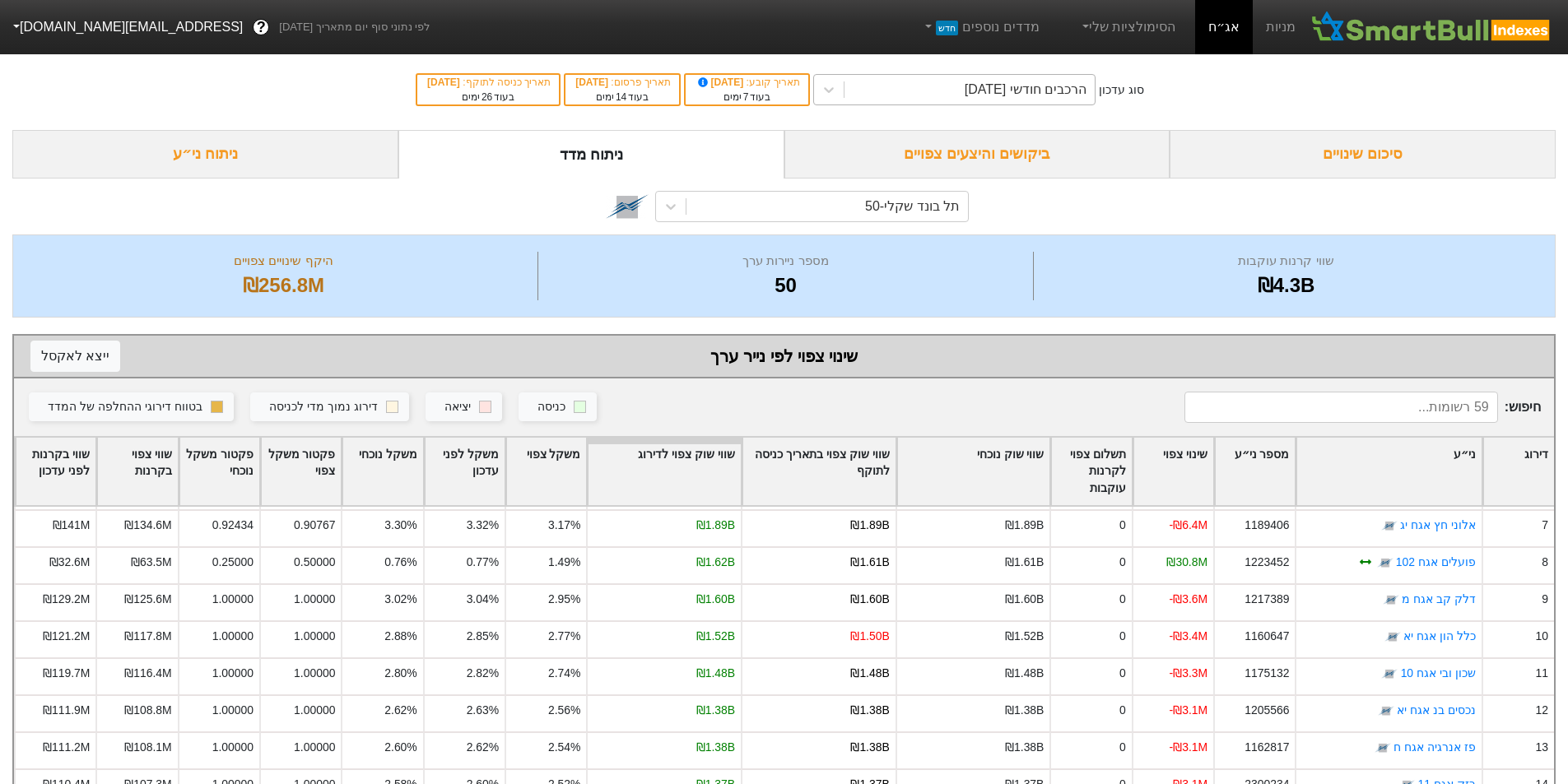
click at [999, 94] on div "הרכבים חודשי [DATE]" at bounding box center [1025, 90] width 122 height 20
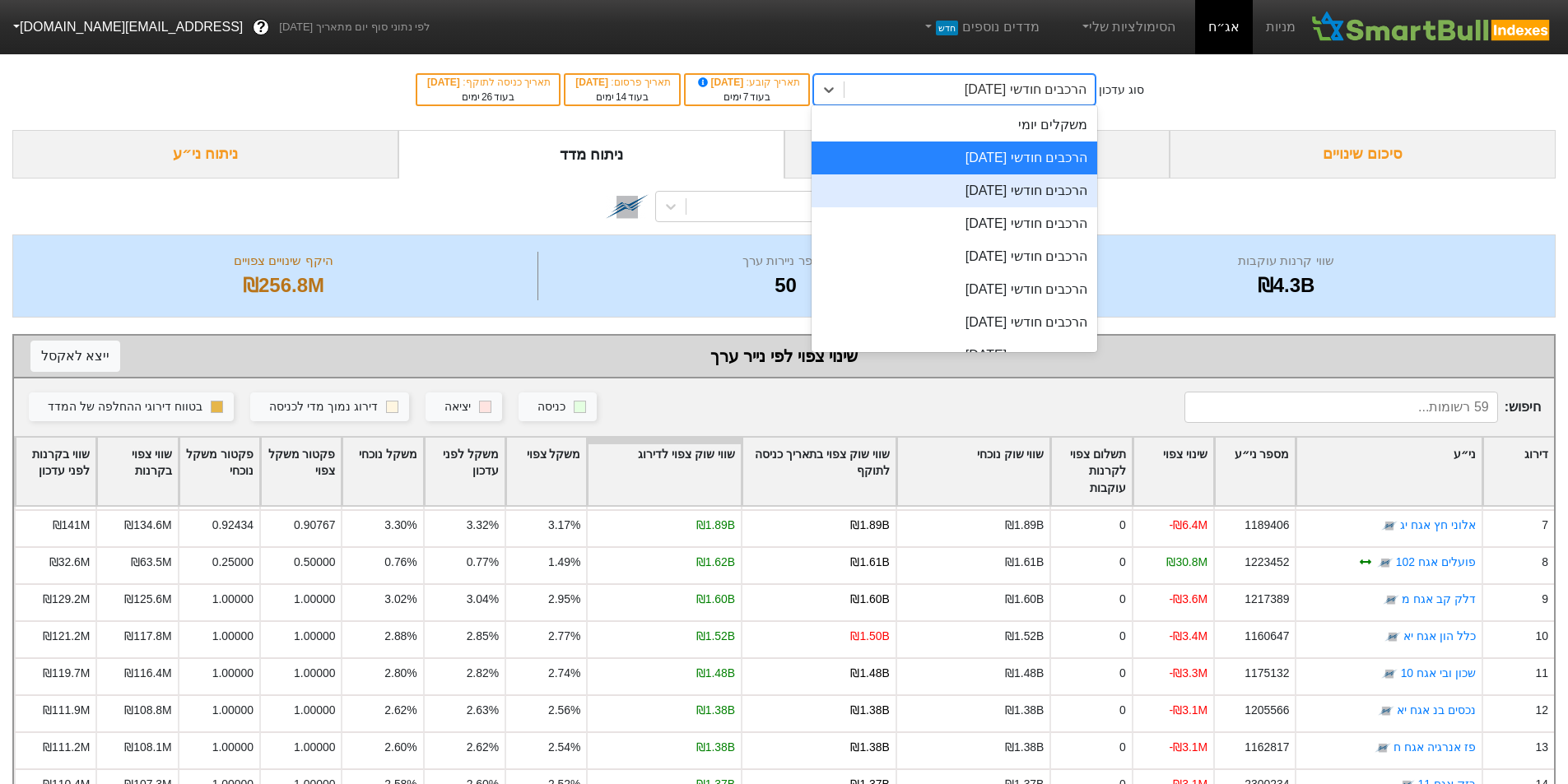
click at [998, 187] on div "הרכבים חודשי [DATE]" at bounding box center [954, 191] width 286 height 33
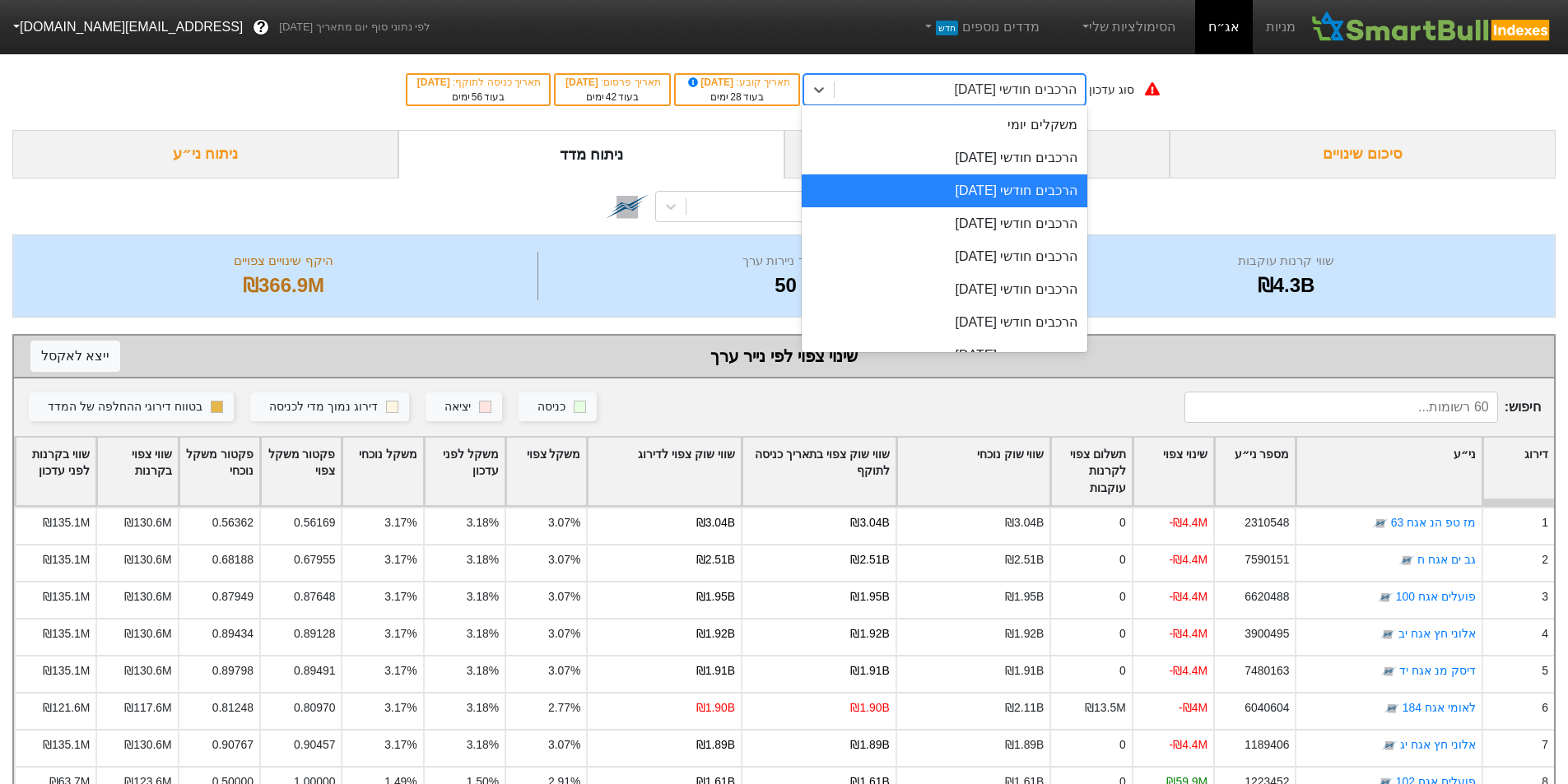
click at [1057, 81] on div "הרכבים חודשי [DATE]" at bounding box center [1015, 90] width 122 height 20
drag, startPoint x: 1014, startPoint y: 233, endPoint x: 1011, endPoint y: 199, distance: 34.1
click at [1014, 232] on div "הרכבים חודשי [DATE]" at bounding box center [944, 223] width 286 height 33
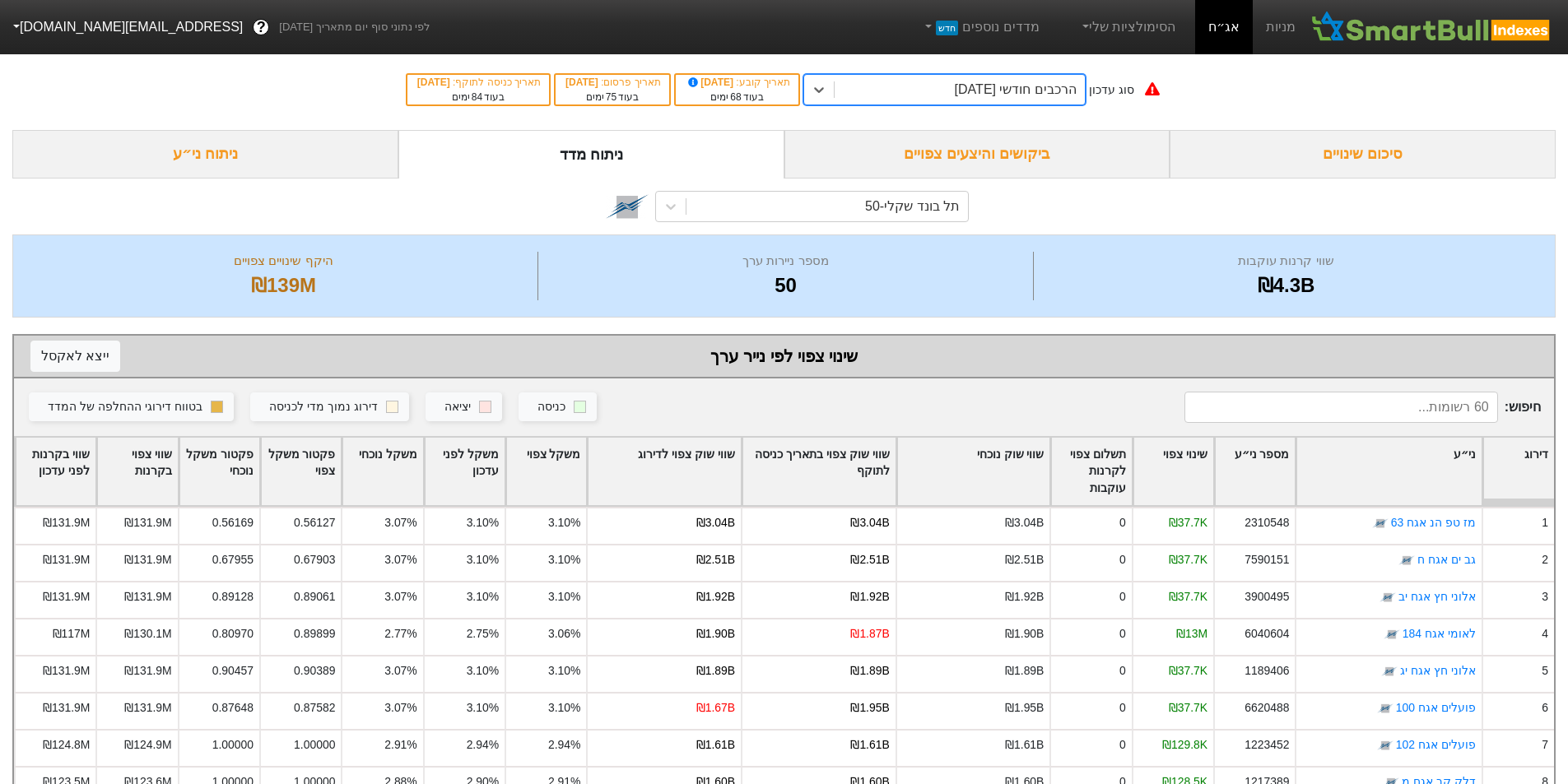
click at [1165, 463] on div "שינוי צפוי" at bounding box center [1172, 471] width 80 height 68
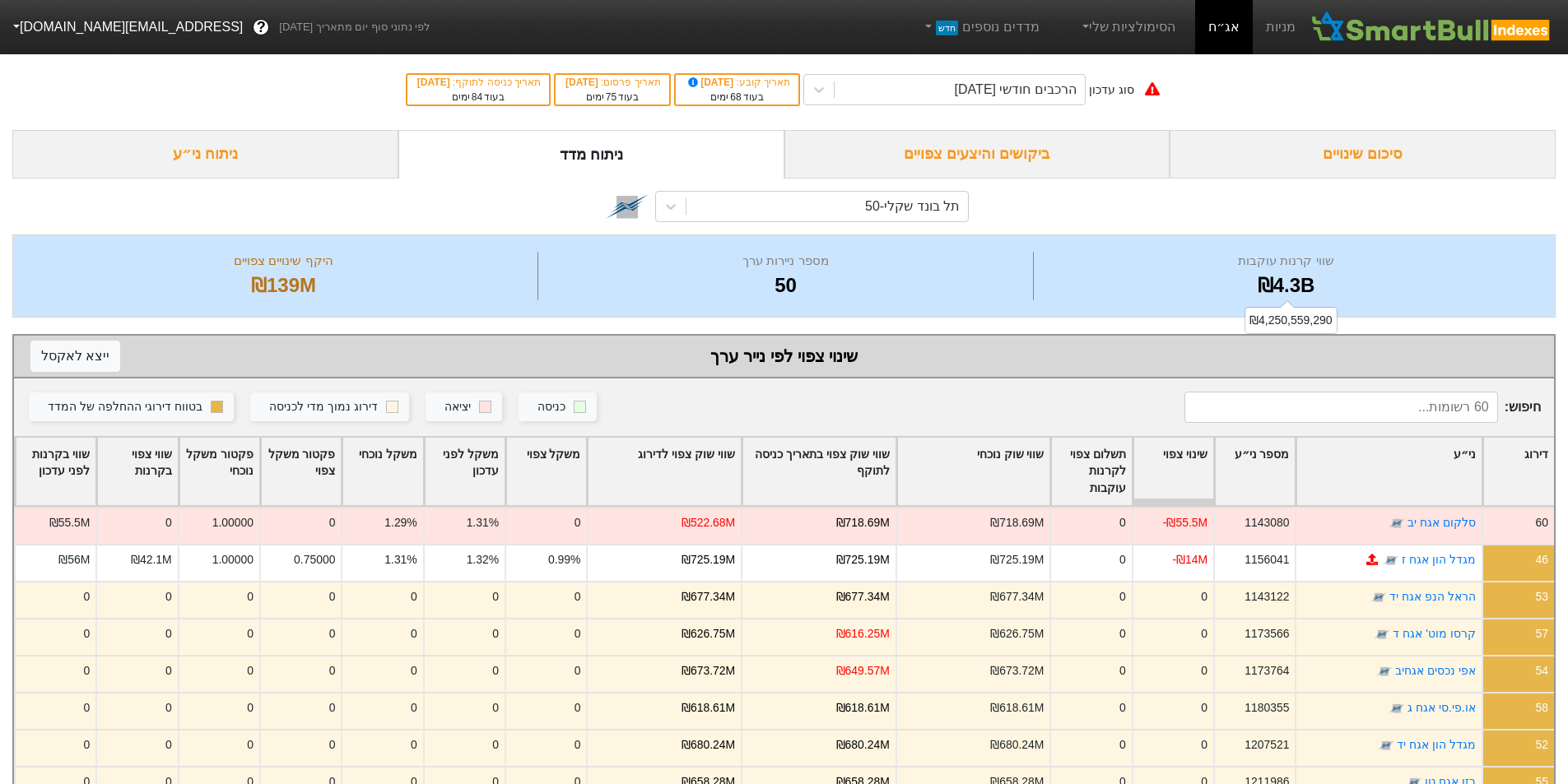
scroll to position [220, 0]
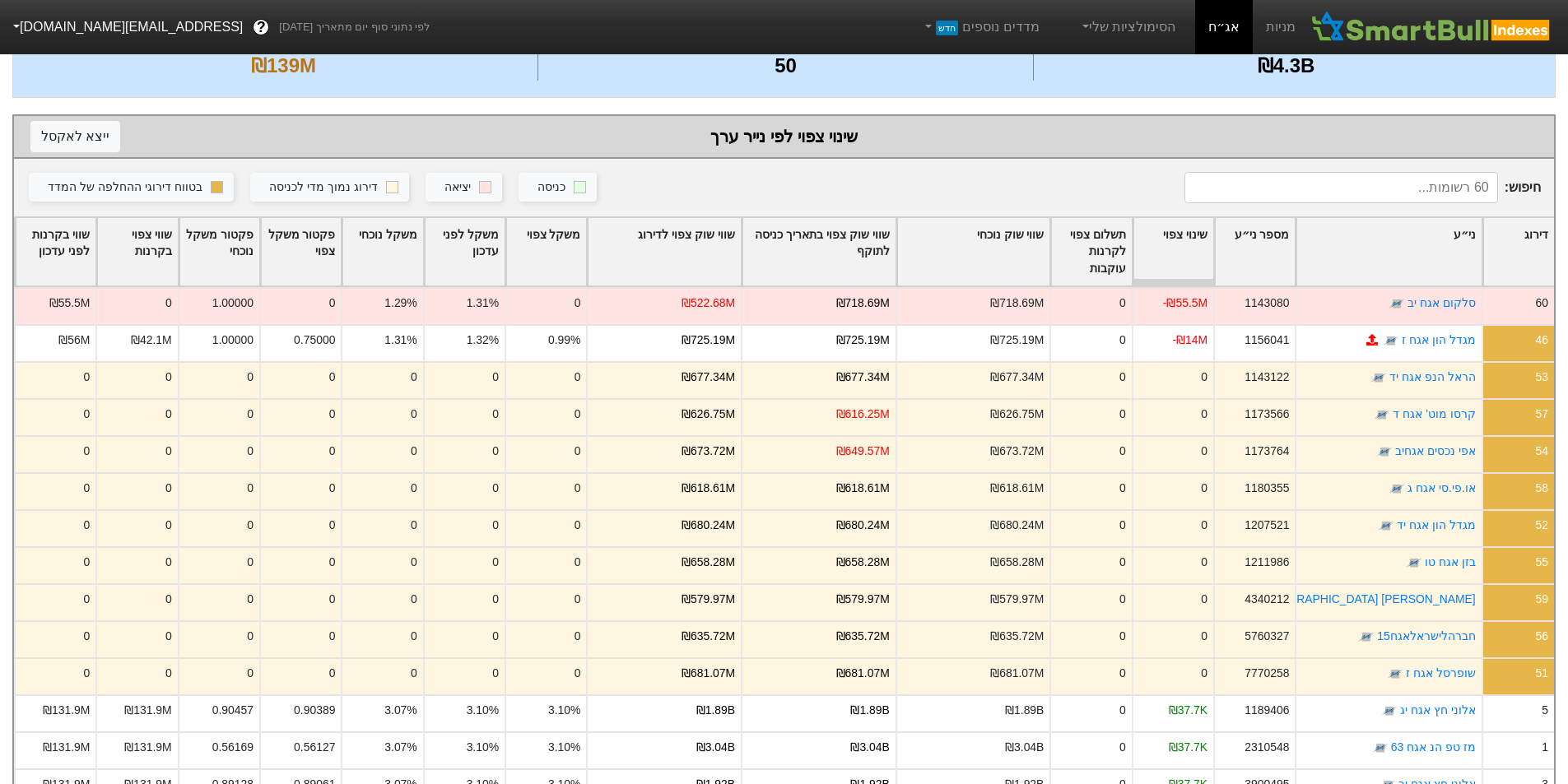
click at [1190, 248] on div "שינוי צפוי" at bounding box center [1172, 252] width 80 height 68
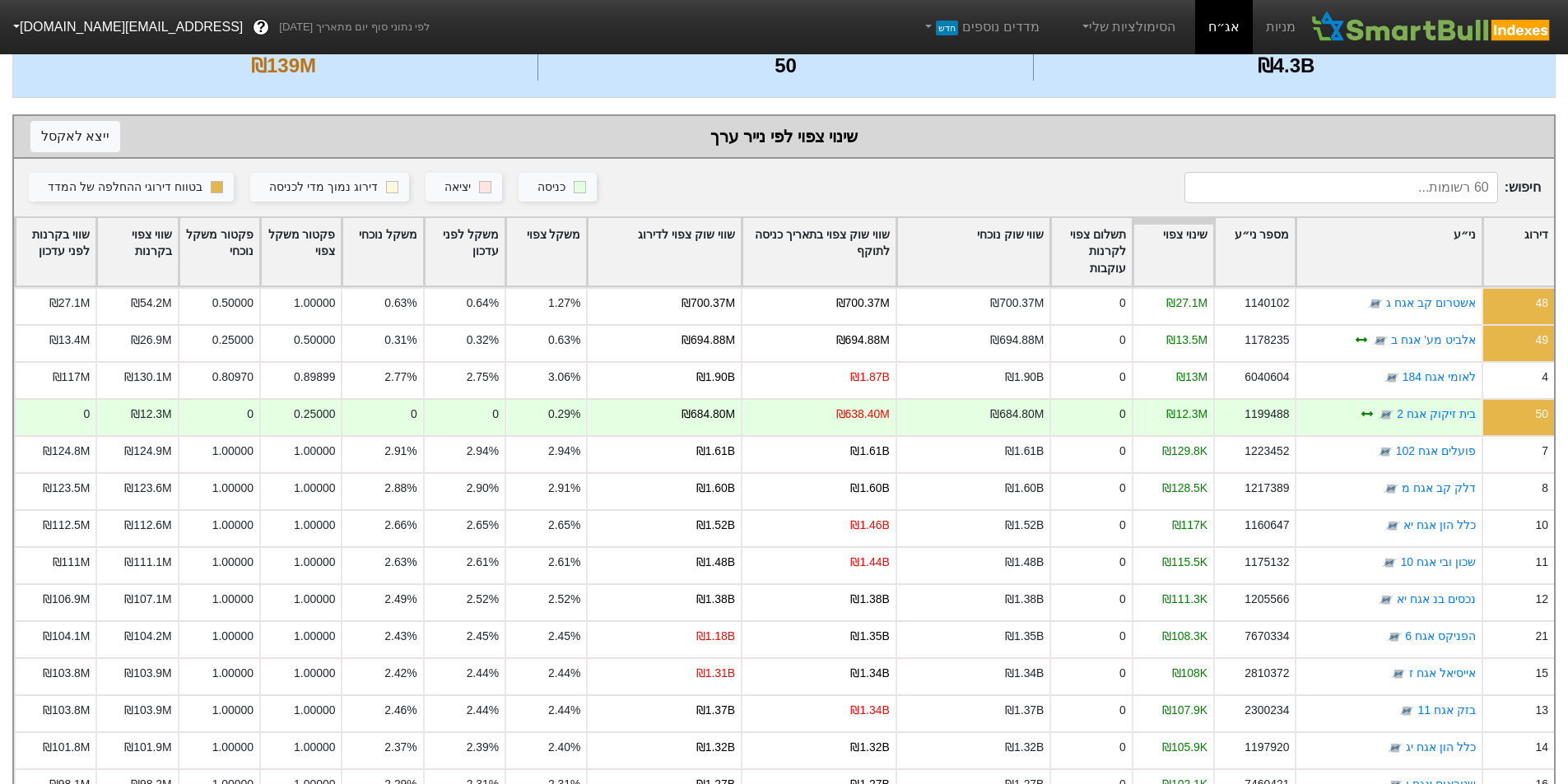
click at [725, 246] on div "שווי שוק צפוי לדירוג" at bounding box center [664, 252] width 153 height 68
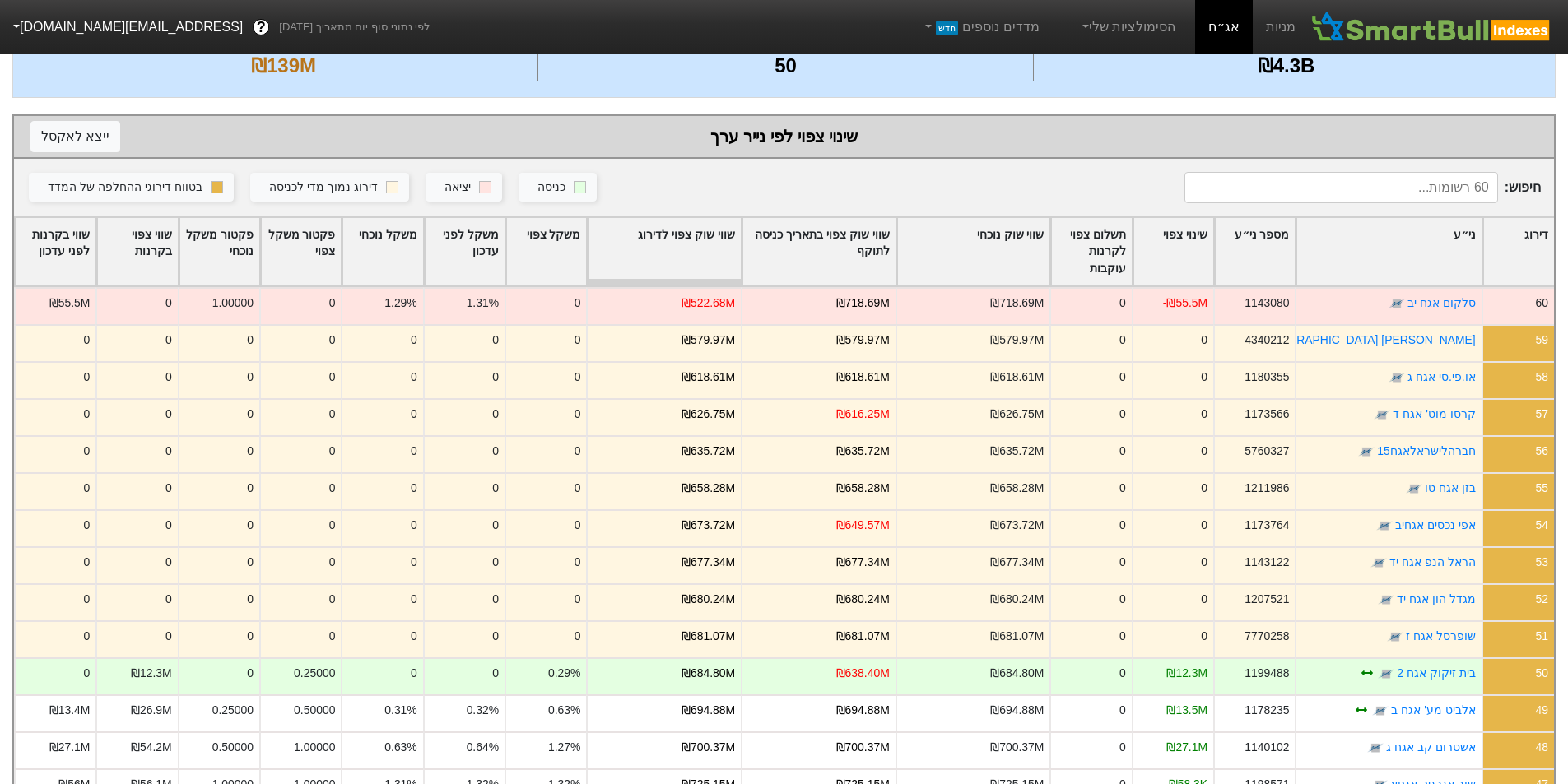
click at [714, 243] on div "שווי שוק צפוי לדירוג" at bounding box center [664, 252] width 153 height 68
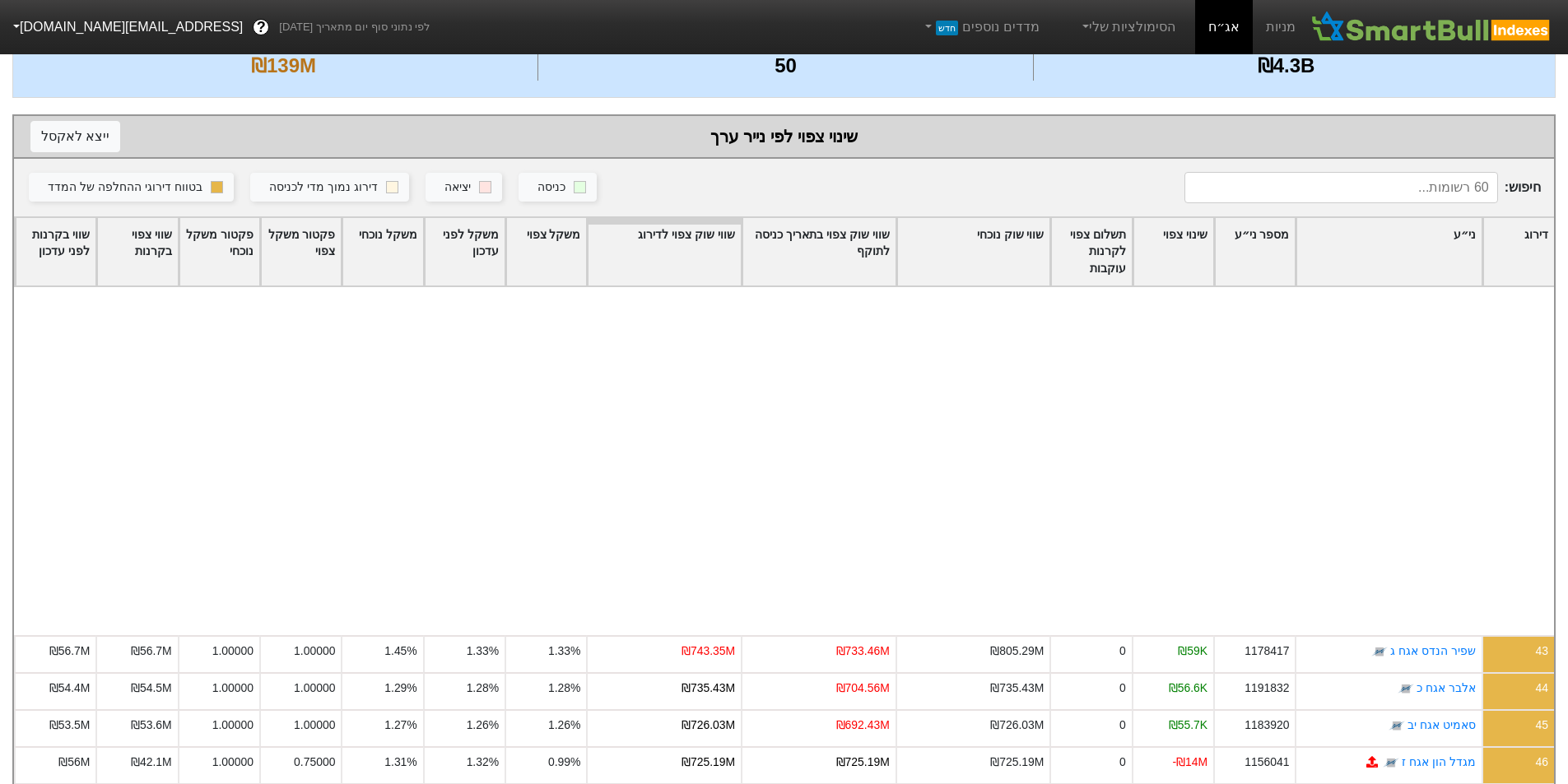
scroll to position [1645, 0]
